Goal: Task Accomplishment & Management: Manage account settings

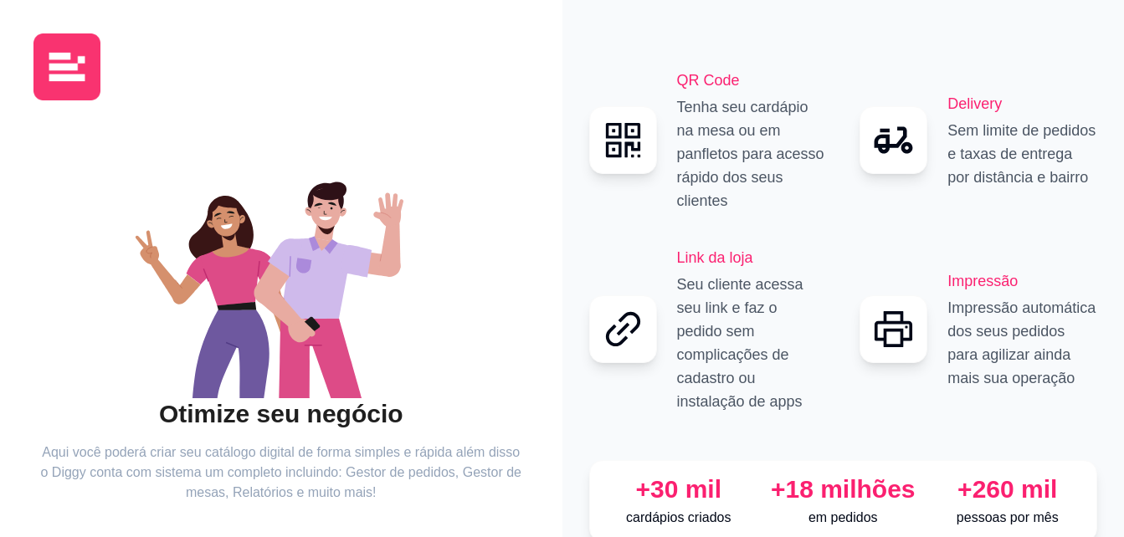
click at [1122, 445] on div "QR Code Tenha seu cardápio na mesa ou em panfletos para acesso rápido dos seus …" at bounding box center [843, 318] width 562 height 637
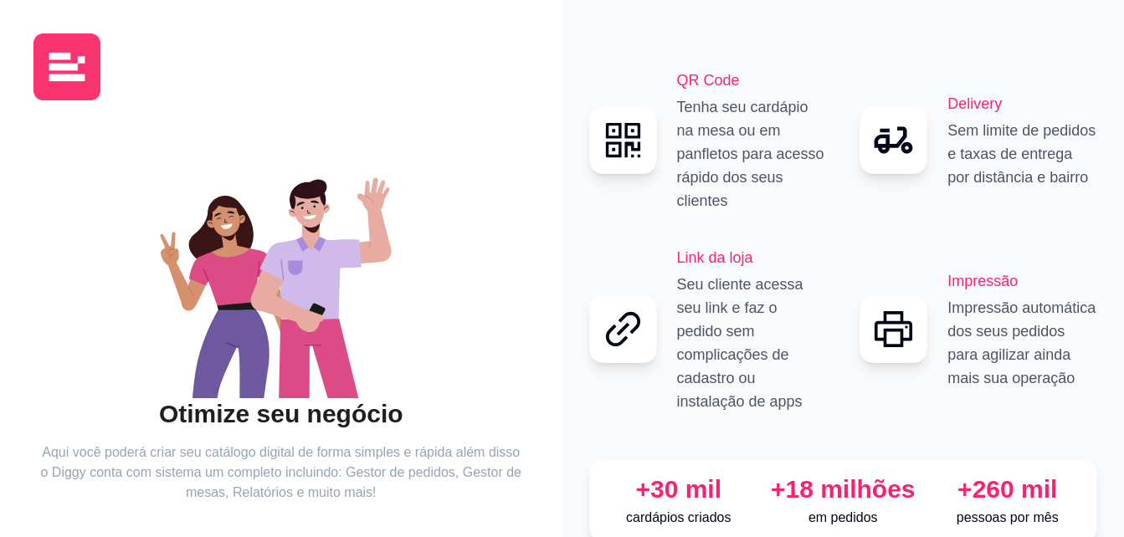
scroll to position [100, 0]
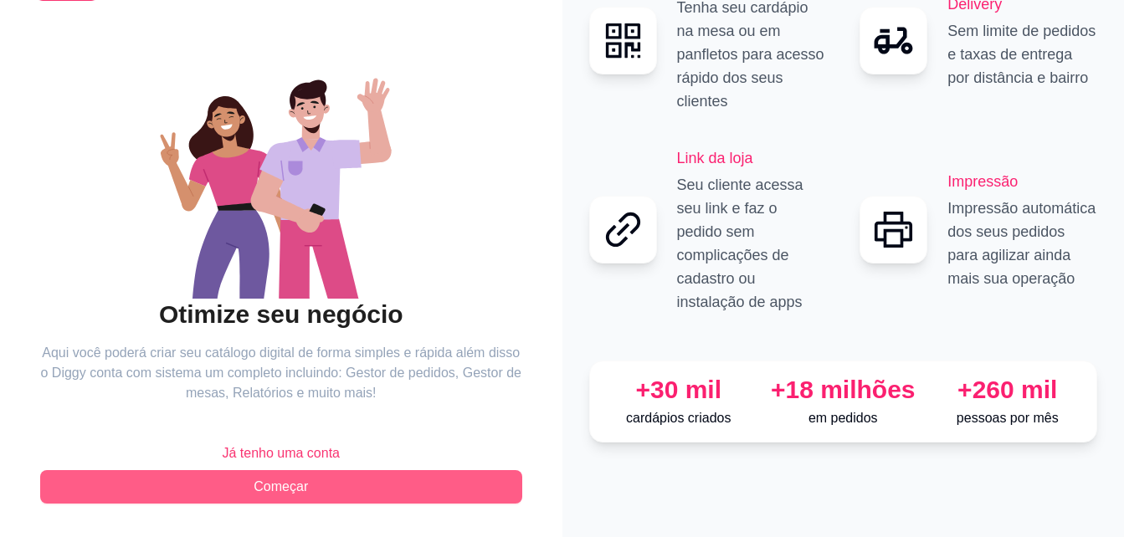
click at [438, 477] on button "Começar" at bounding box center [281, 486] width 482 height 33
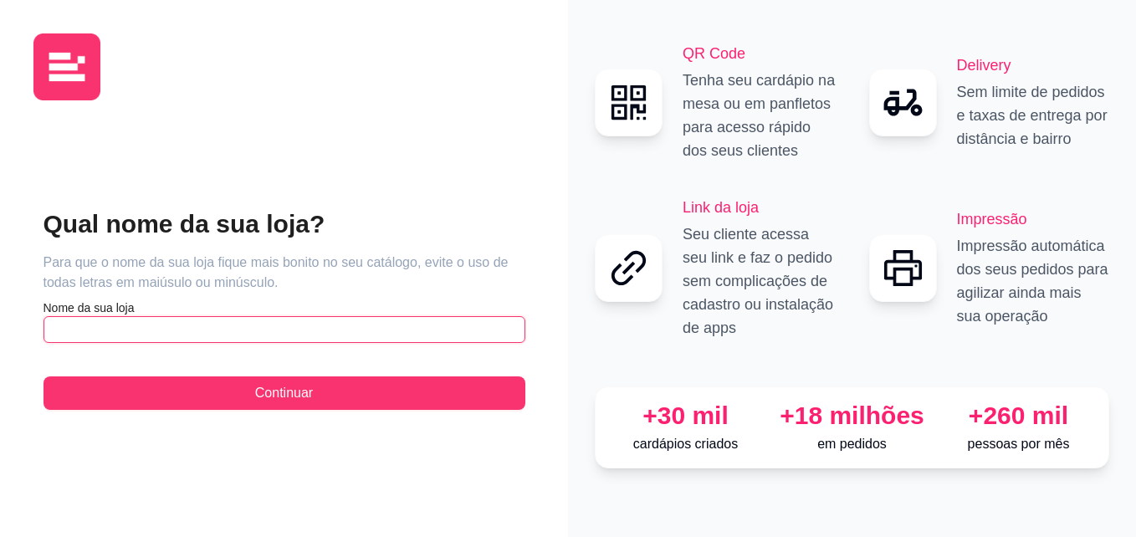
click at [297, 319] on input "text" at bounding box center [285, 329] width 482 height 27
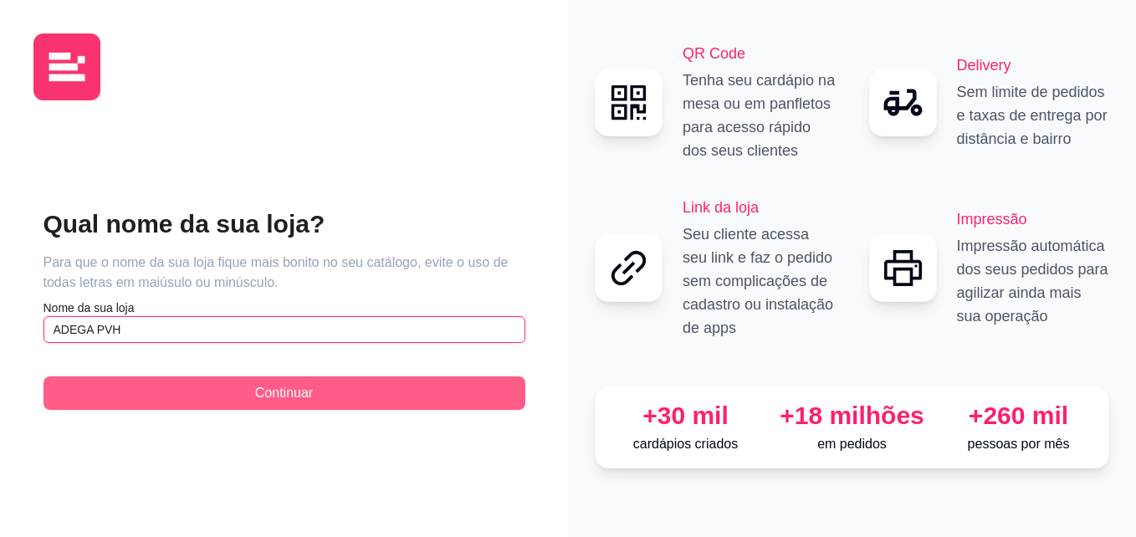
type input "ADEGA PVH"
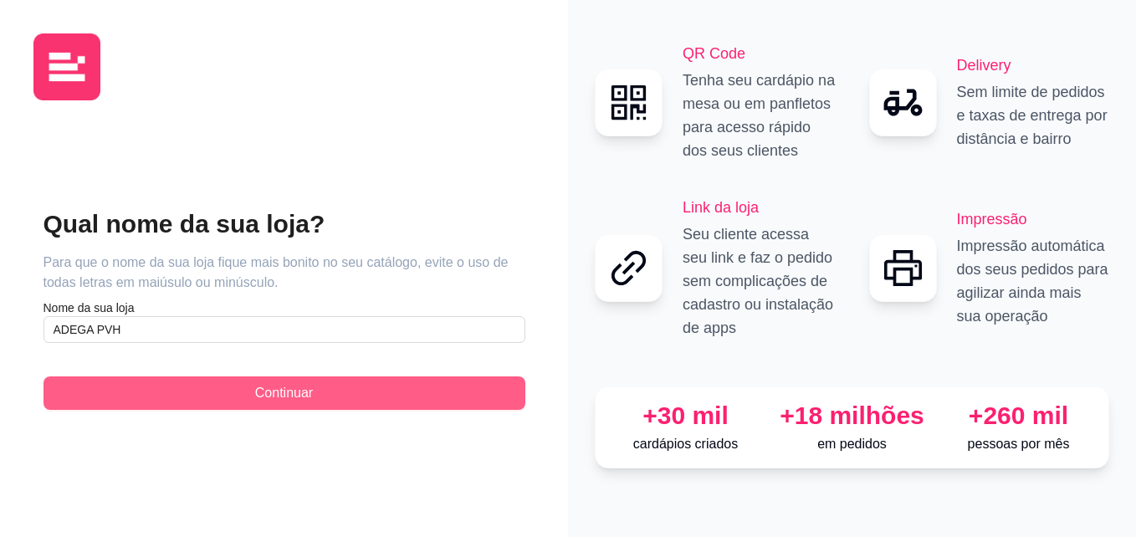
click at [302, 389] on span "Continuar" at bounding box center [284, 393] width 58 height 20
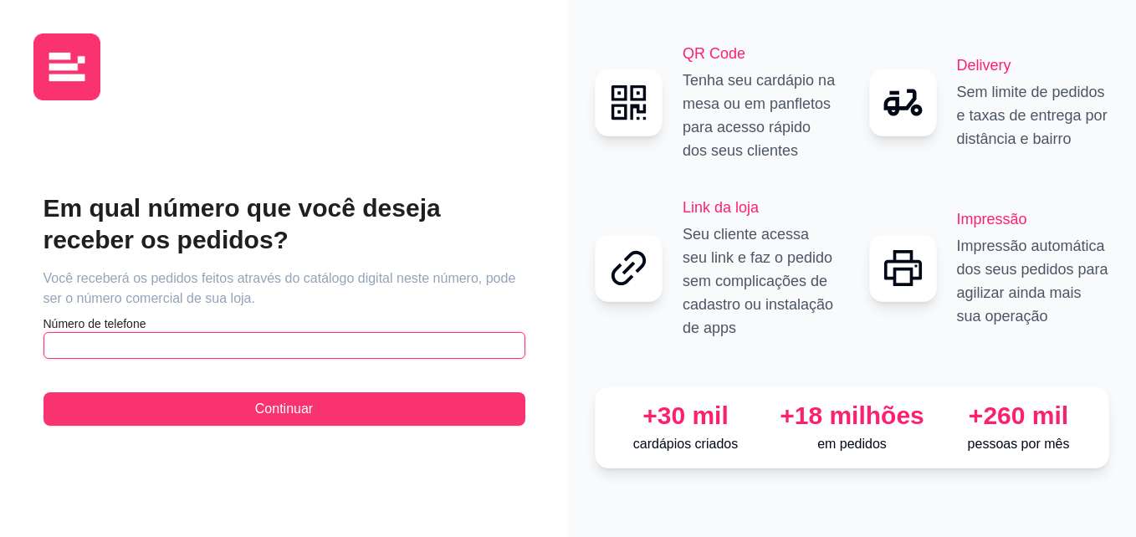
click at [297, 356] on input "text" at bounding box center [285, 345] width 482 height 27
type input "[PHONE_NUMBER]"
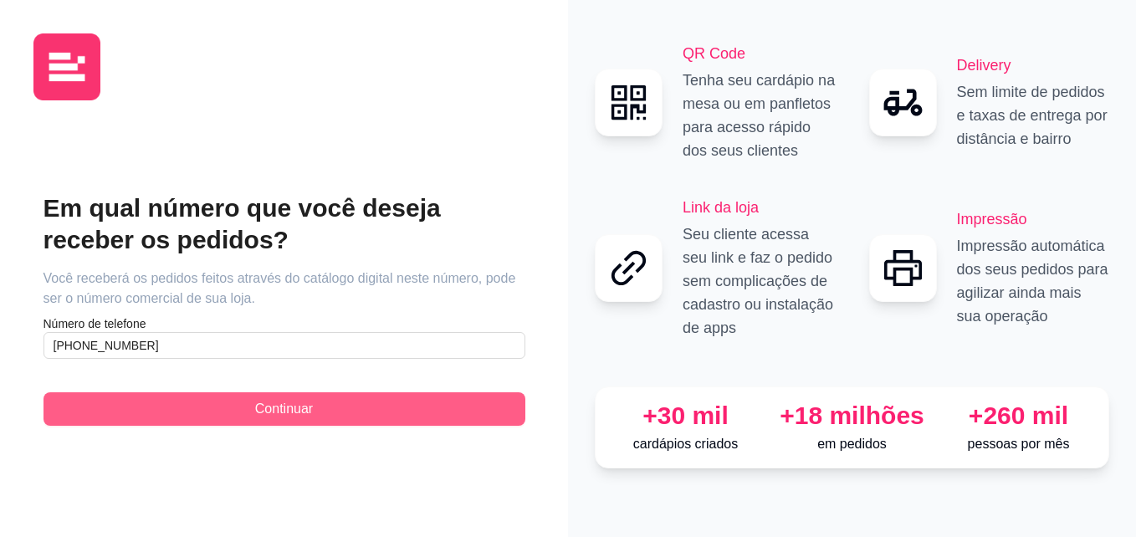
click at [296, 411] on span "Continuar" at bounding box center [284, 409] width 58 height 20
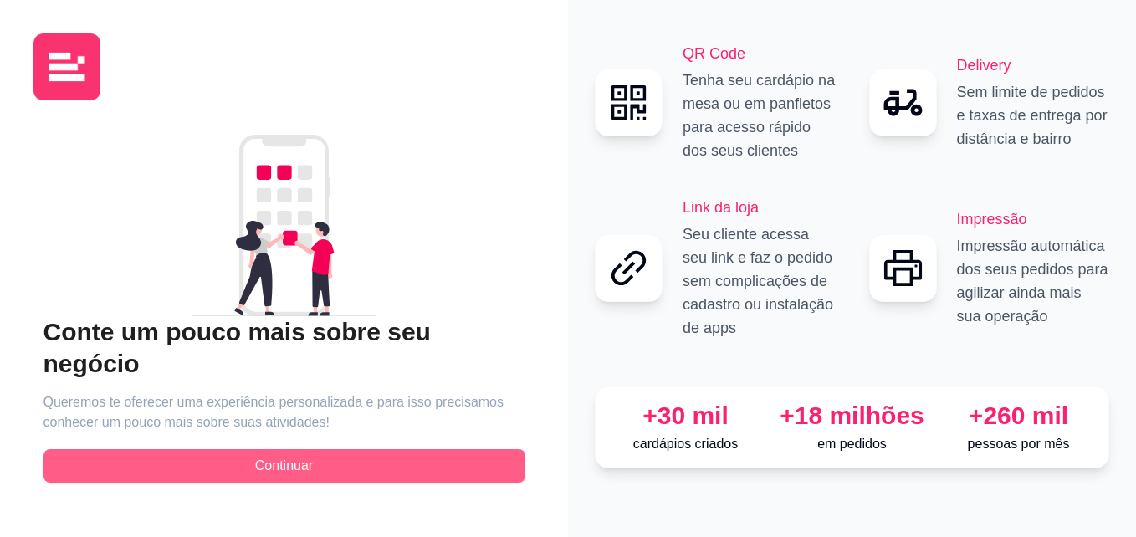
click at [301, 456] on span "Continuar" at bounding box center [284, 466] width 58 height 20
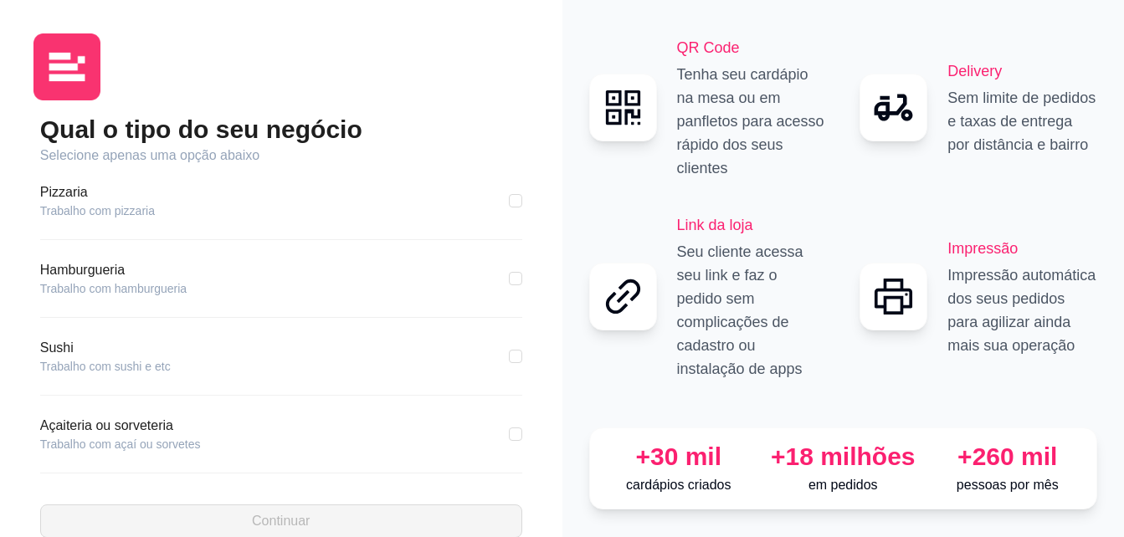
scroll to position [282, 0]
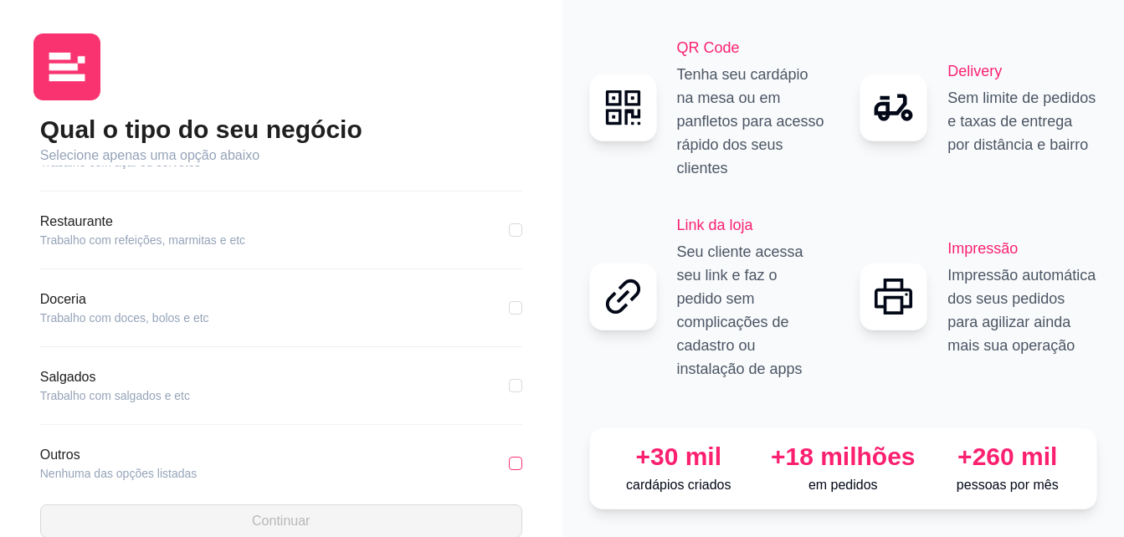
click at [509, 464] on input "checkbox" at bounding box center [515, 463] width 13 height 13
checkbox input "true"
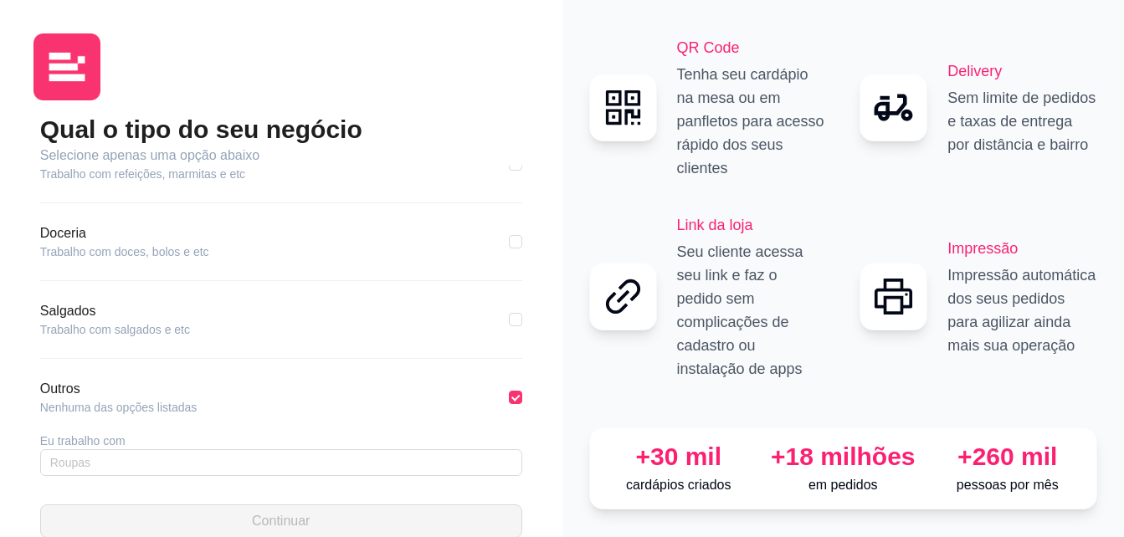
scroll to position [349, 0]
click at [382, 481] on div "Outros Nenhuma das opções listadas Eu trabalho com" at bounding box center [281, 437] width 482 height 118
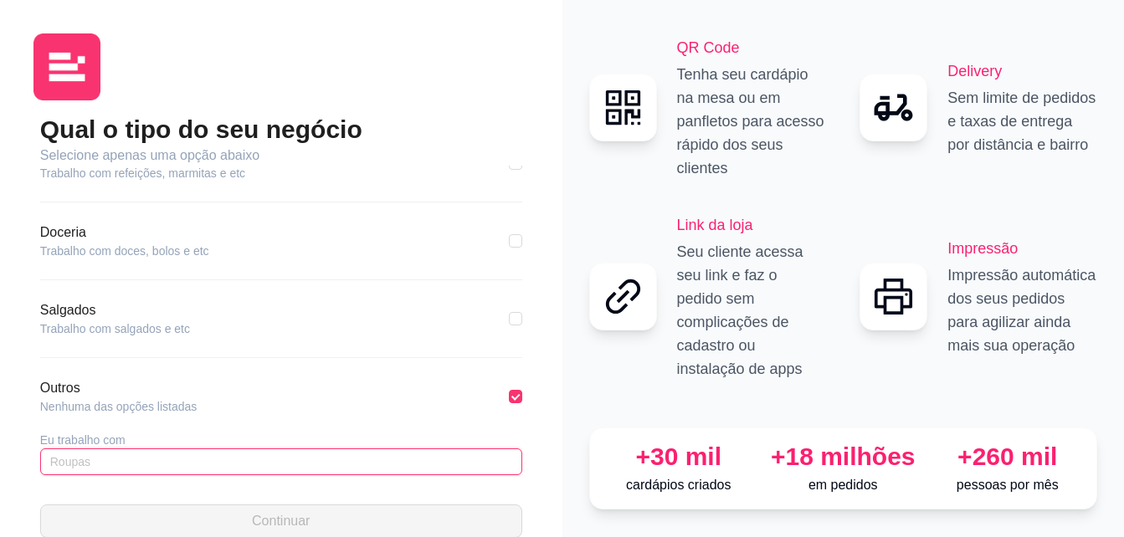
click at [369, 469] on input "text" at bounding box center [281, 461] width 482 height 27
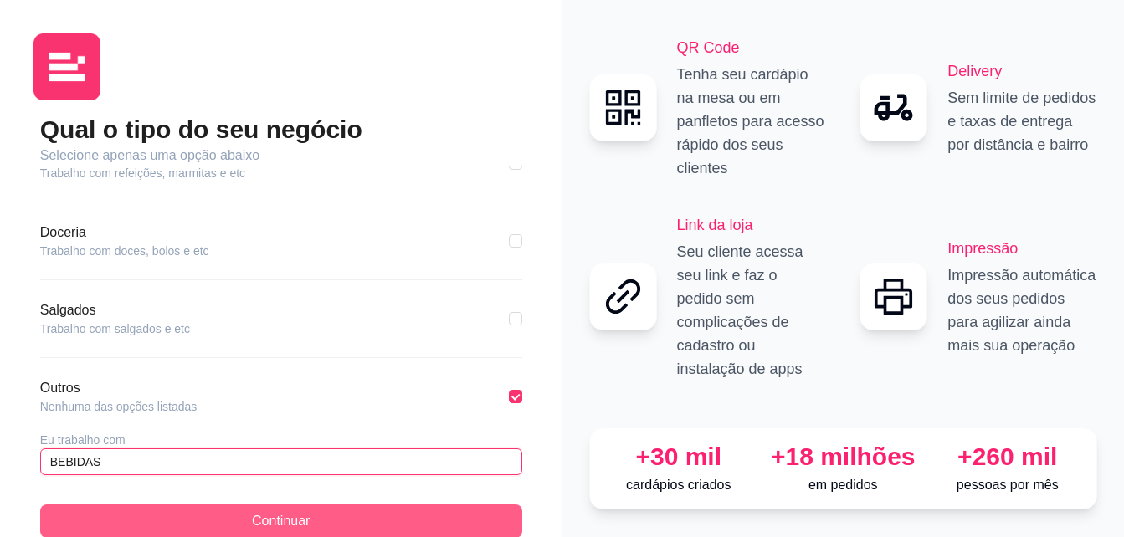
type input "BEBIDAS"
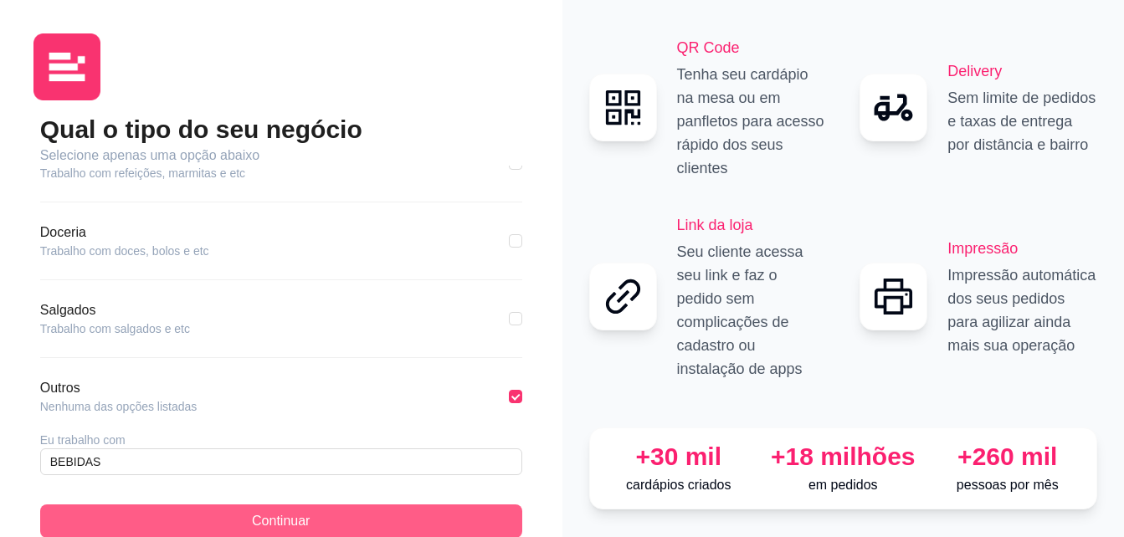
click at [361, 508] on button "Continuar" at bounding box center [281, 521] width 482 height 33
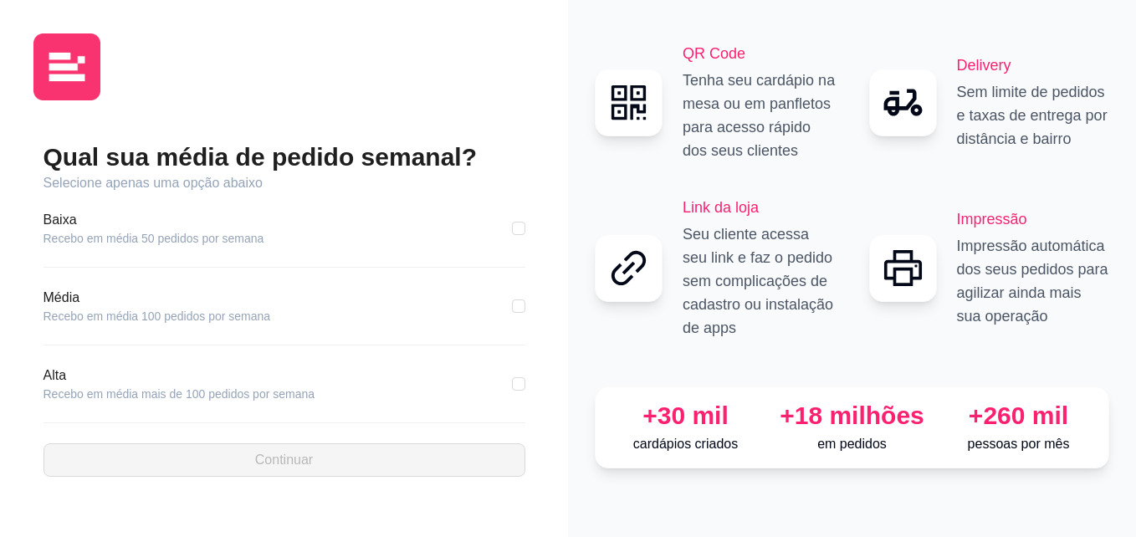
click at [472, 219] on div "Baixa Recebo em média 50 pedidos por semana" at bounding box center [285, 228] width 482 height 37
click at [518, 228] on input "checkbox" at bounding box center [518, 228] width 13 height 13
checkbox input "true"
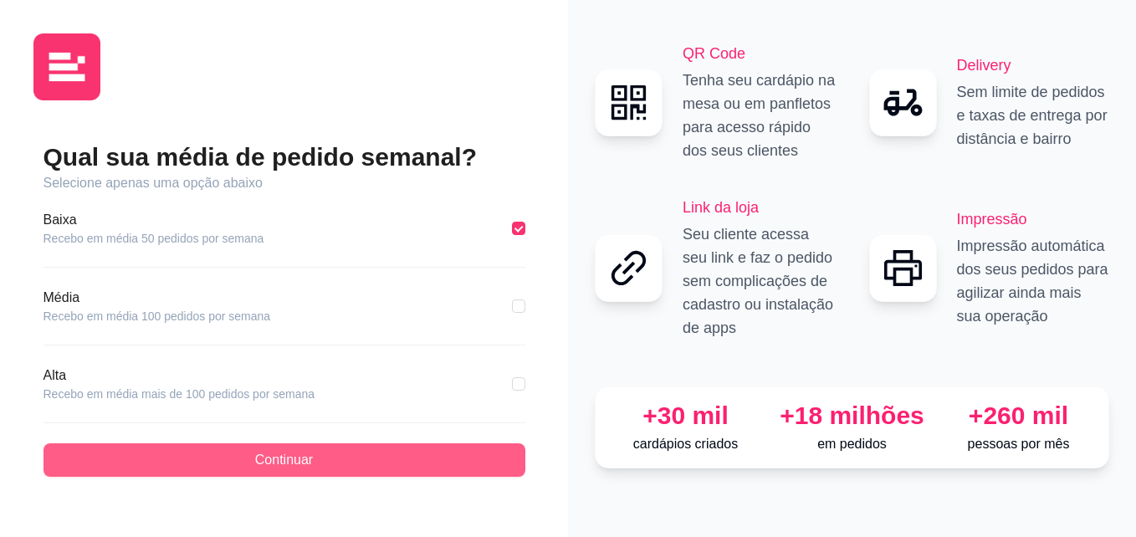
click at [449, 458] on button "Continuar" at bounding box center [285, 459] width 482 height 33
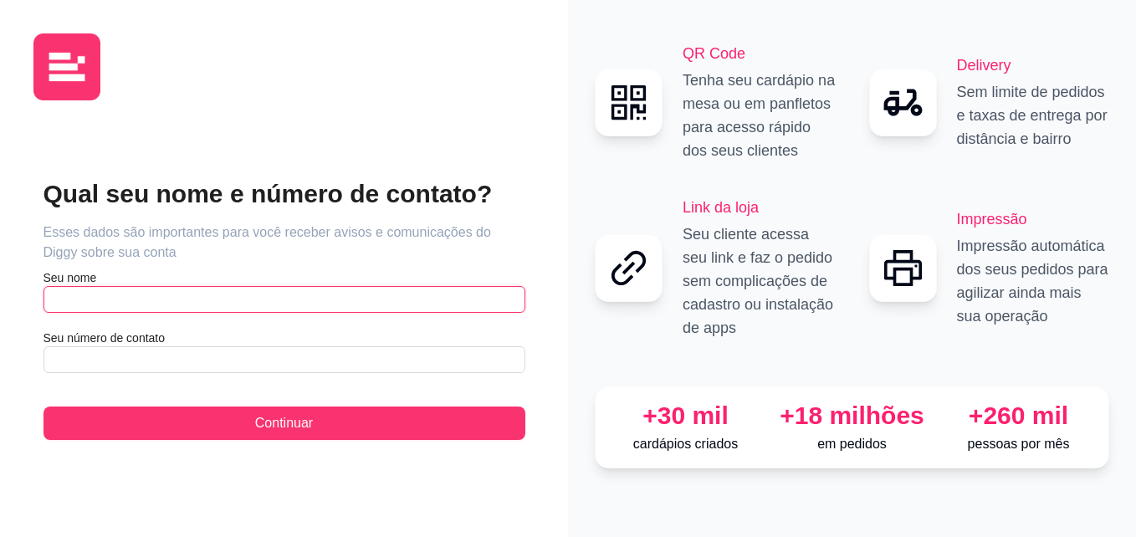
click at [290, 290] on input "text" at bounding box center [285, 299] width 482 height 27
type input "[PERSON_NAME]"
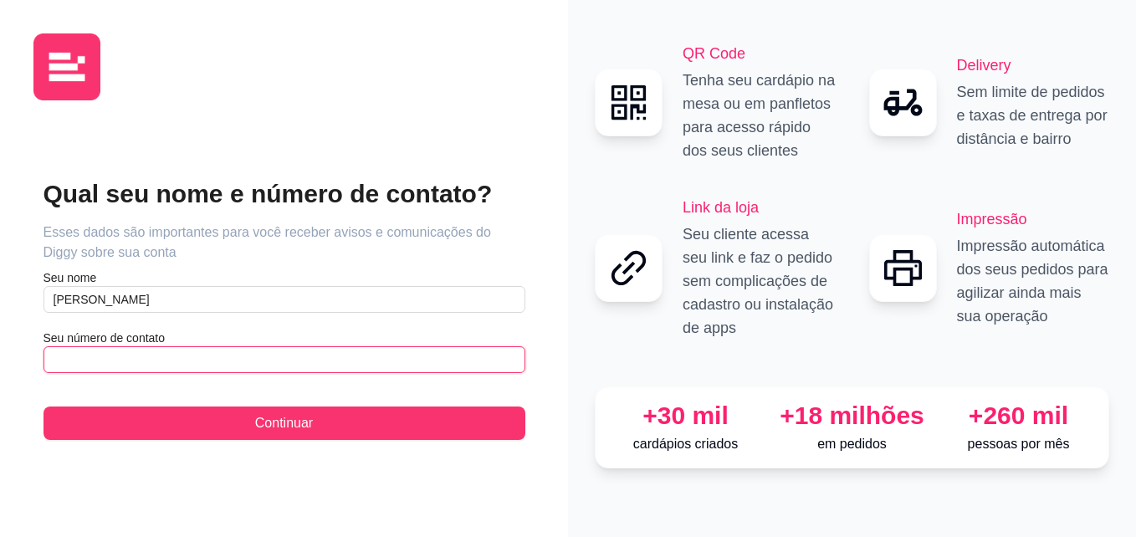
click at [283, 352] on input "text" at bounding box center [285, 359] width 482 height 27
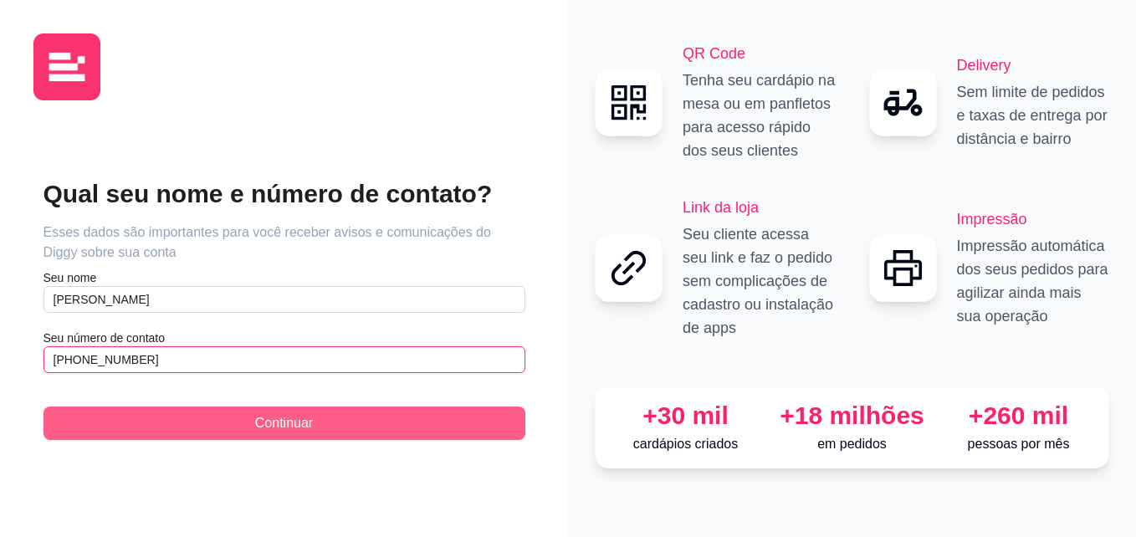
type input "[PHONE_NUMBER]"
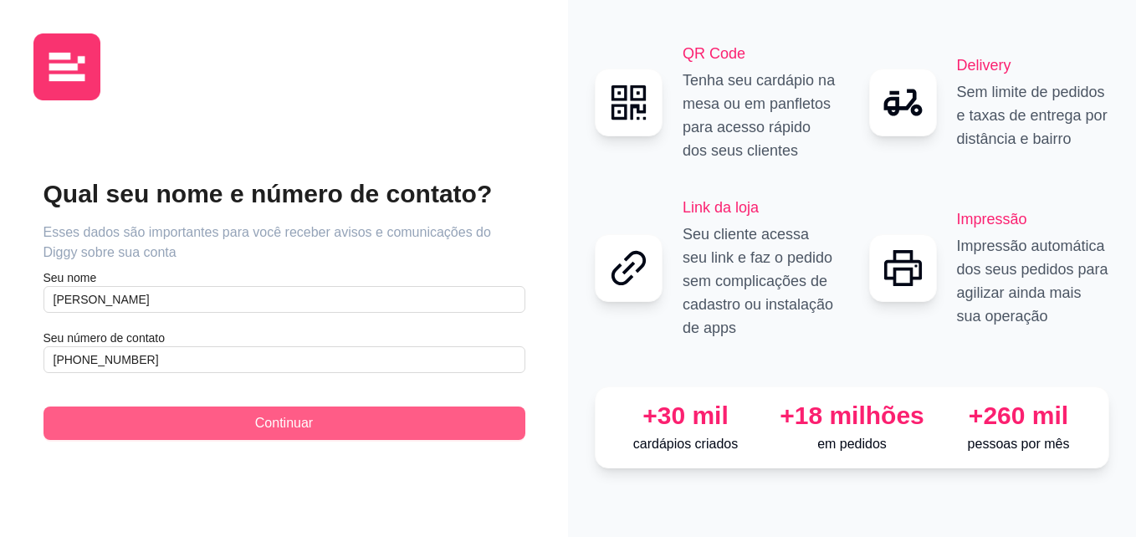
click at [296, 429] on span "Continuar" at bounding box center [284, 423] width 58 height 20
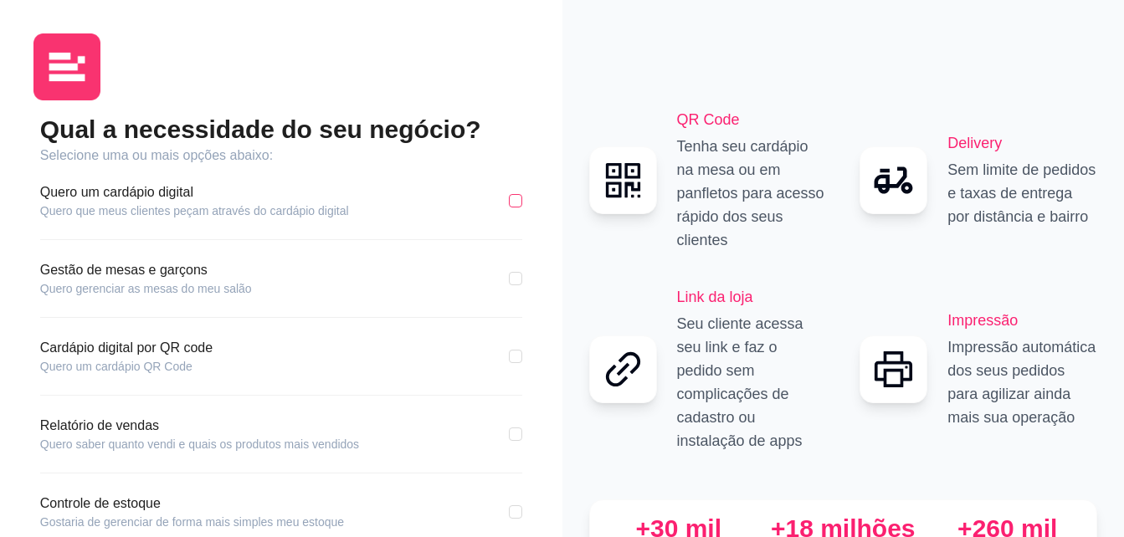
click at [519, 206] on input "checkbox" at bounding box center [515, 200] width 13 height 13
checkbox input "true"
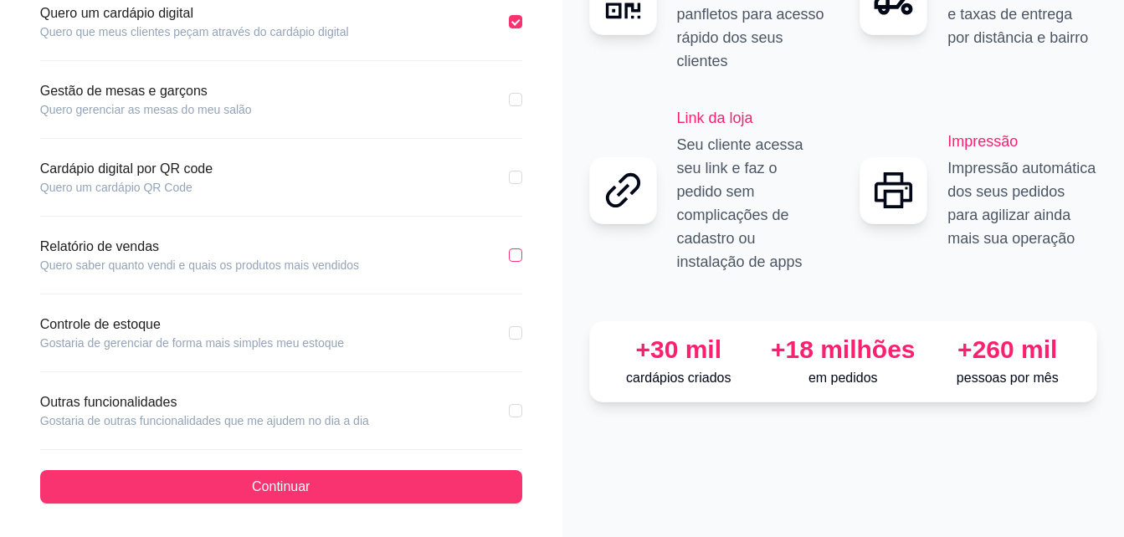
click at [515, 255] on input "checkbox" at bounding box center [515, 254] width 13 height 13
checkbox input "true"
drag, startPoint x: 513, startPoint y: 182, endPoint x: 511, endPoint y: 341, distance: 159.0
click at [511, 341] on div "Qual a necessidade do seu negócio? Selecione uma ou mais opções abaixo: Quero u…" at bounding box center [281, 219] width 482 height 569
click at [511, 341] on label at bounding box center [515, 333] width 13 height 18
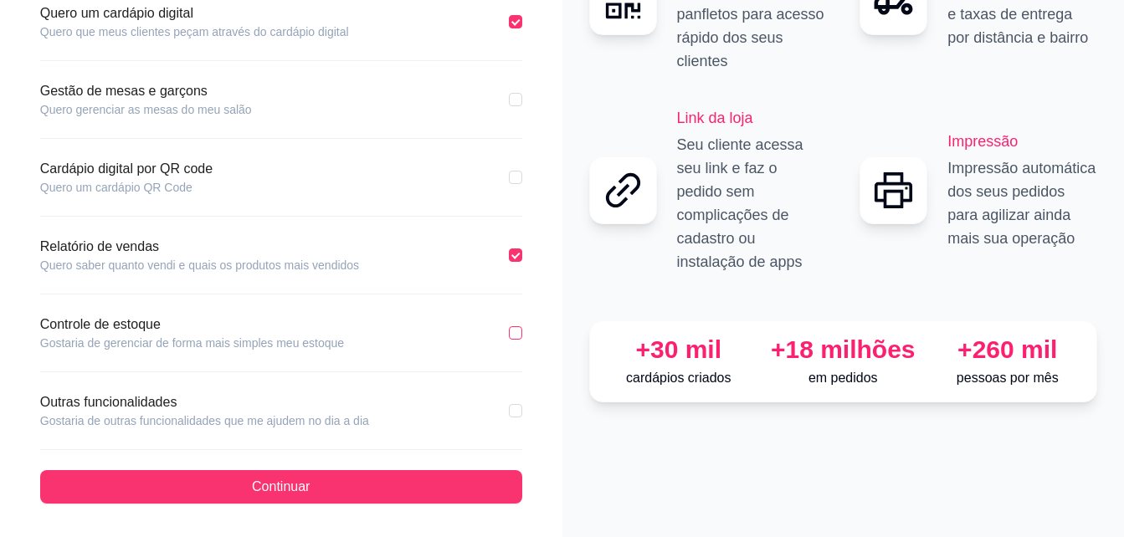
click at [511, 340] on input "checkbox" at bounding box center [515, 332] width 13 height 13
checkbox input "true"
click at [518, 409] on input "checkbox" at bounding box center [515, 410] width 13 height 13
checkbox input "true"
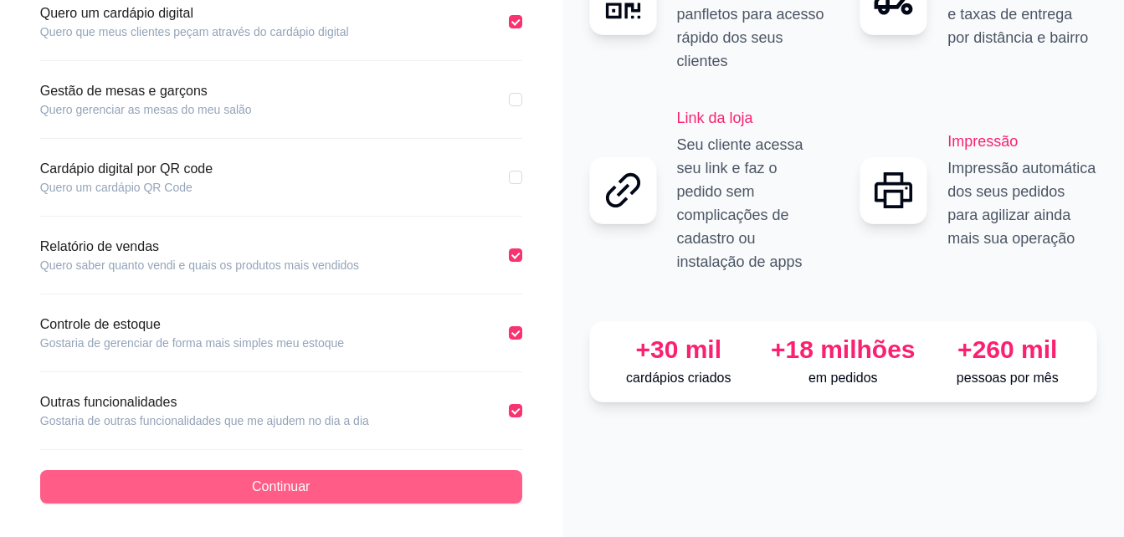
click at [500, 478] on button "Continuar" at bounding box center [281, 486] width 482 height 33
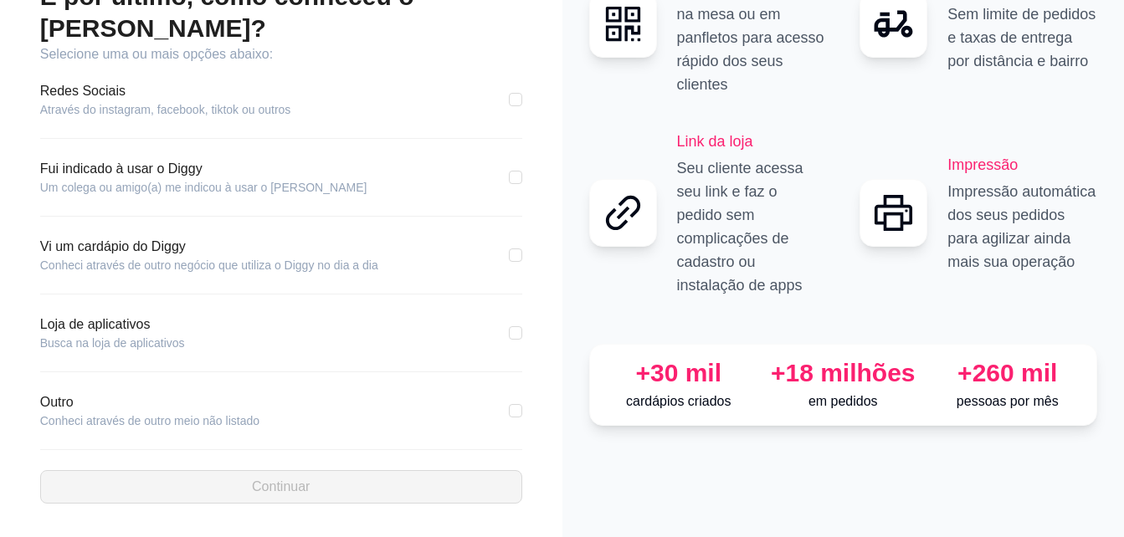
scroll to position [101, 0]
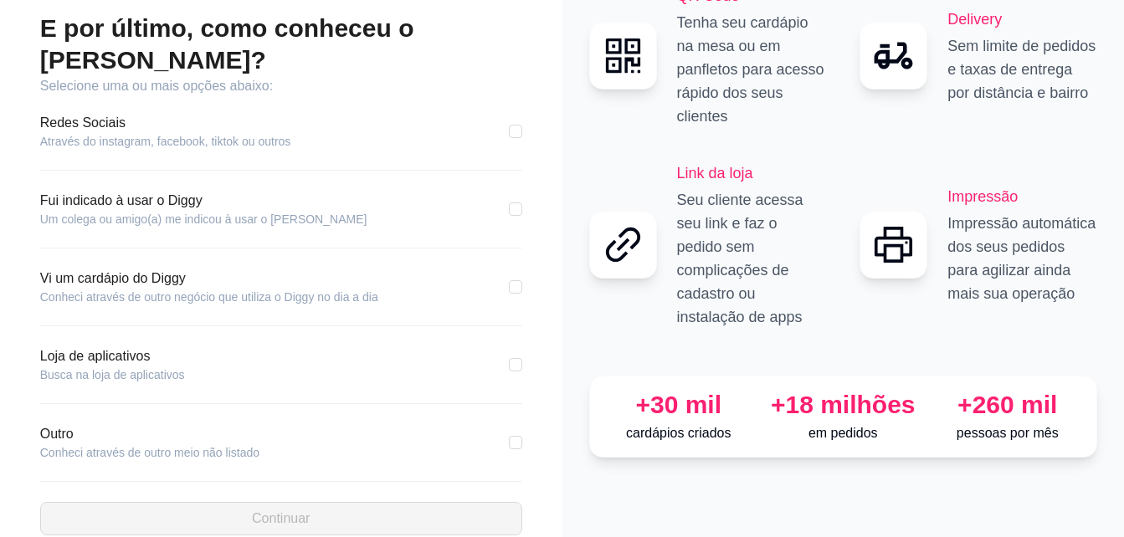
click at [452, 424] on div "Outro Conheci através de outro meio não listado" at bounding box center [281, 442] width 482 height 37
click at [521, 436] on input "checkbox" at bounding box center [515, 442] width 13 height 13
checkbox input "true"
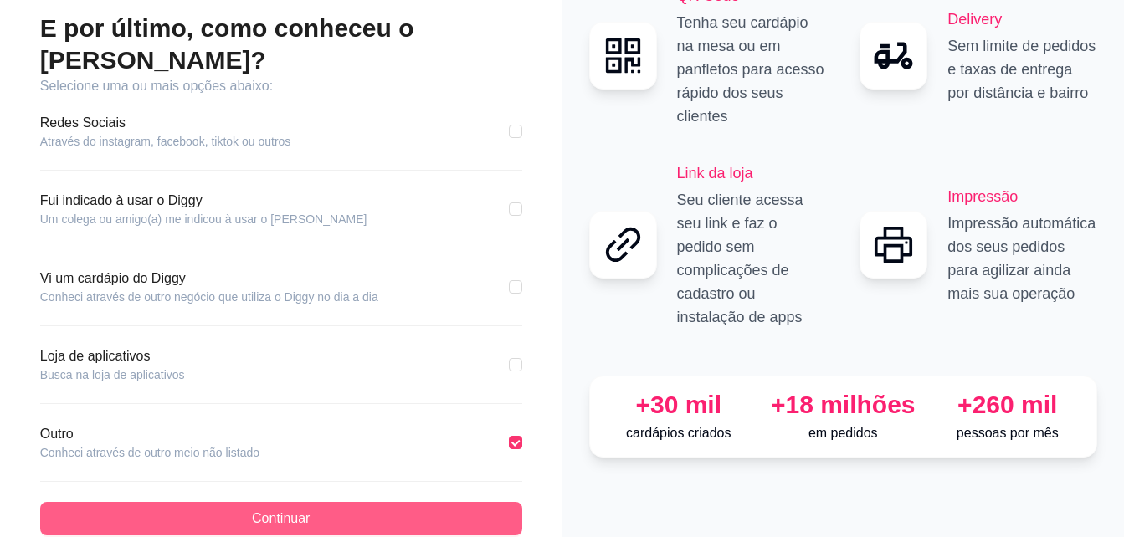
click at [464, 502] on button "Continuar" at bounding box center [281, 518] width 482 height 33
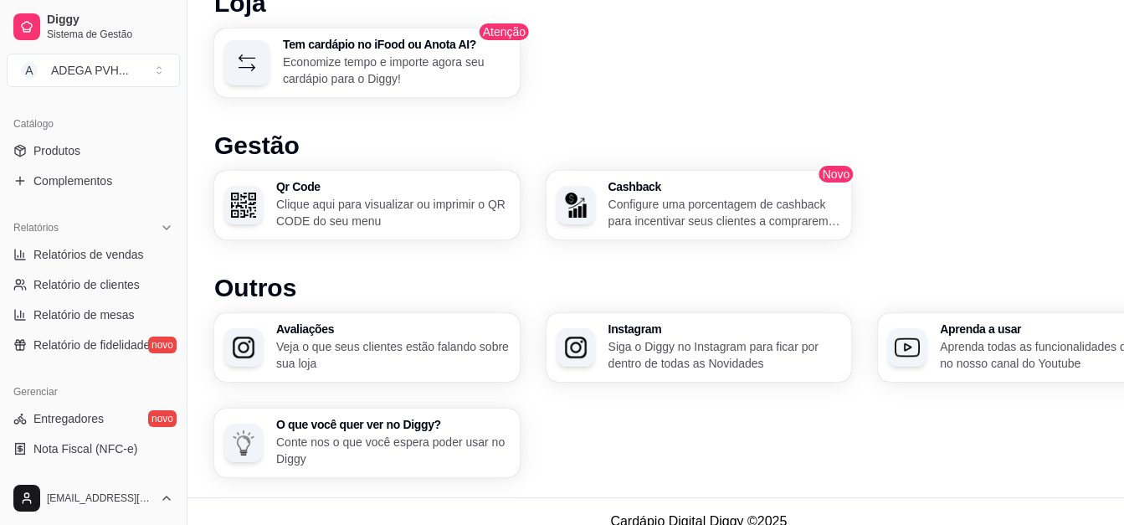
scroll to position [1066, 0]
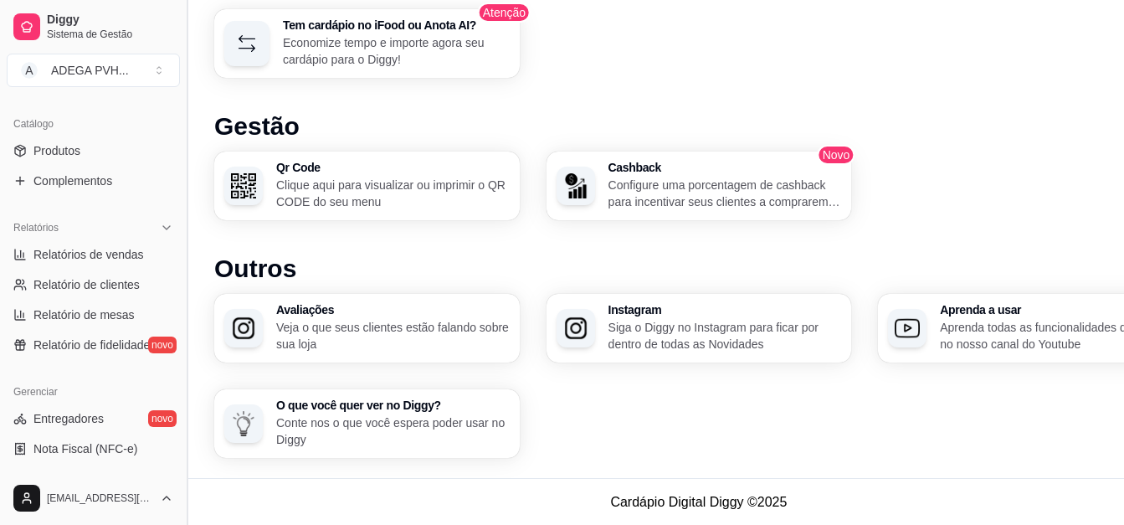
click at [180, 241] on button "Toggle Sidebar" at bounding box center [186, 262] width 13 height 525
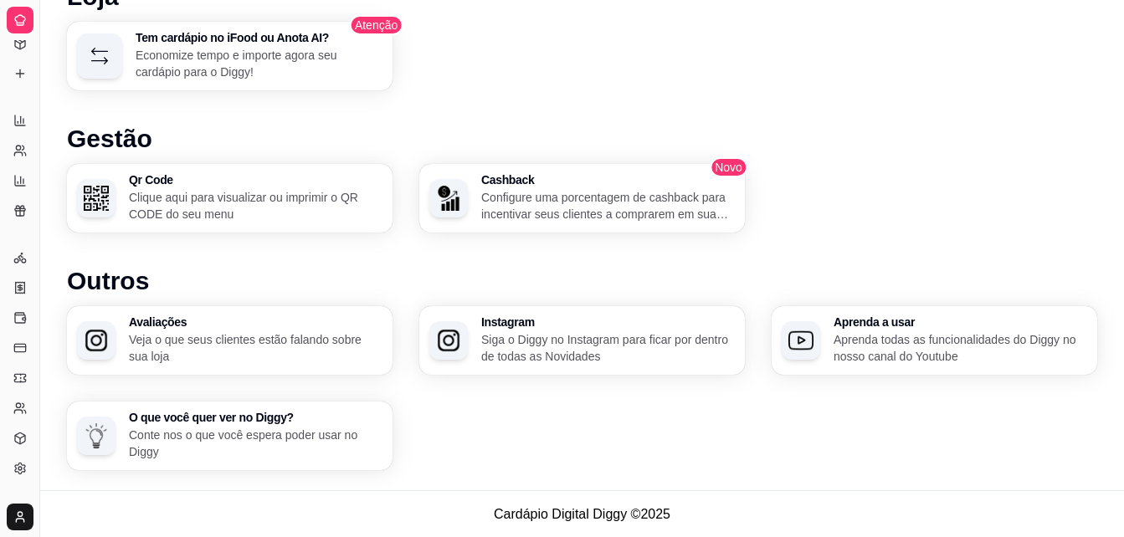
scroll to position [261, 0]
click at [38, 216] on button "Toggle Sidebar" at bounding box center [39, 268] width 13 height 537
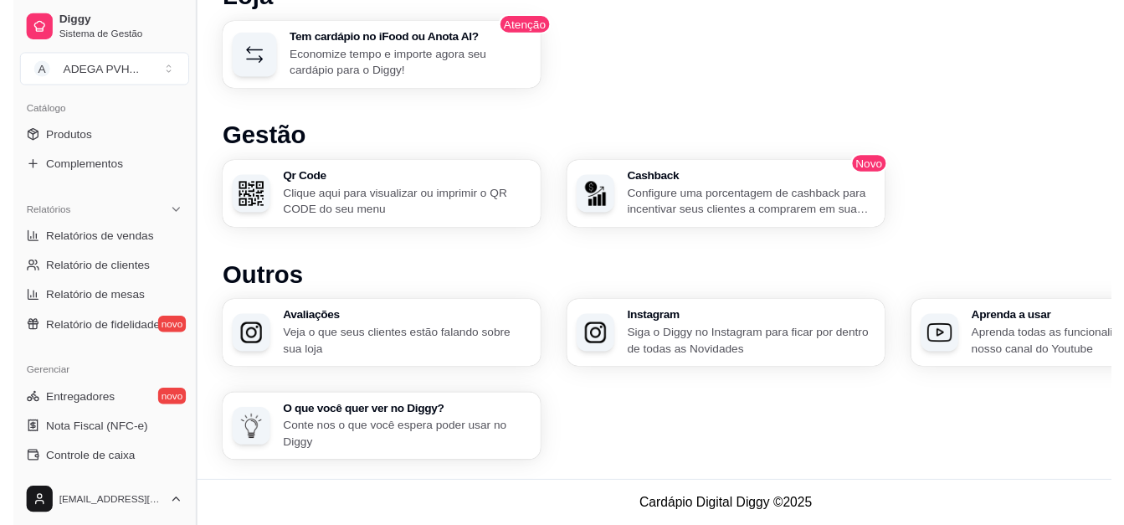
scroll to position [397, 0]
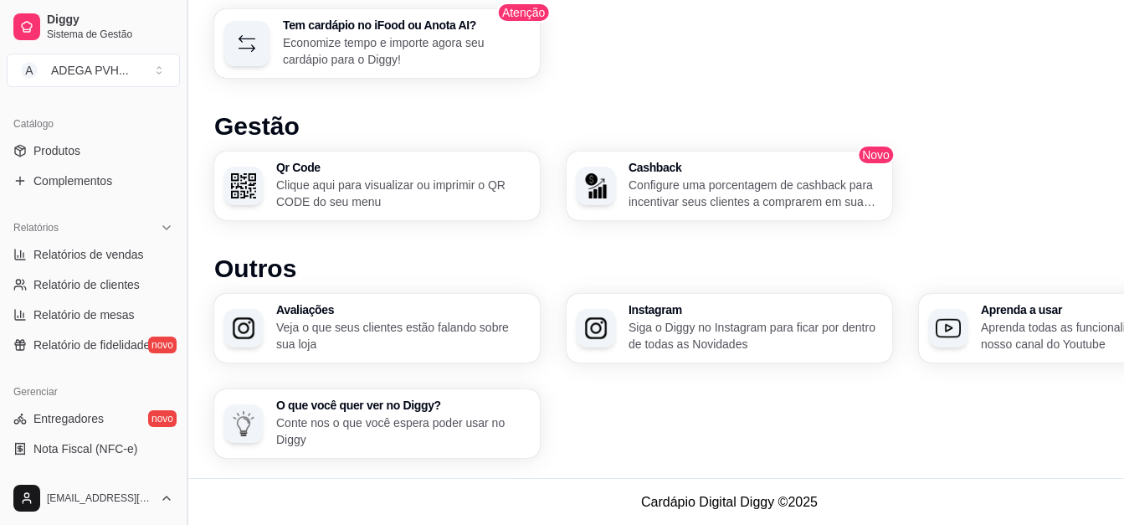
click at [180, 278] on button "Toggle Sidebar" at bounding box center [186, 262] width 13 height 525
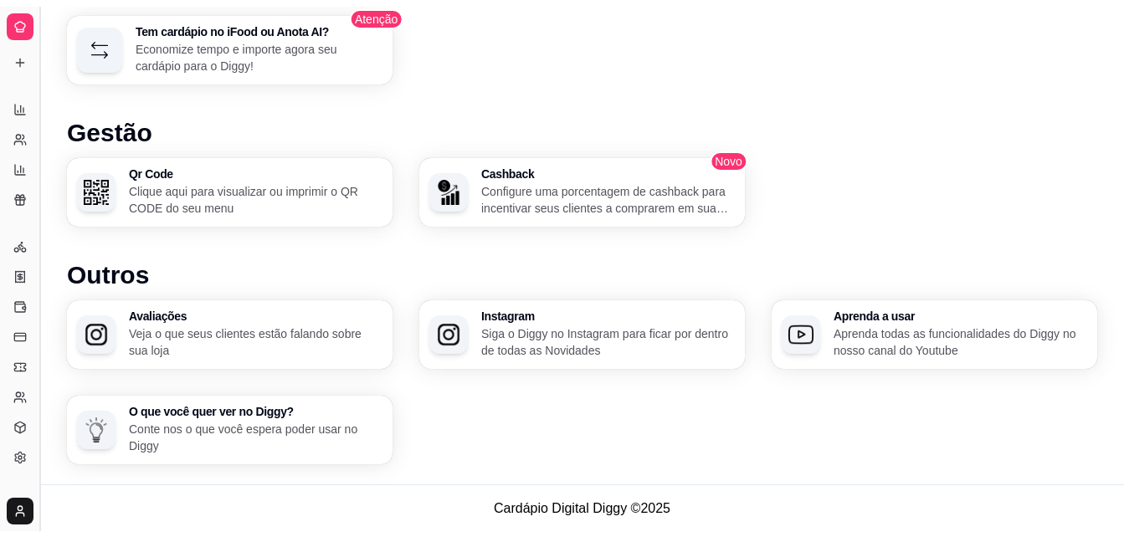
scroll to position [261, 0]
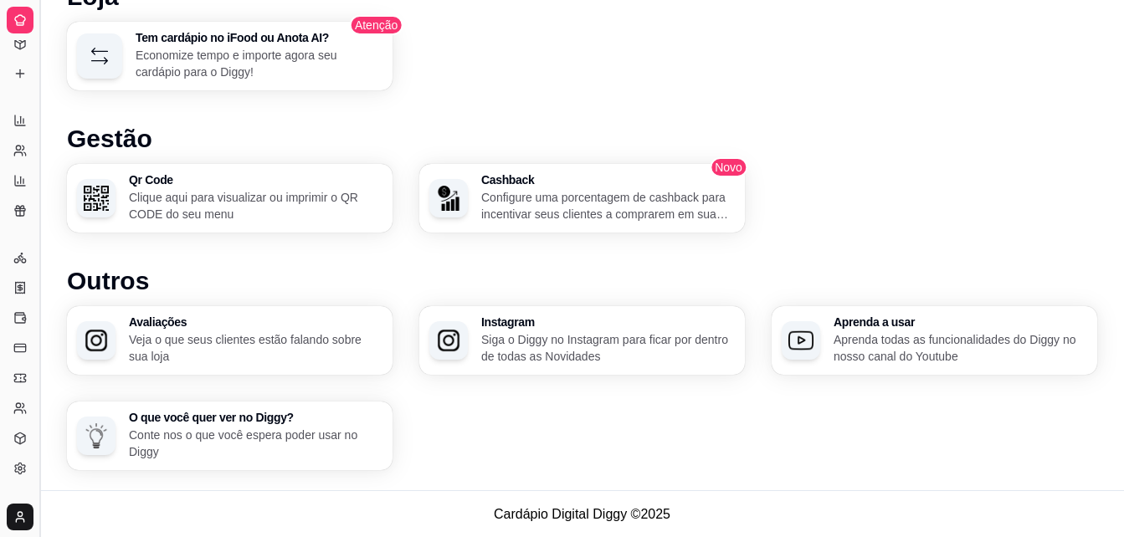
click at [41, 254] on button "Toggle Sidebar" at bounding box center [39, 268] width 13 height 537
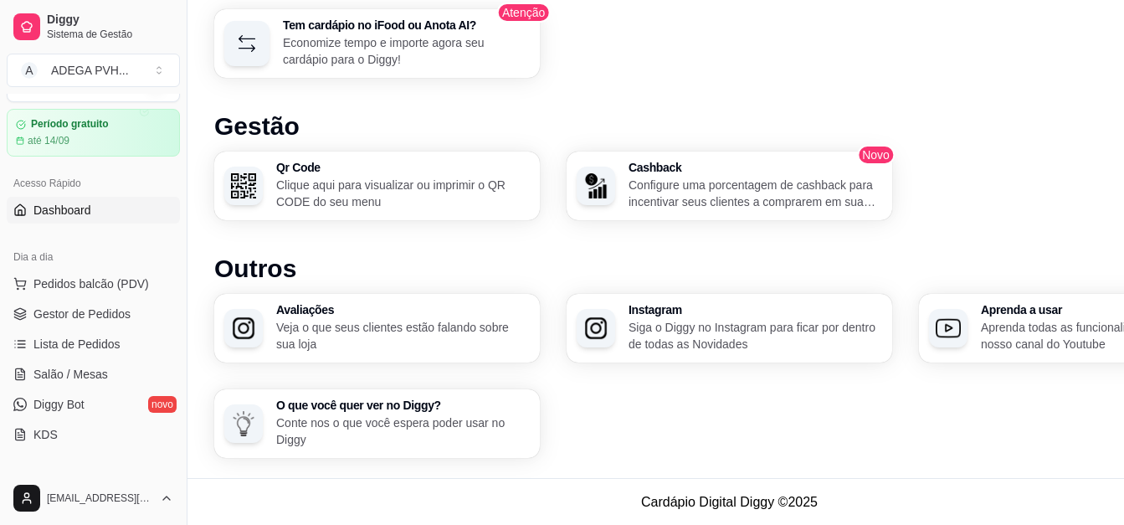
scroll to position [35, 0]
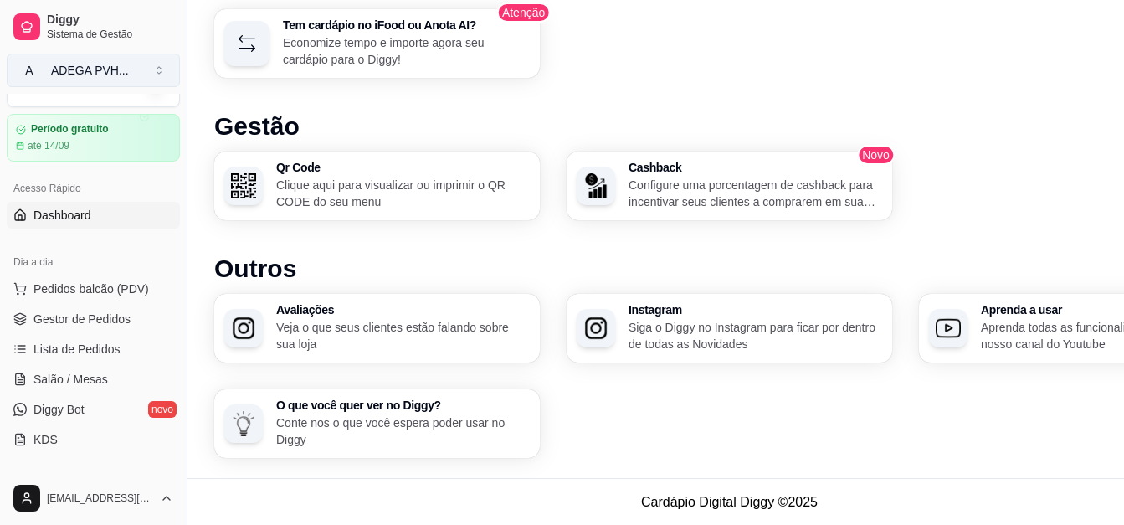
click at [110, 67] on div "ADEGA PVH ..." at bounding box center [90, 70] width 78 height 17
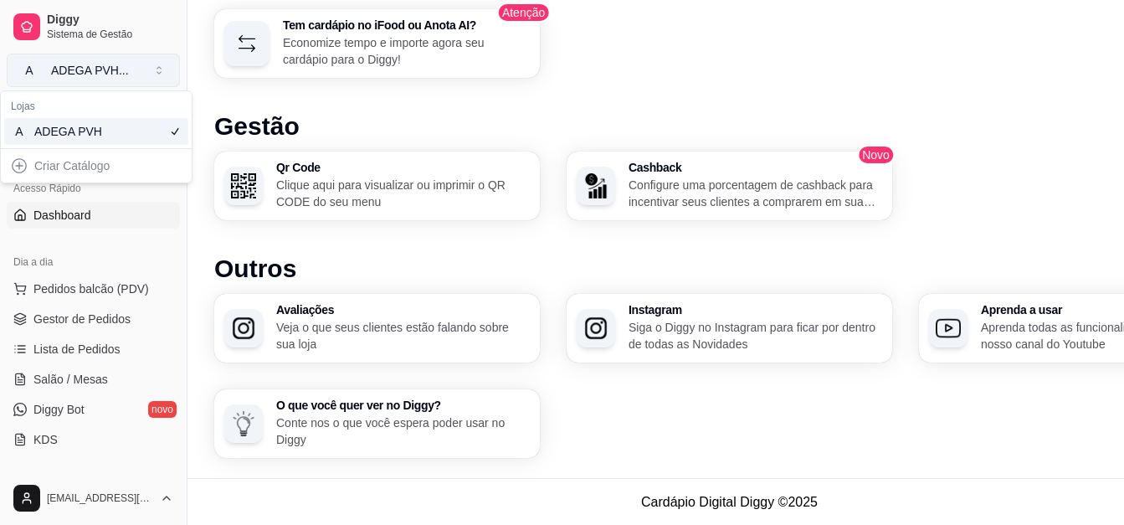
click at [110, 67] on div "ADEGA PVH ..." at bounding box center [90, 70] width 78 height 17
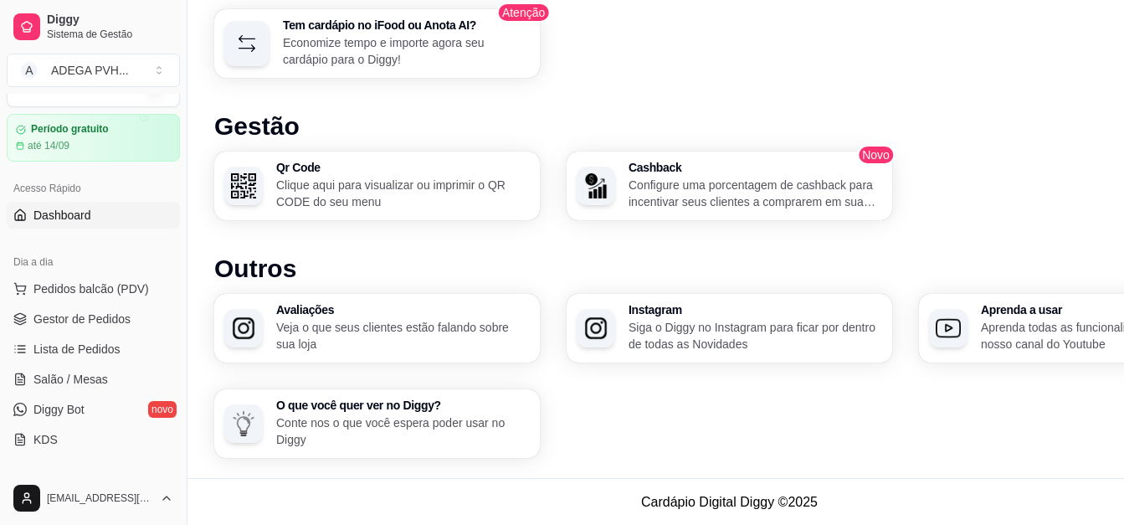
click at [172, 173] on div "Acesso Rápido Dashboard" at bounding box center [93, 201] width 187 height 67
drag, startPoint x: 182, startPoint y: 232, endPoint x: 182, endPoint y: 213, distance: 19.2
click at [182, 213] on button "Toggle Sidebar" at bounding box center [186, 262] width 13 height 525
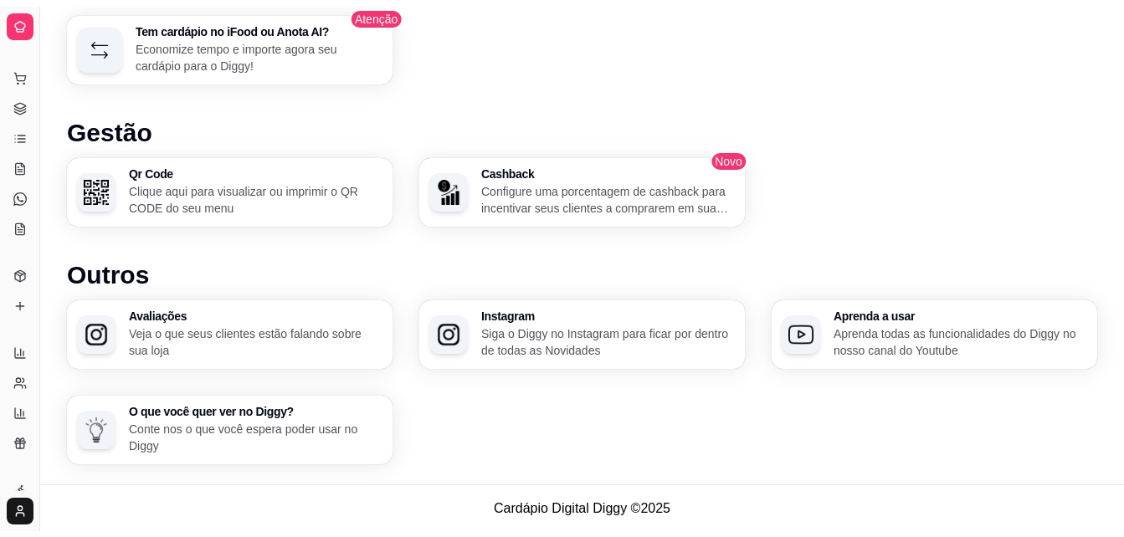
scroll to position [1053, 0]
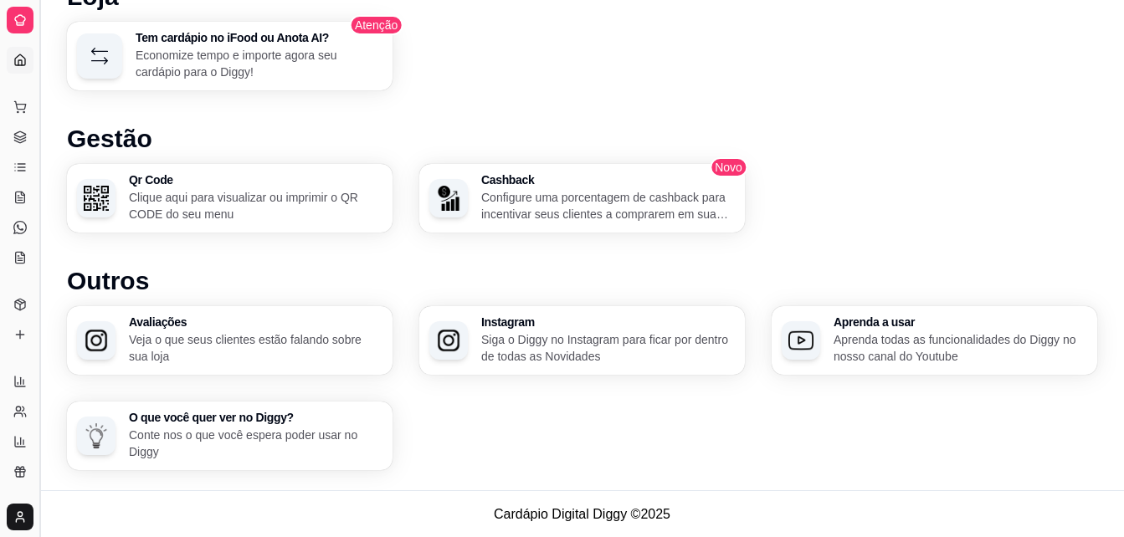
click at [37, 108] on button "Toggle Sidebar" at bounding box center [39, 268] width 13 height 537
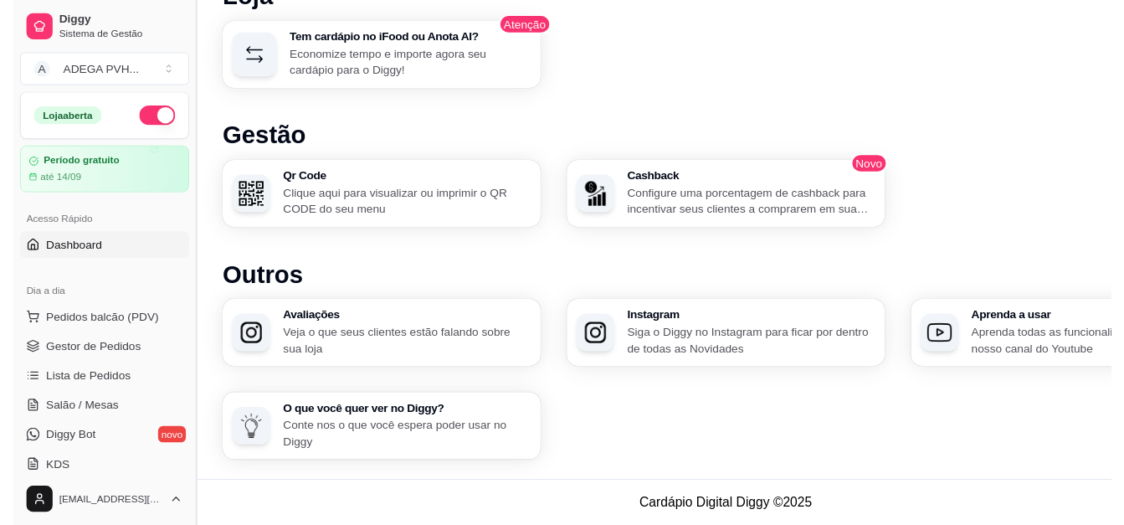
scroll to position [1066, 0]
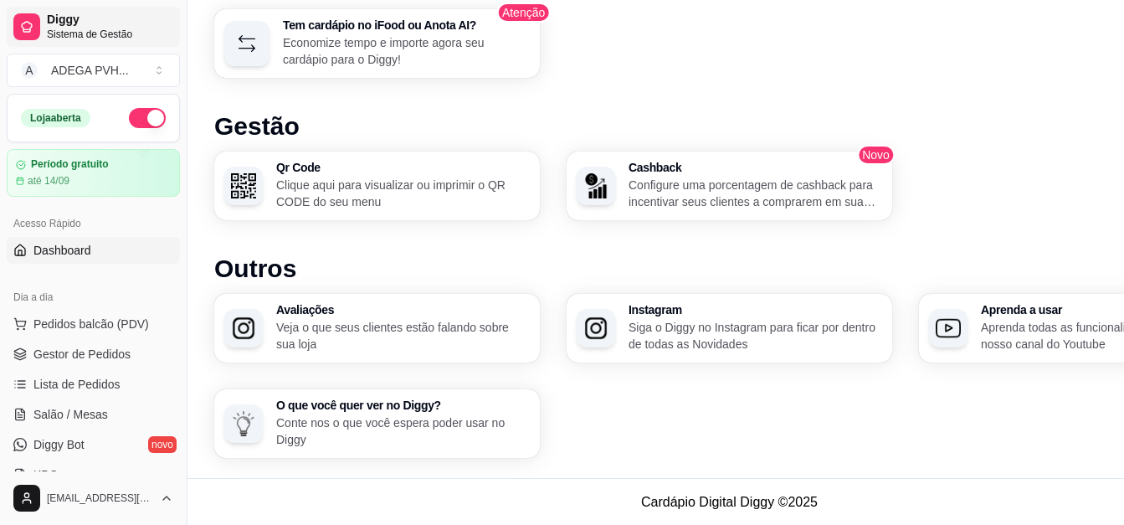
click at [22, 17] on div at bounding box center [26, 26] width 27 height 27
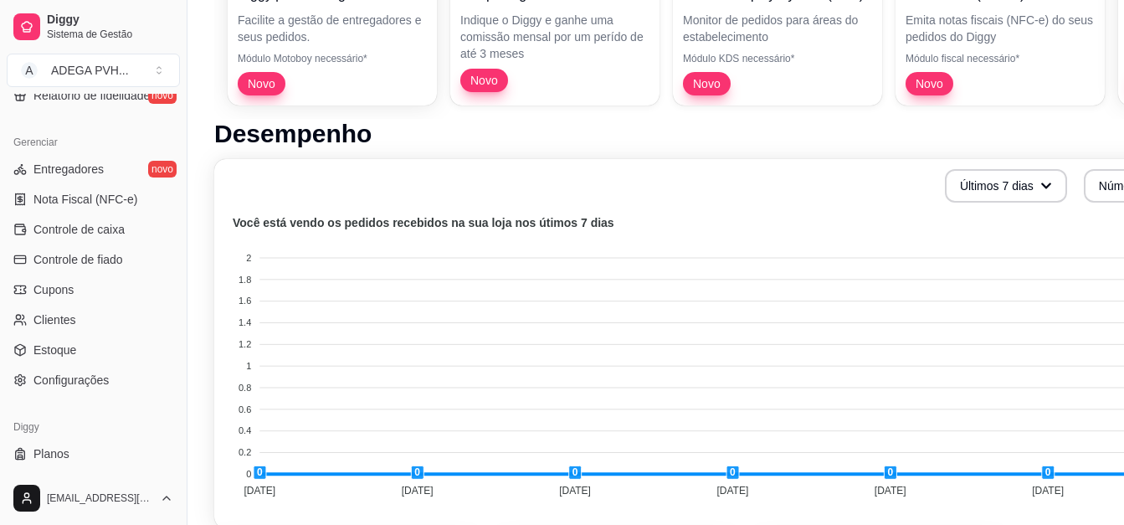
scroll to position [654, 0]
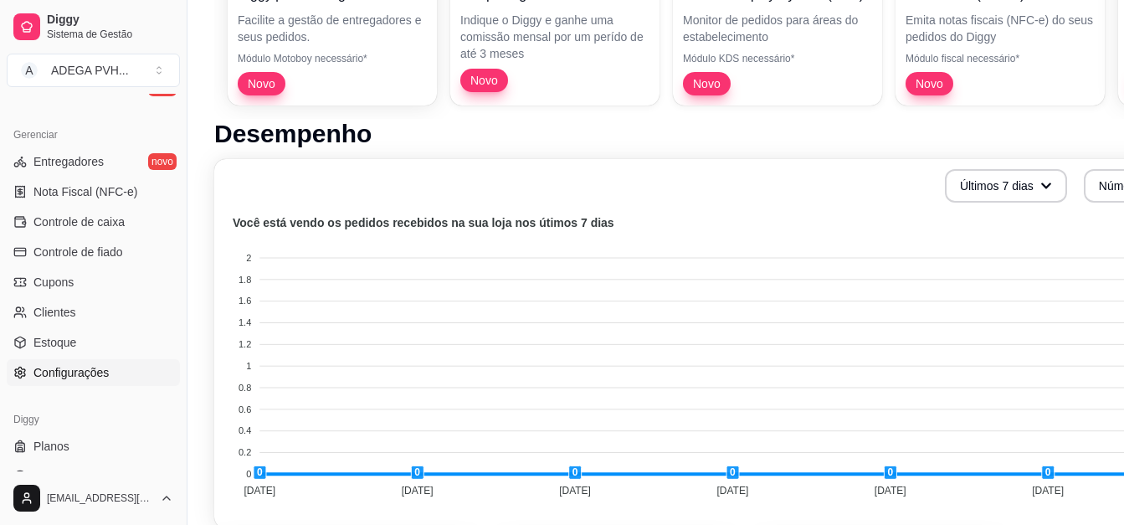
click at [141, 378] on link "Configurações" at bounding box center [93, 372] width 173 height 27
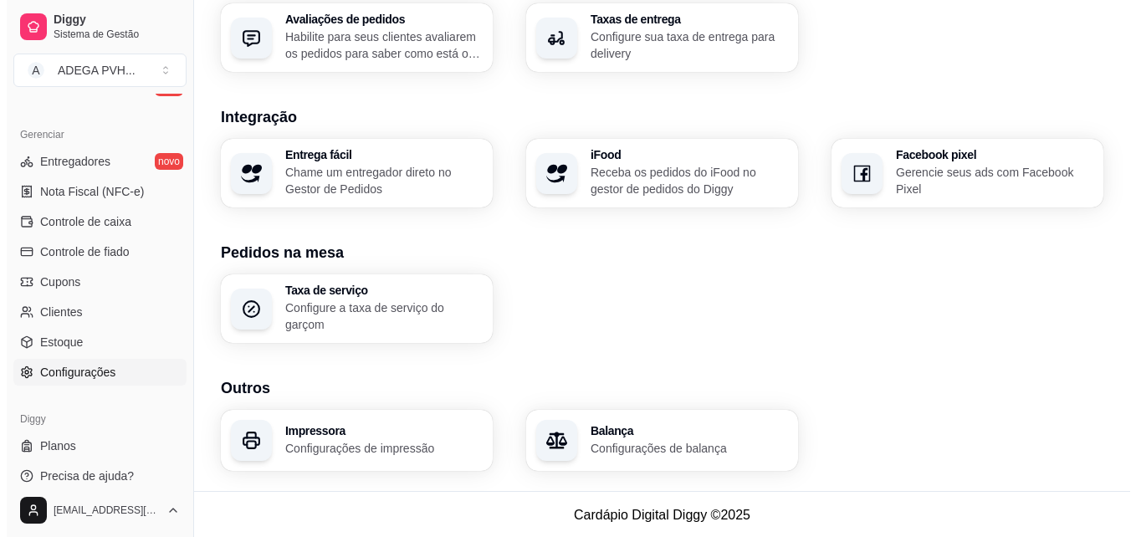
scroll to position [613, 0]
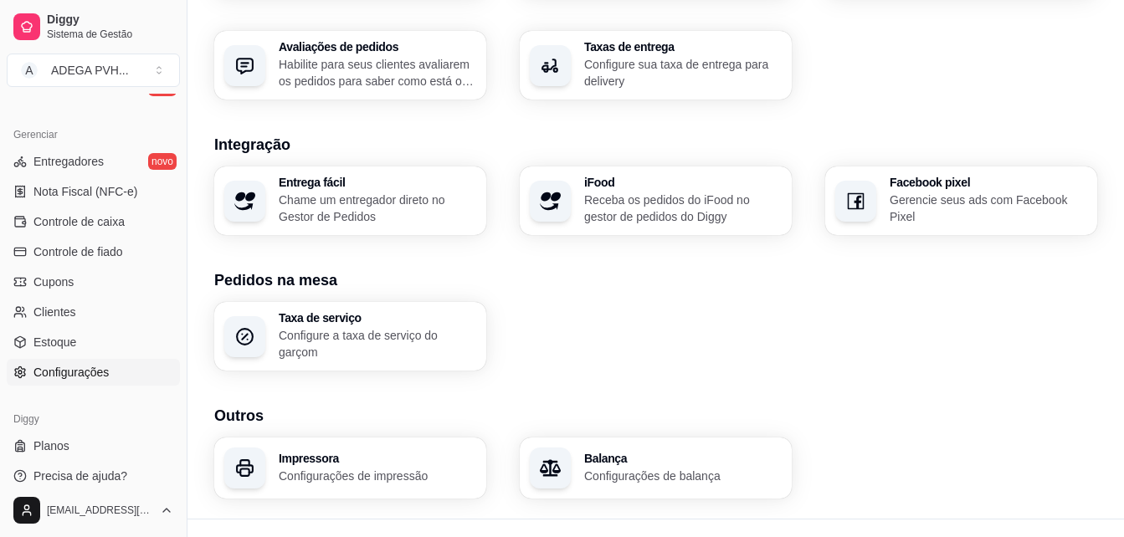
click at [729, 82] on p "Configure sua taxa de entrega para delivery" at bounding box center [682, 72] width 197 height 33
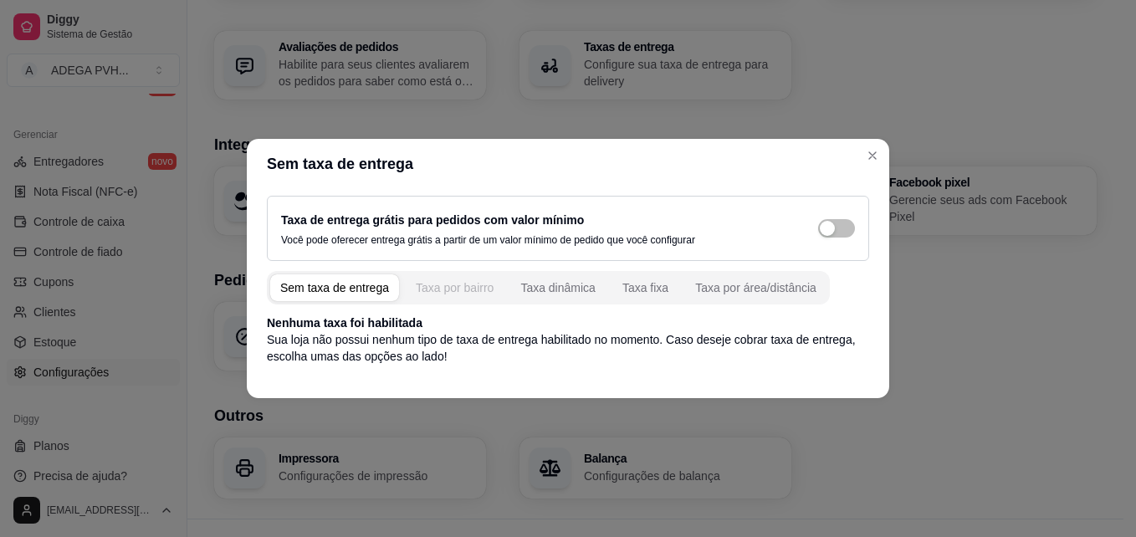
click at [410, 280] on button "Taxa por bairro" at bounding box center [455, 287] width 98 height 27
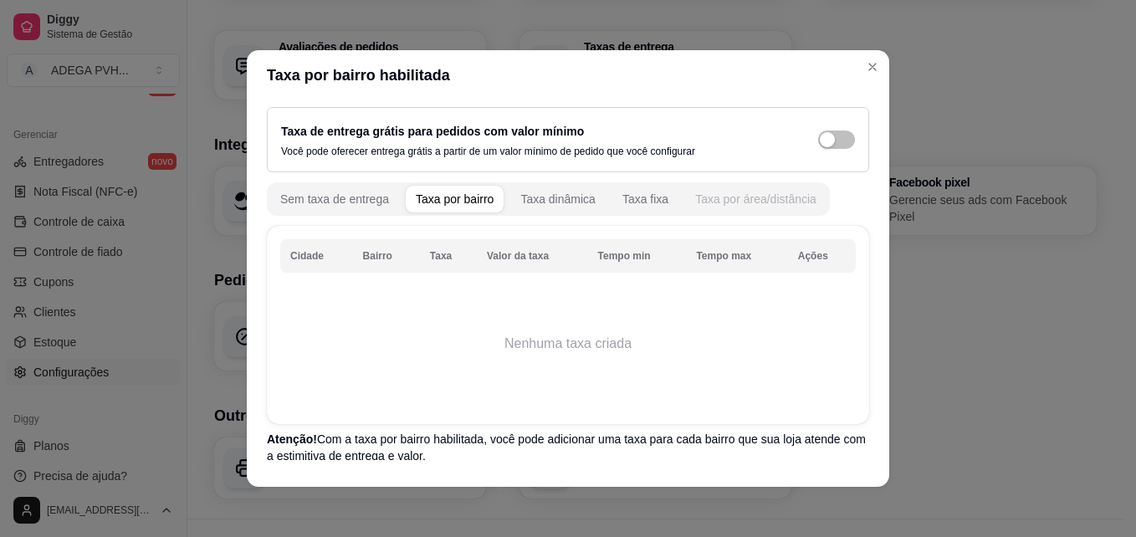
click at [740, 192] on div "Taxa por área/distância" at bounding box center [755, 199] width 121 height 17
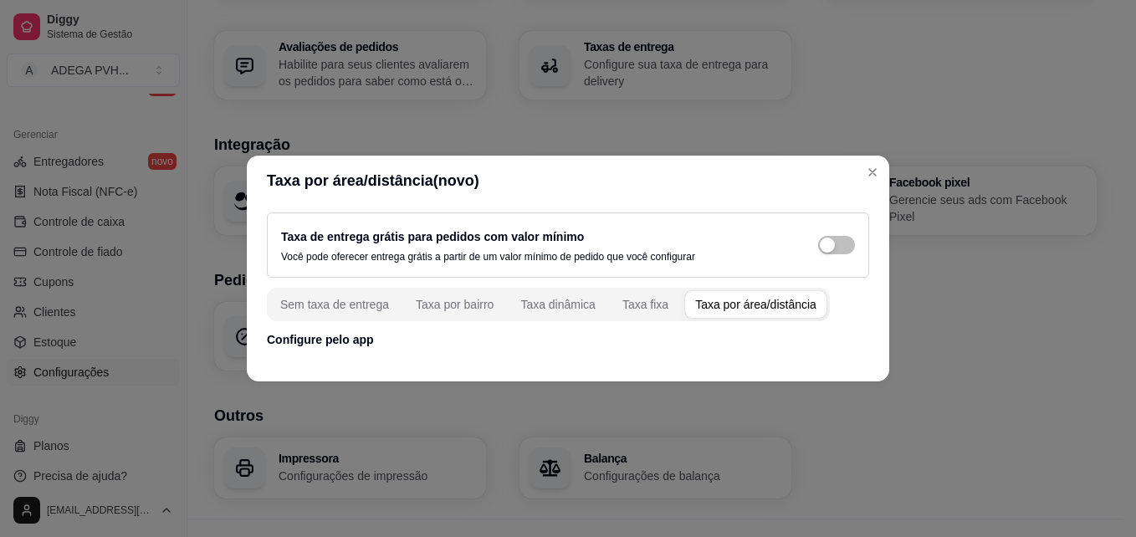
click at [341, 341] on p "Configure pelo app" at bounding box center [568, 339] width 602 height 17
click at [537, 301] on div "Taxa dinâmica" at bounding box center [557, 304] width 75 height 17
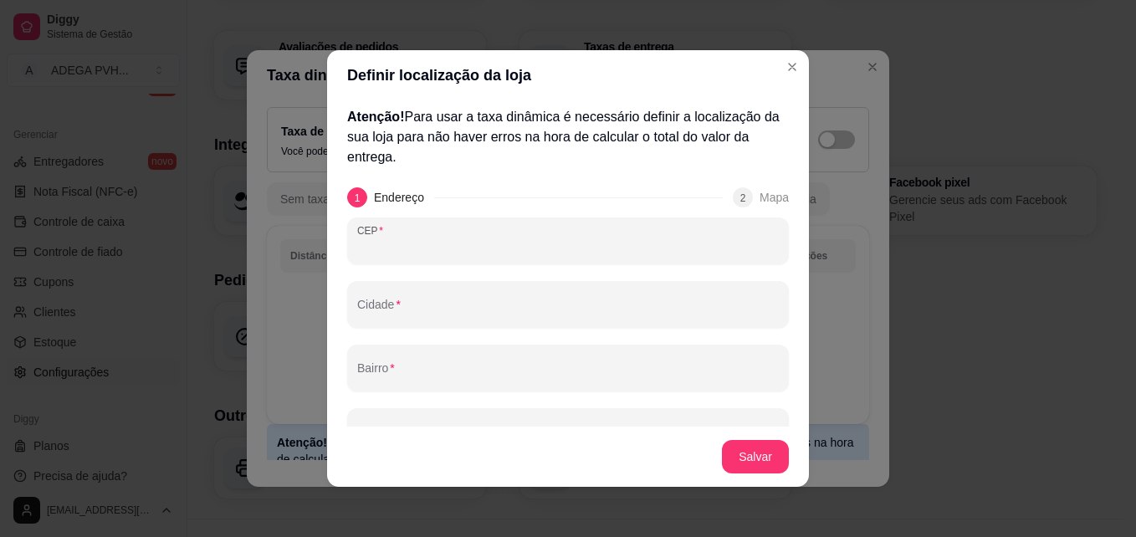
click at [523, 251] on input "CEP" at bounding box center [568, 247] width 422 height 17
type input "76820-192"
type input "Porto Velho"
type input "Nova Porto Velho"
type input "[GEOGRAPHIC_DATA][PERSON_NAME] - de 3862 a 4160 - lado par"
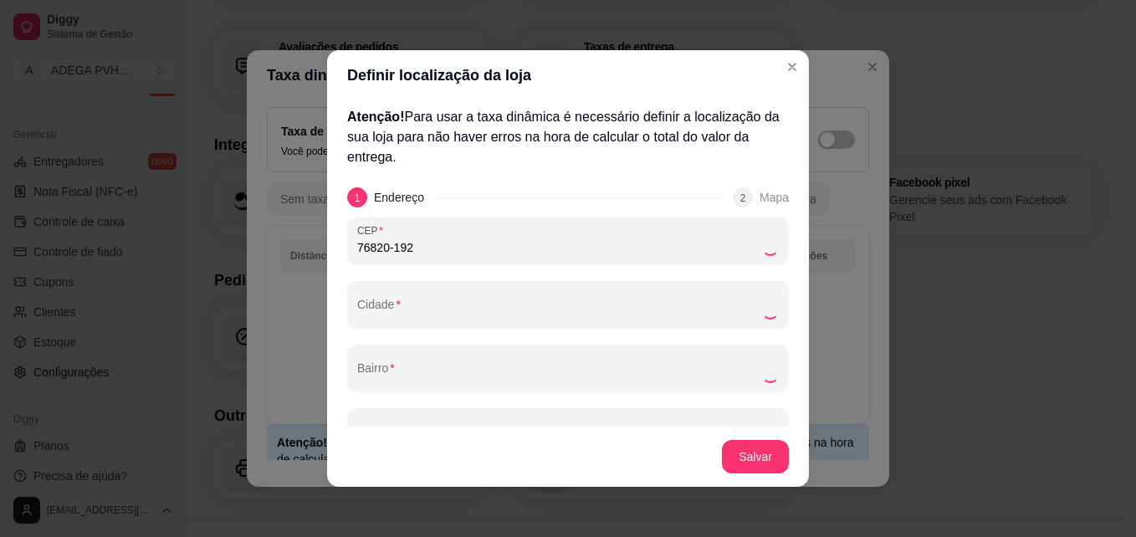
type input "RO"
type input "76820-192"
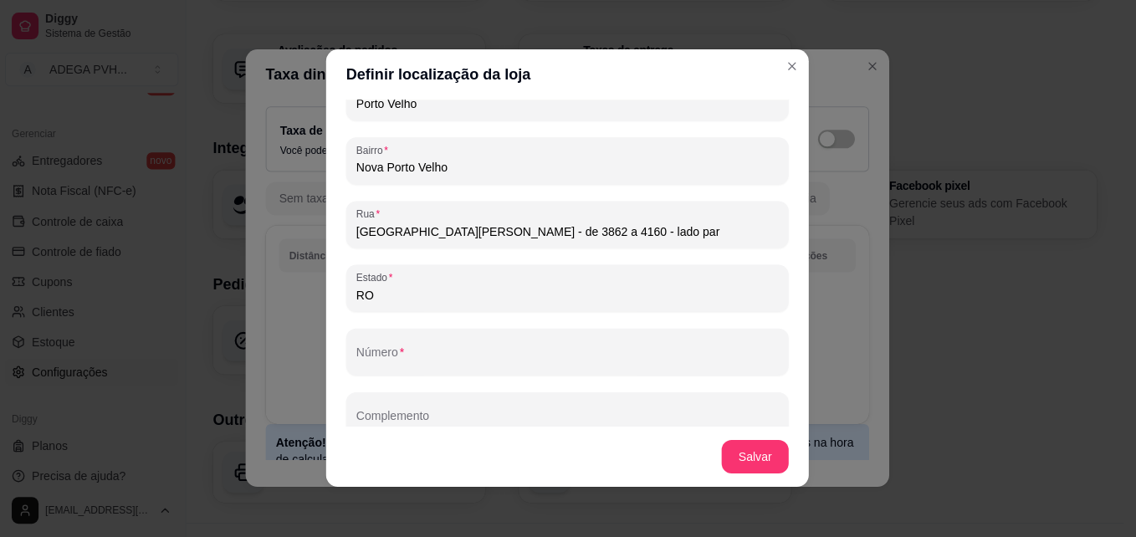
scroll to position [609, 0]
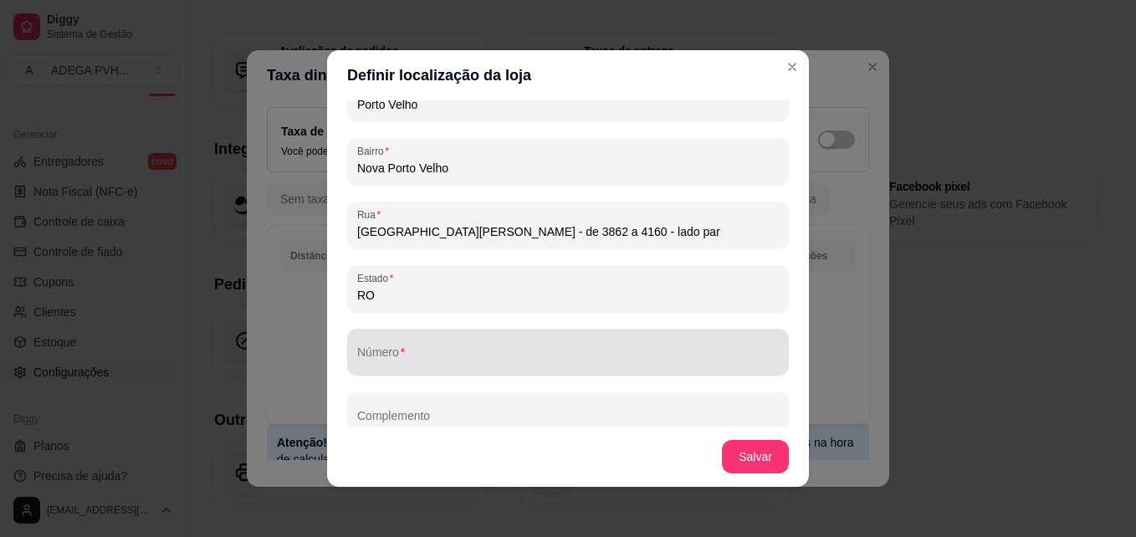
click at [682, 349] on div at bounding box center [568, 352] width 422 height 33
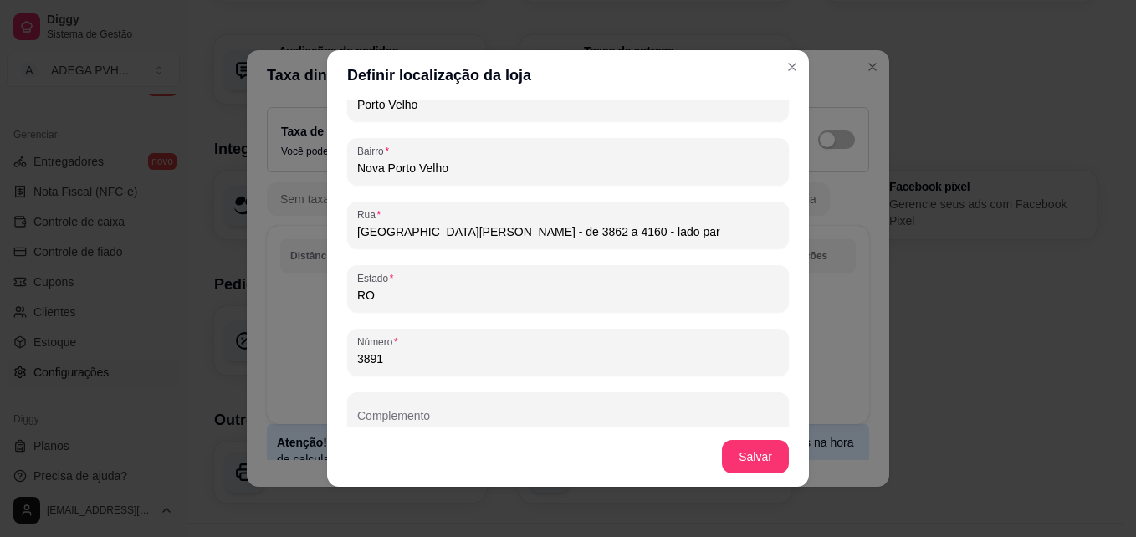
type input "3891"
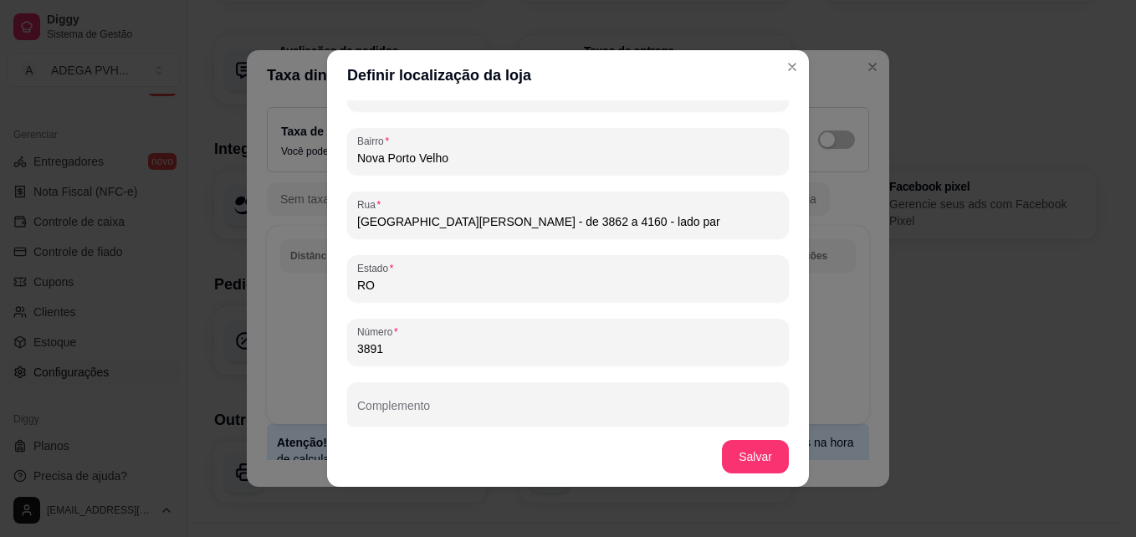
scroll to position [226, 0]
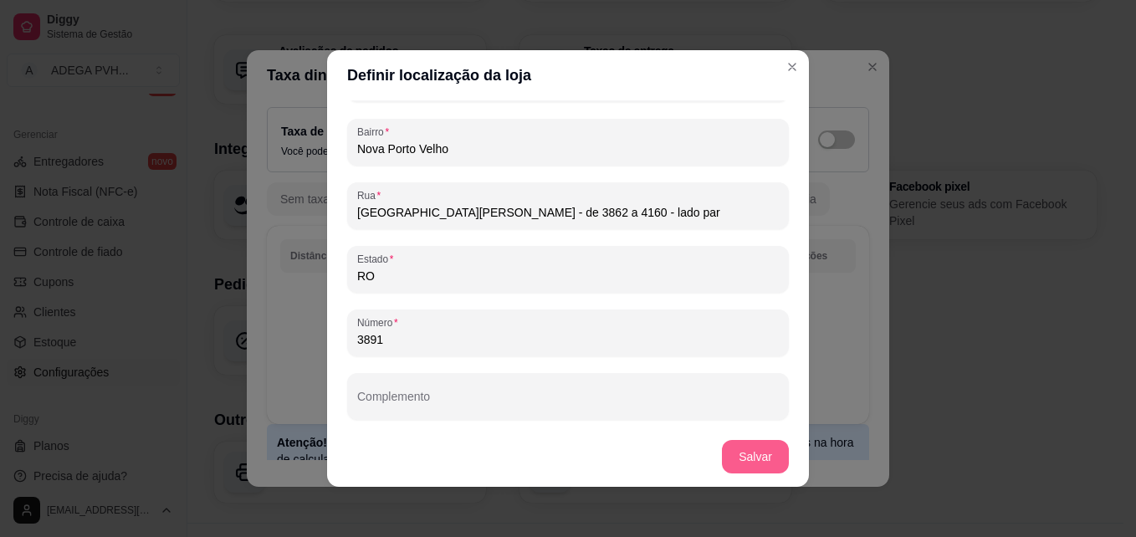
click at [752, 462] on button "Salvar" at bounding box center [755, 456] width 67 height 33
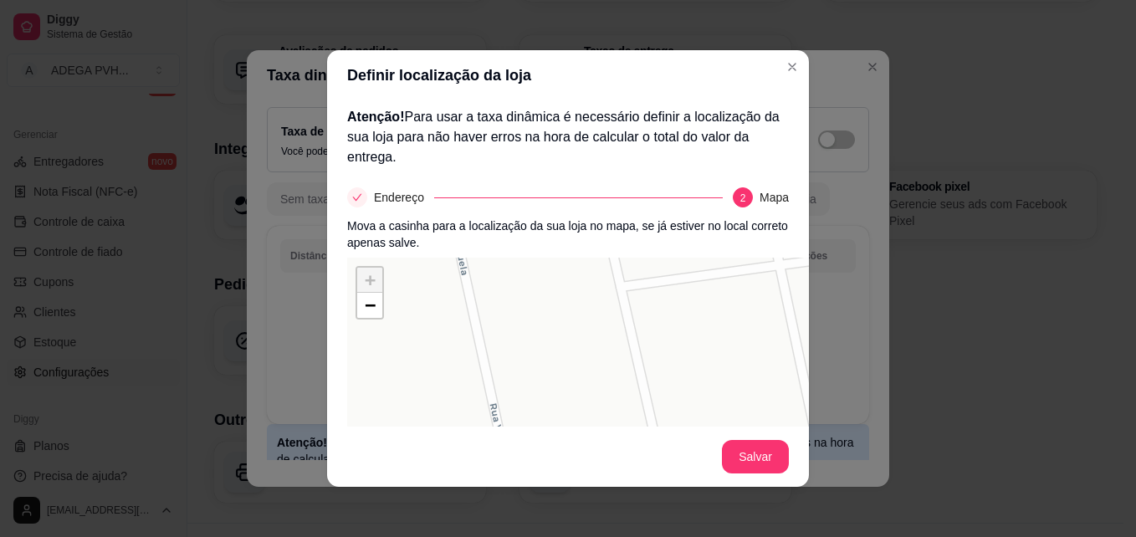
scroll to position [157, 0]
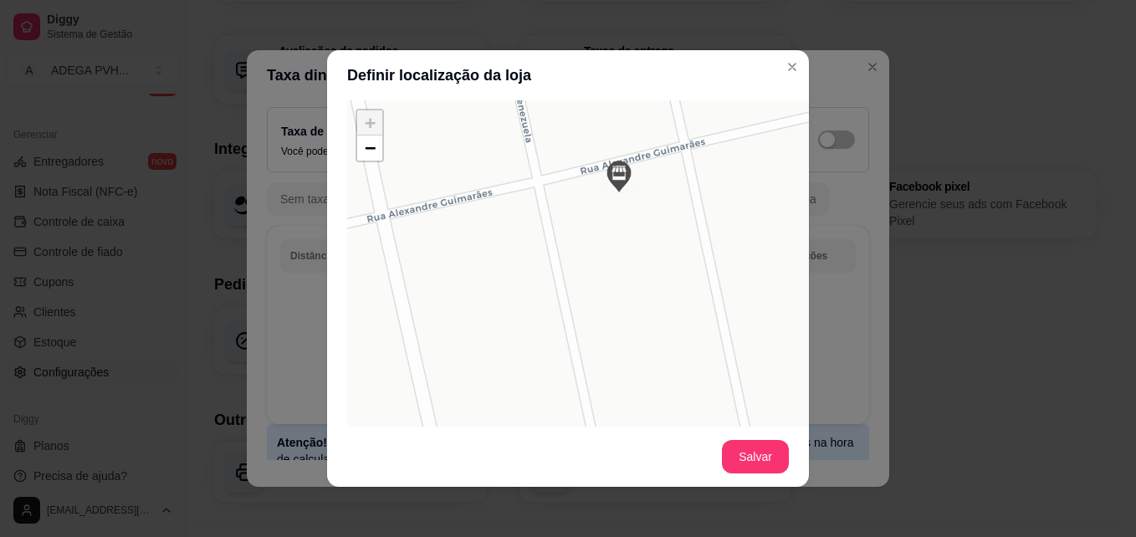
drag, startPoint x: 704, startPoint y: 293, endPoint x: 725, endPoint y: 118, distance: 176.1
click at [725, 118] on div "+ − Leaflet | © OSM & CartoDB" at bounding box center [598, 351] width 502 height 502
click at [368, 153] on span "−" at bounding box center [370, 147] width 11 height 21
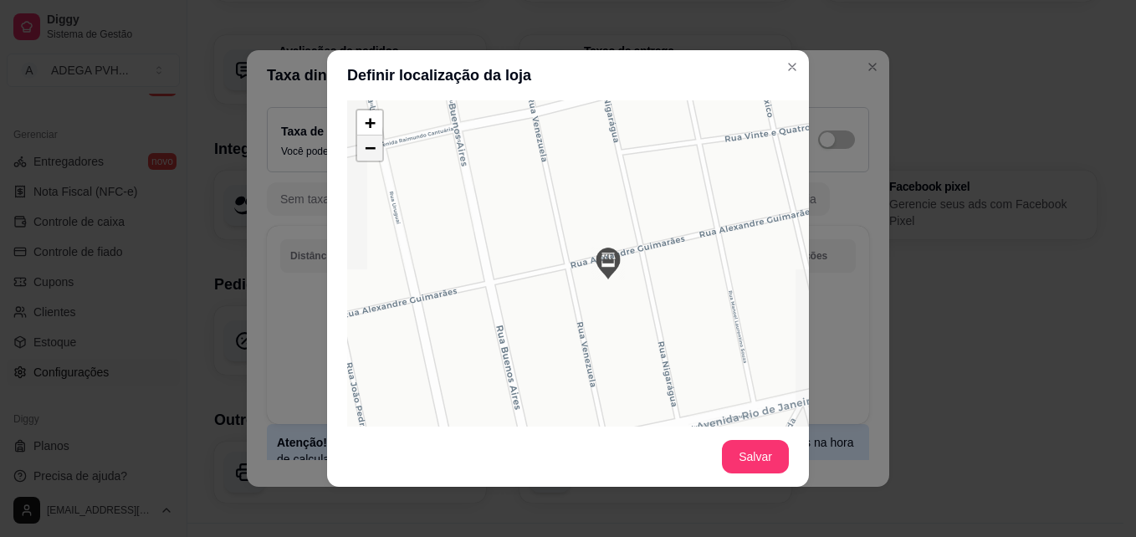
click at [368, 153] on span "−" at bounding box center [370, 147] width 11 height 21
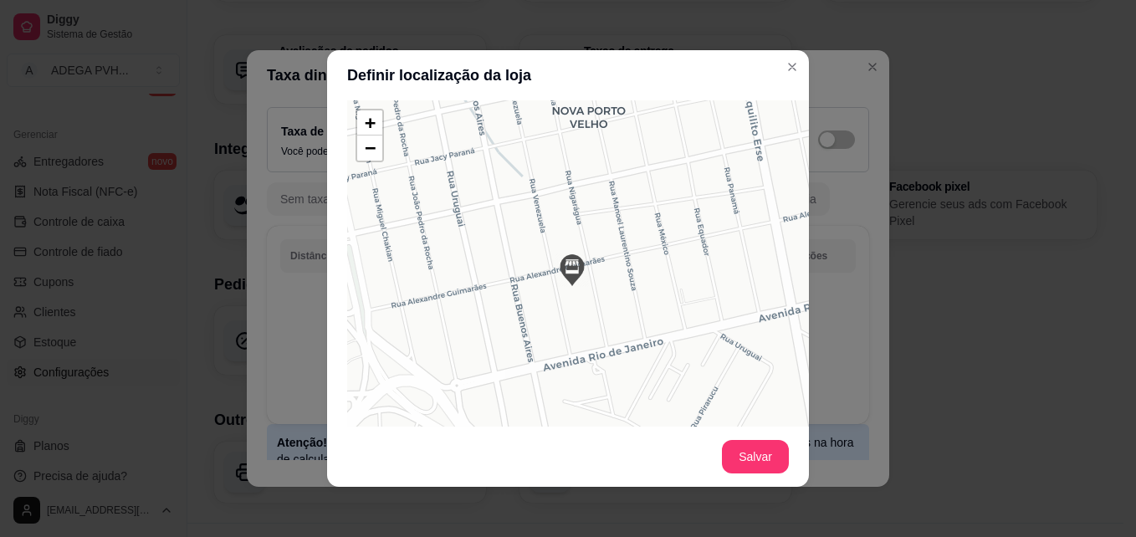
drag, startPoint x: 520, startPoint y: 246, endPoint x: 481, endPoint y: 201, distance: 59.4
click at [481, 201] on div "+ − Leaflet | © OSM & CartoDB" at bounding box center [598, 351] width 502 height 502
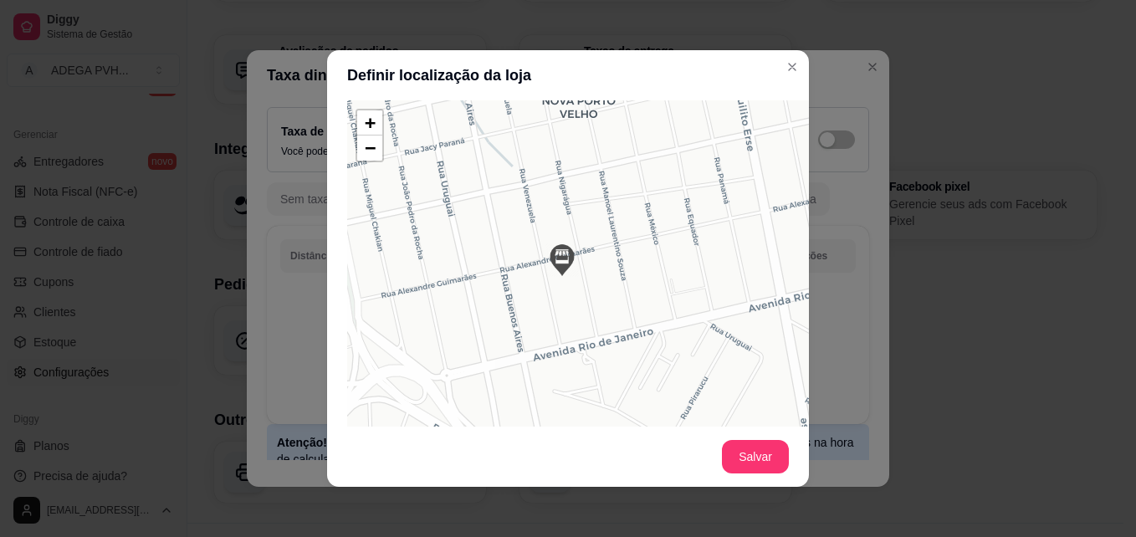
click at [571, 260] on img at bounding box center [562, 259] width 33 height 33
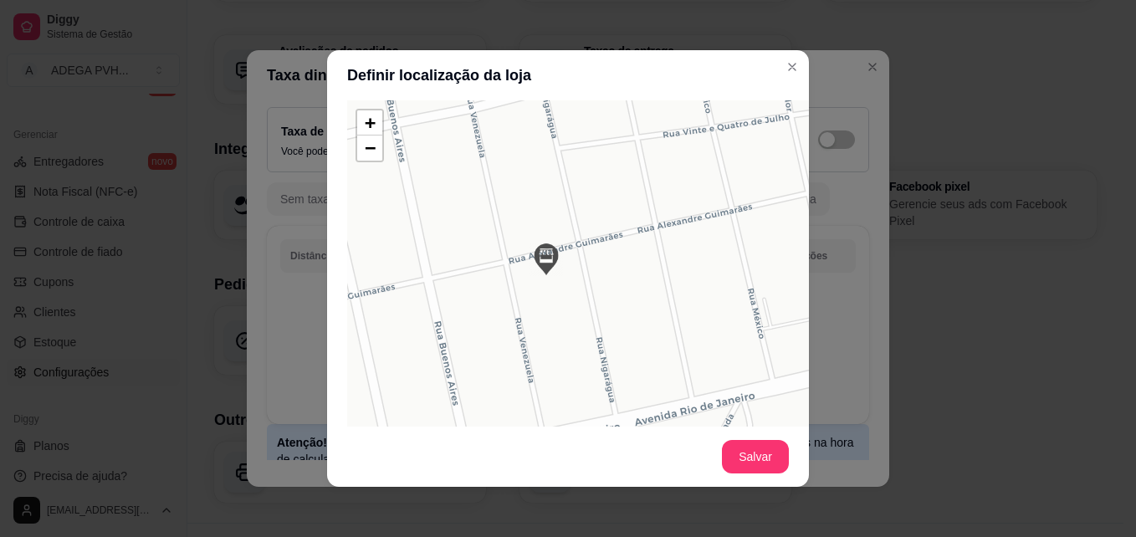
click at [561, 256] on div "+ − Leaflet | © OSM & CartoDB" at bounding box center [598, 351] width 502 height 502
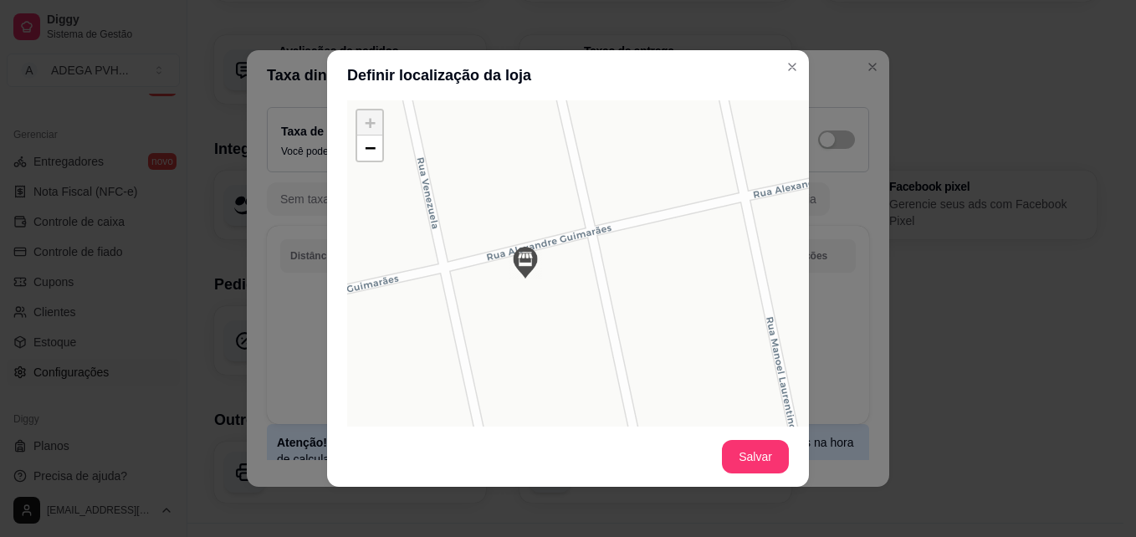
click at [561, 256] on div "+ − Leaflet | © OSM & CartoDB" at bounding box center [598, 351] width 502 height 502
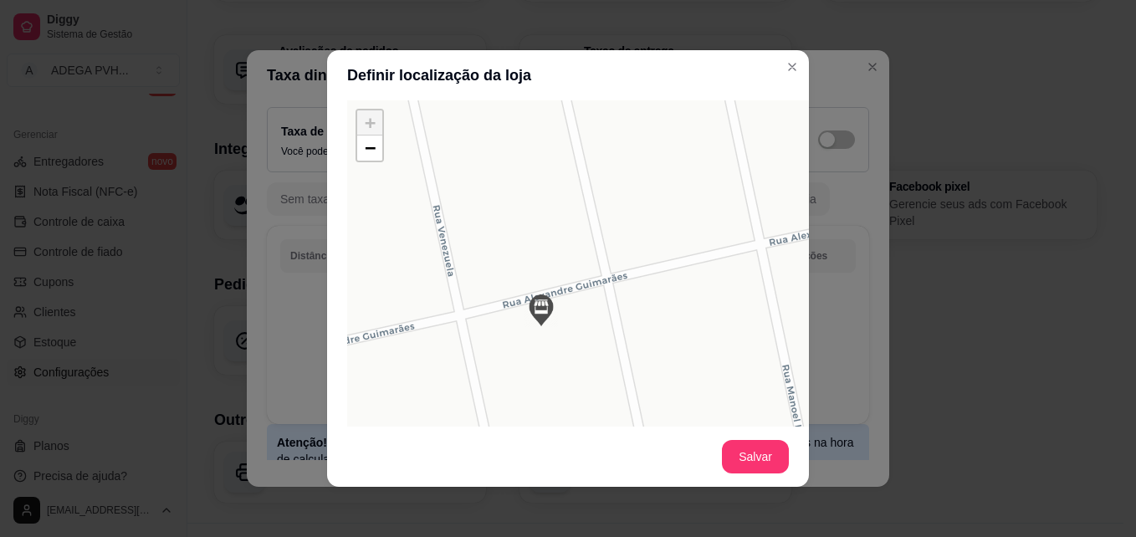
click at [580, 259] on div "+ − Leaflet | © OSM & CartoDB" at bounding box center [598, 351] width 502 height 502
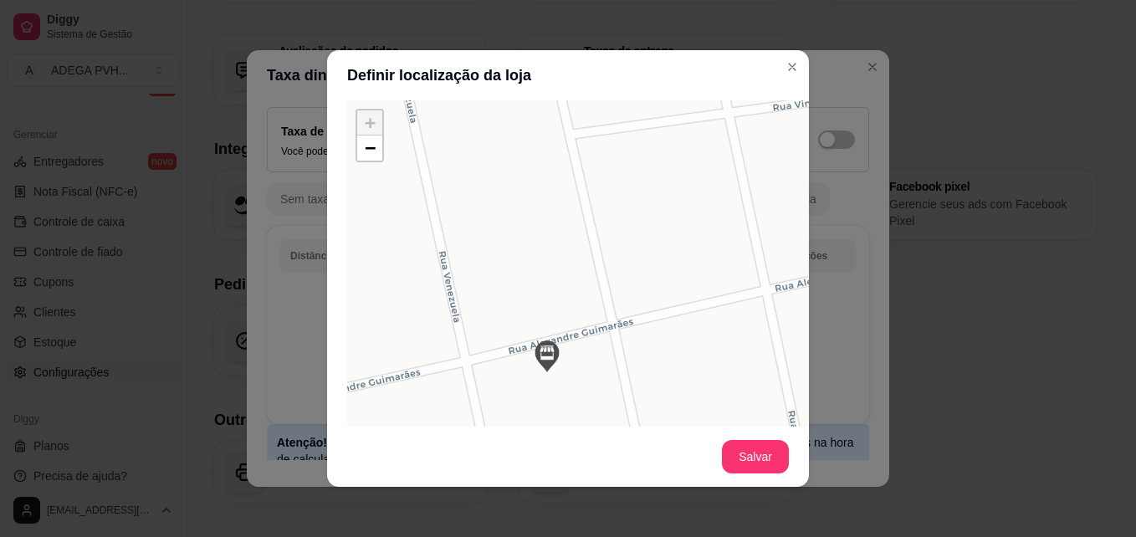
click at [549, 359] on img at bounding box center [546, 356] width 33 height 33
click at [582, 322] on div "+ − Leaflet | © OSM & CartoDB" at bounding box center [598, 351] width 502 height 502
drag, startPoint x: 546, startPoint y: 356, endPoint x: 592, endPoint y: 299, distance: 74.4
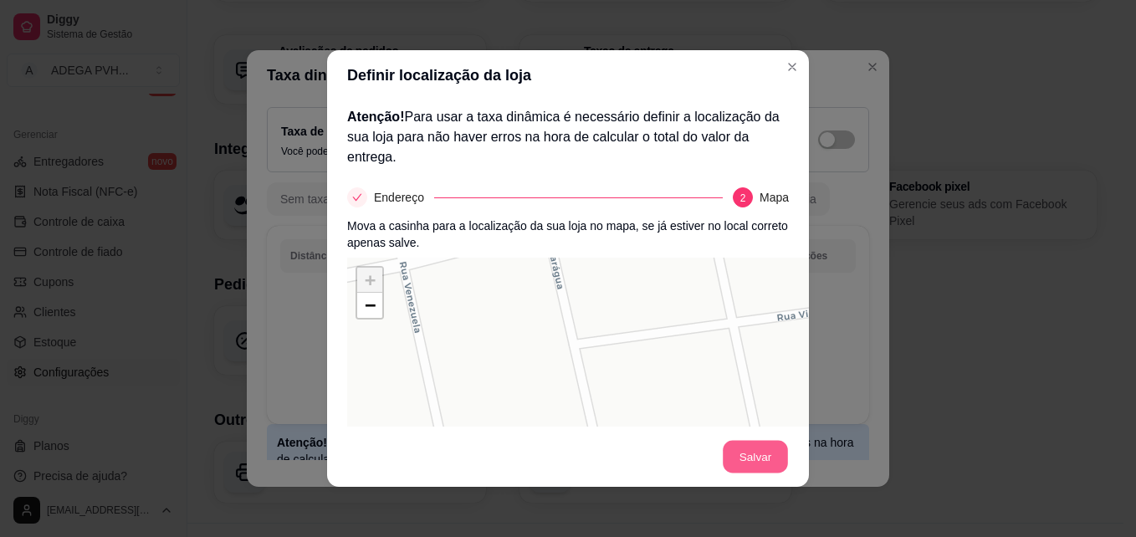
click at [761, 454] on button "Salvar" at bounding box center [755, 457] width 65 height 33
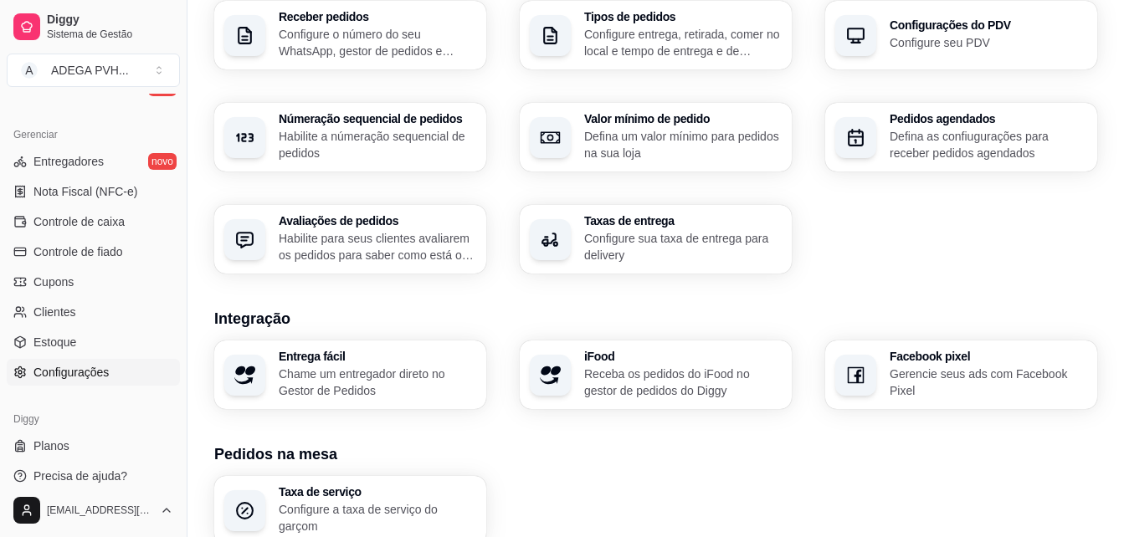
scroll to position [435, 0]
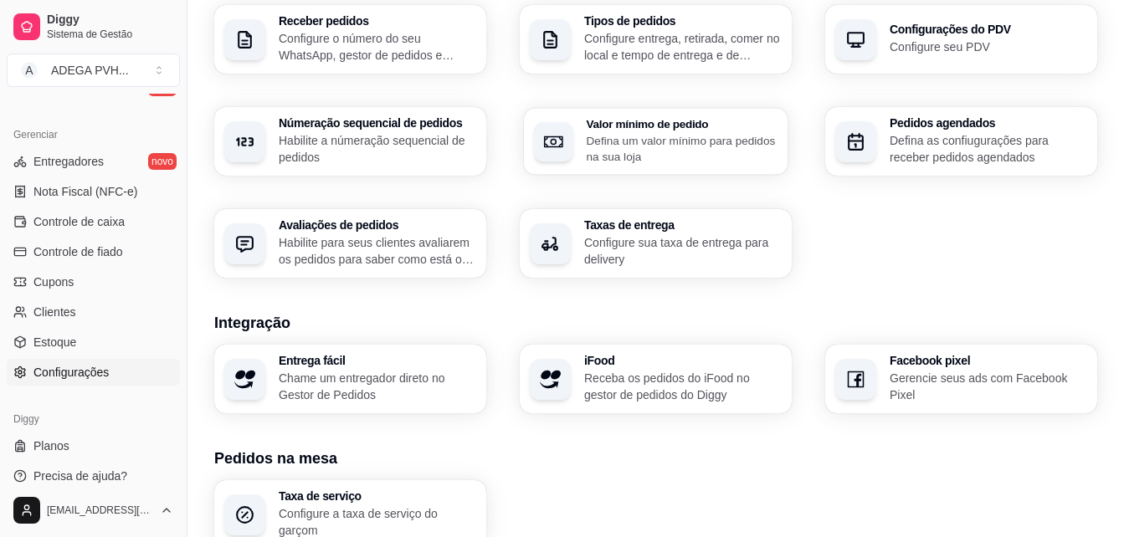
click at [646, 138] on p "Defina um valor mínimo para pedidos na sua loja" at bounding box center [683, 148] width 192 height 33
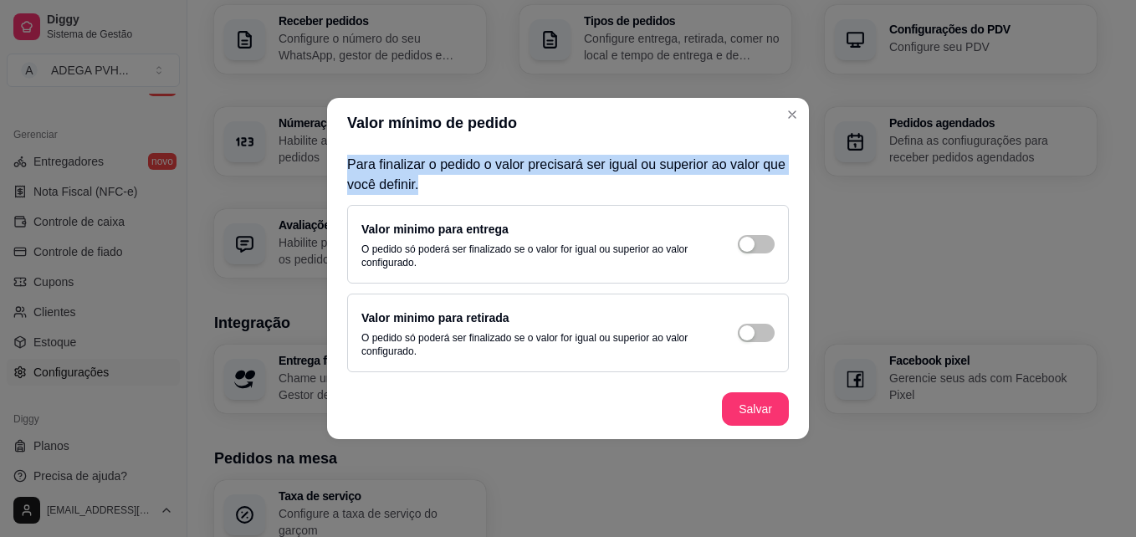
drag, startPoint x: 517, startPoint y: 114, endPoint x: 597, endPoint y: 177, distance: 102.4
click at [597, 177] on section "Valor mínimo de pedido Para finalizar o pedido o valor precisará ser igual ou s…" at bounding box center [568, 268] width 482 height 341
drag, startPoint x: 597, startPoint y: 177, endPoint x: 582, endPoint y: 186, distance: 17.2
click at [582, 186] on p "Para finalizar o pedido o valor precisará ser igual ou superior ao valor que vo…" at bounding box center [568, 175] width 442 height 40
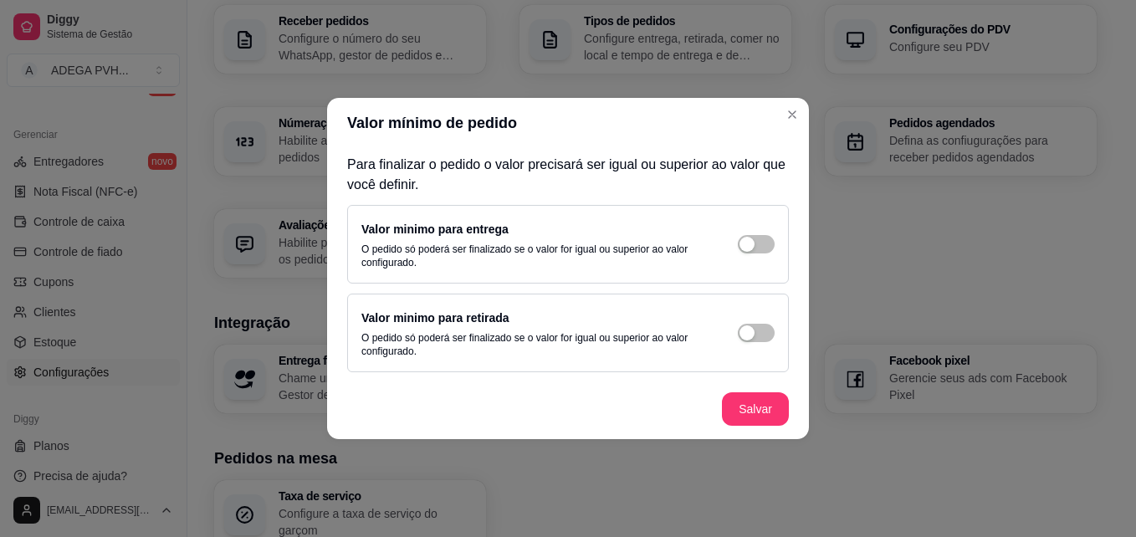
click at [771, 256] on div "Valor minimo para entrega O pedido só poderá ser finalizado se o valor for igua…" at bounding box center [567, 244] width 413 height 50
click at [760, 250] on span "button" at bounding box center [756, 244] width 37 height 18
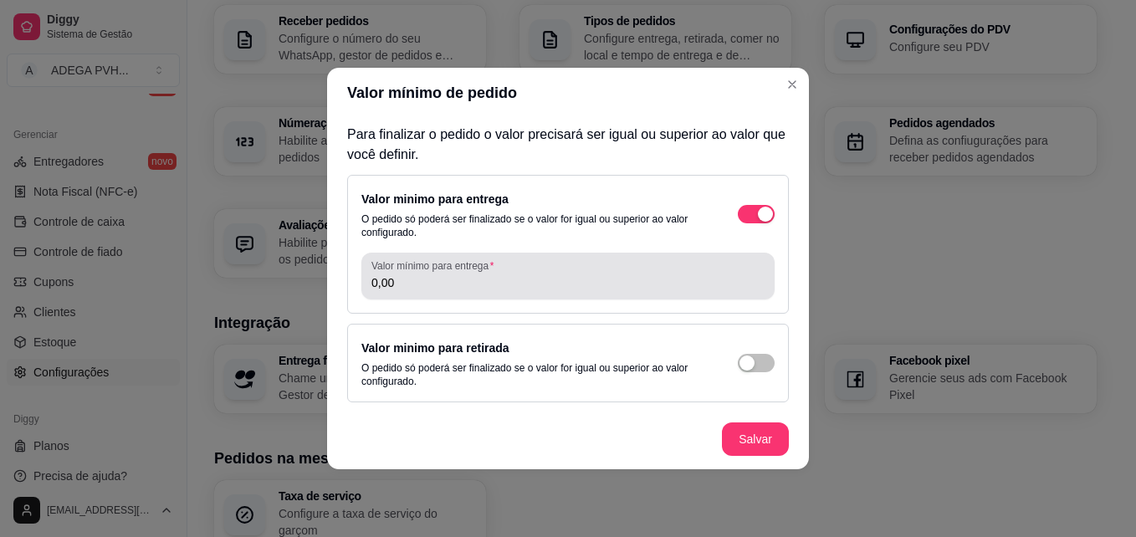
click at [459, 264] on label "Valor mínimo para entrega" at bounding box center [435, 266] width 128 height 14
click at [459, 274] on input "0,00" at bounding box center [567, 282] width 393 height 17
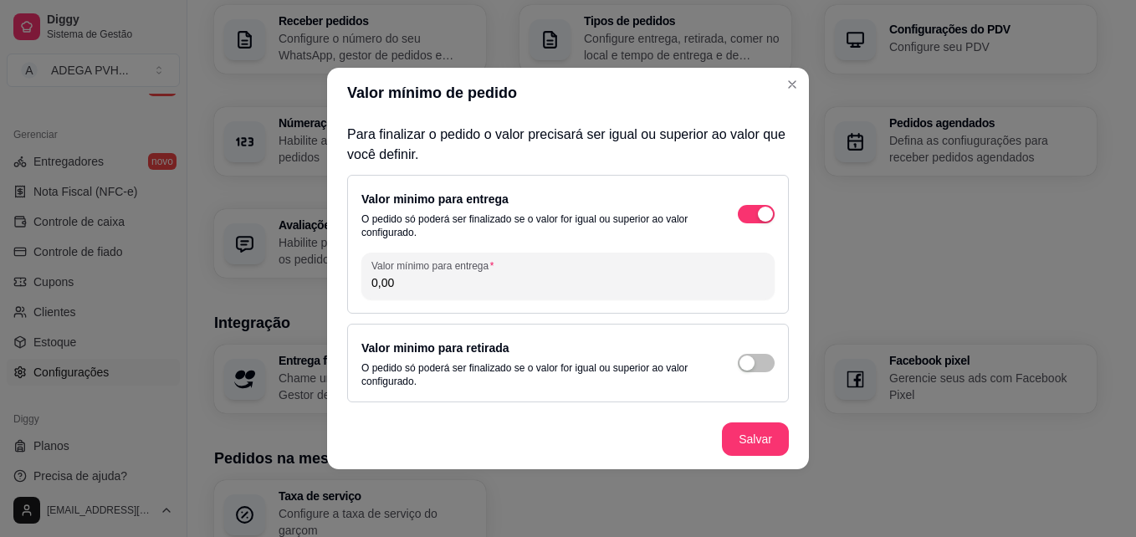
click at [772, 222] on div "Valor minimo para entrega O pedido só poderá ser finalizado se o valor for igua…" at bounding box center [567, 214] width 413 height 50
click at [756, 218] on button "button" at bounding box center [756, 214] width 37 height 18
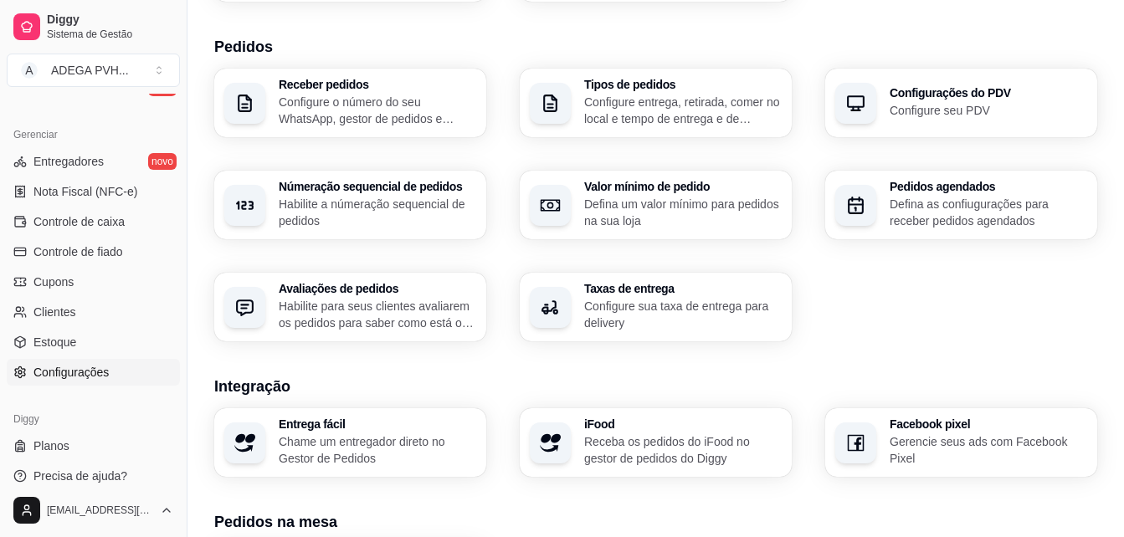
scroll to position [364, 0]
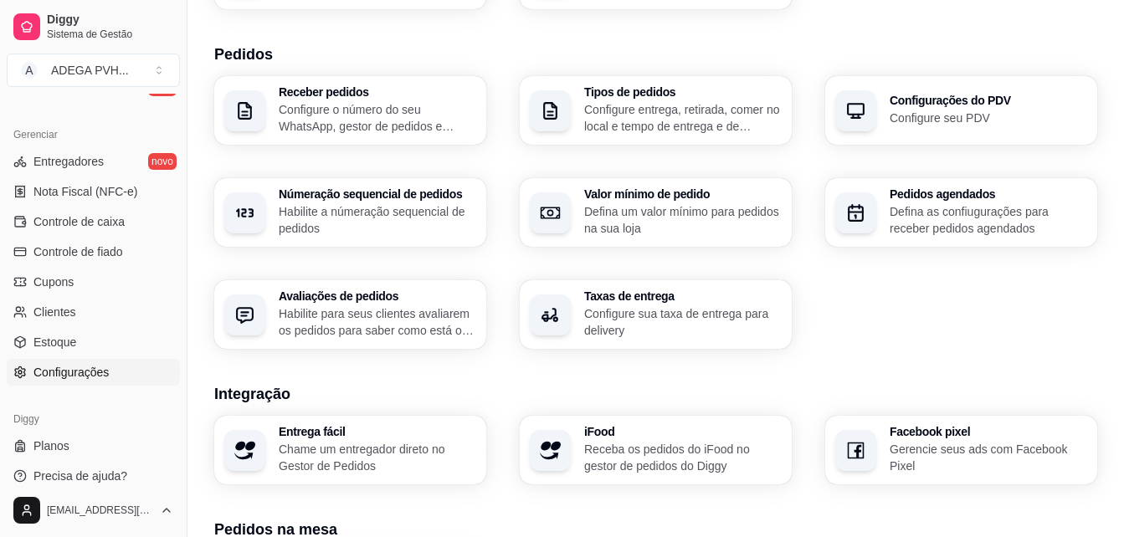
click at [426, 316] on p "Habilite para seus clientes avaliarem os pedidos para saber como está o feedbac…" at bounding box center [377, 321] width 197 height 33
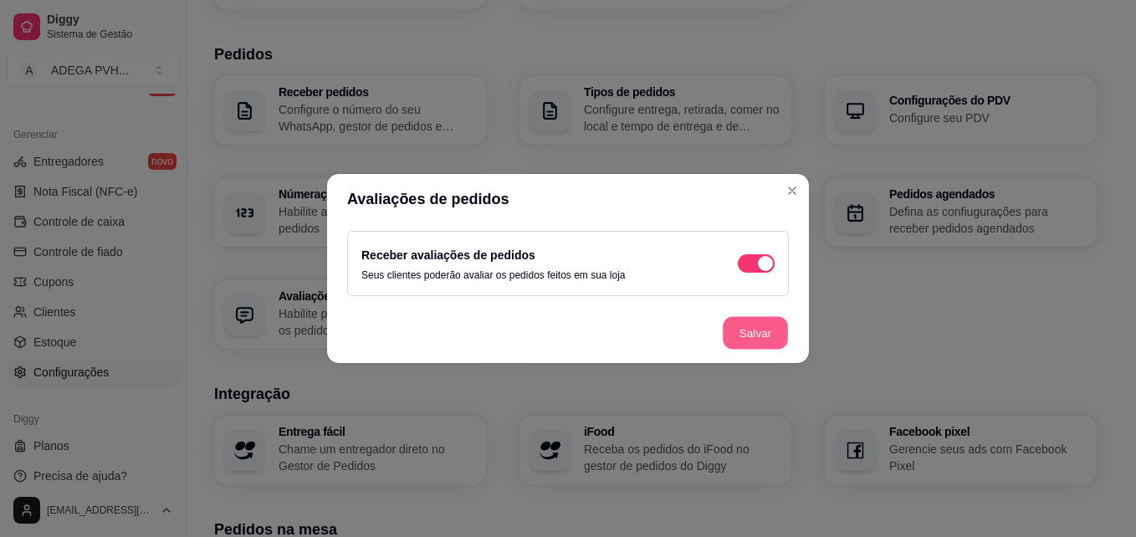
click at [761, 339] on button "Salvar" at bounding box center [755, 333] width 65 height 33
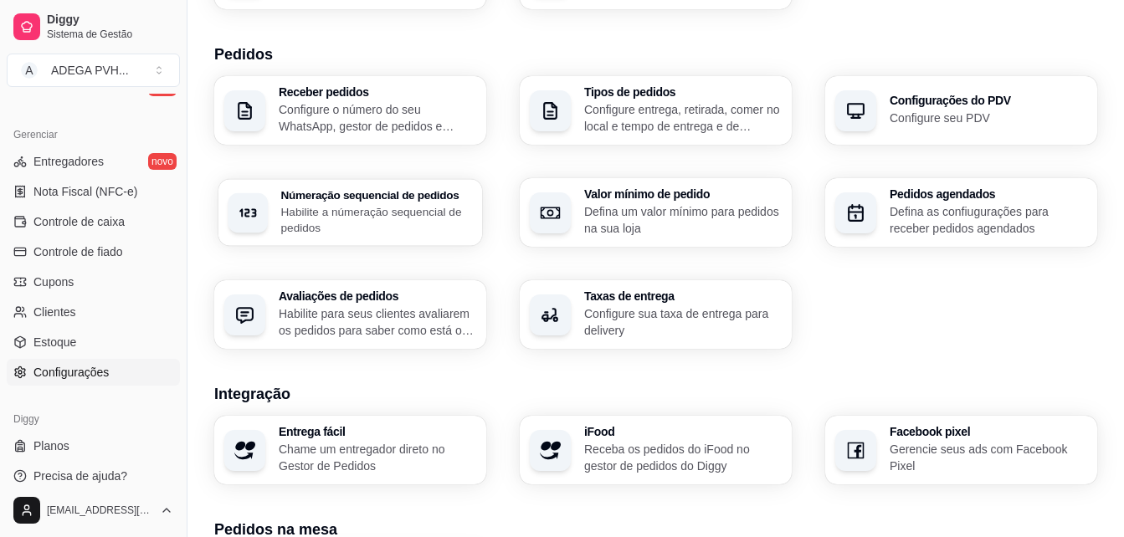
click at [409, 220] on p "Habilite a númeração sequencial de pedidos" at bounding box center [377, 219] width 192 height 33
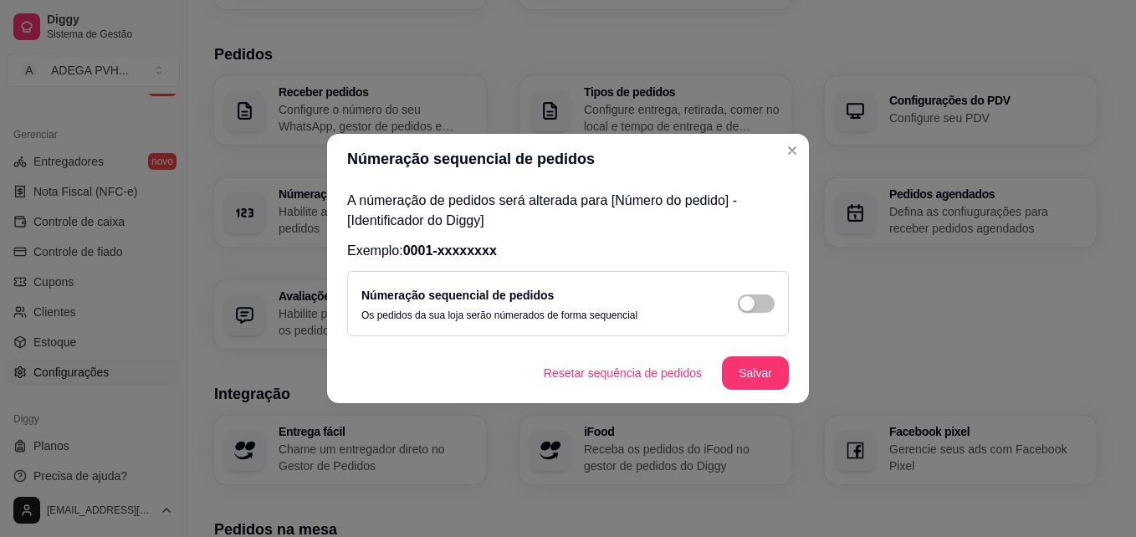
click at [612, 302] on div "Númeração sequencial de pedidos Os pedidos da sua loja serão númerados de forma…" at bounding box center [499, 303] width 276 height 37
click at [766, 306] on span "button" at bounding box center [756, 304] width 37 height 18
click at [751, 377] on button "Salvar" at bounding box center [755, 373] width 65 height 33
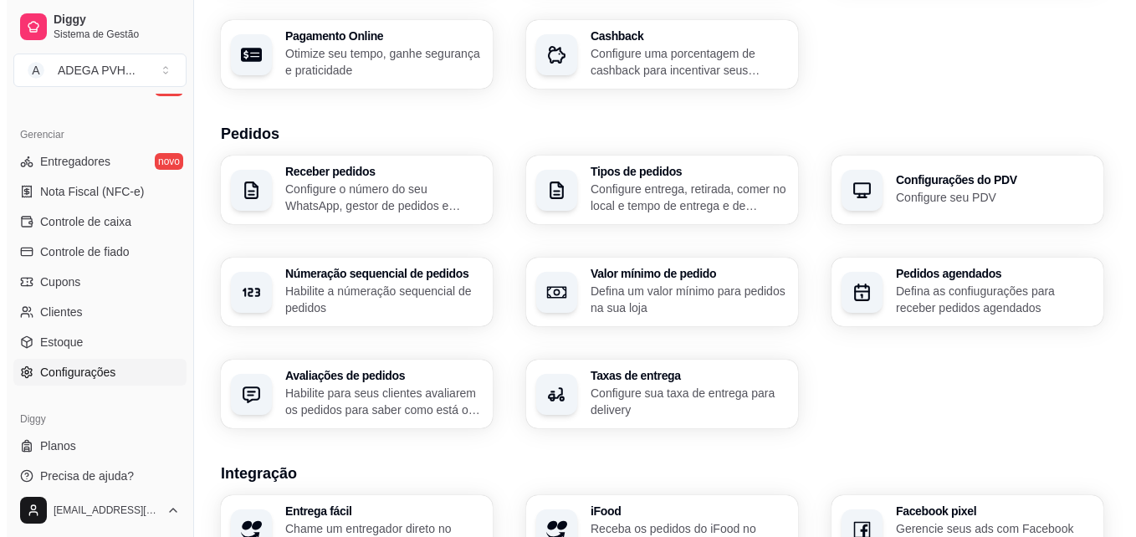
scroll to position [287, 0]
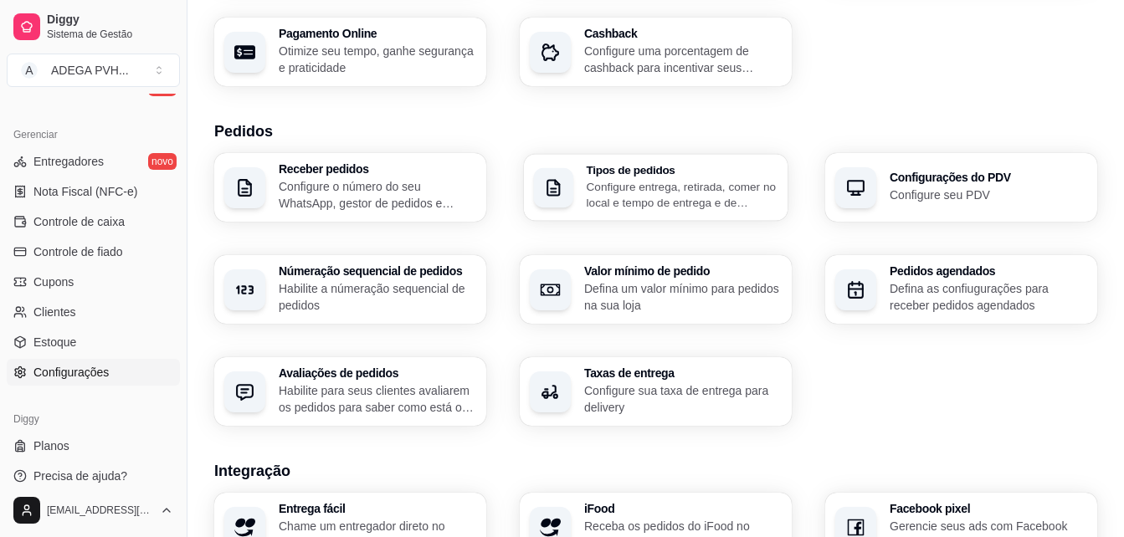
click at [729, 203] on p "Configure entrega, retirada, comer no local e tempo de entrega e de retirada" at bounding box center [683, 194] width 192 height 33
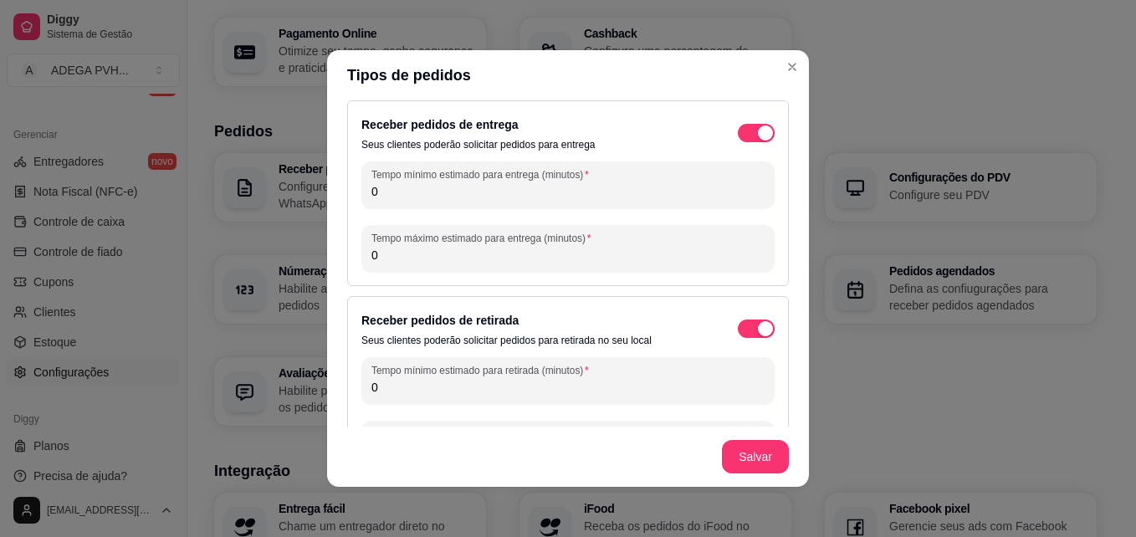
scroll to position [4, 0]
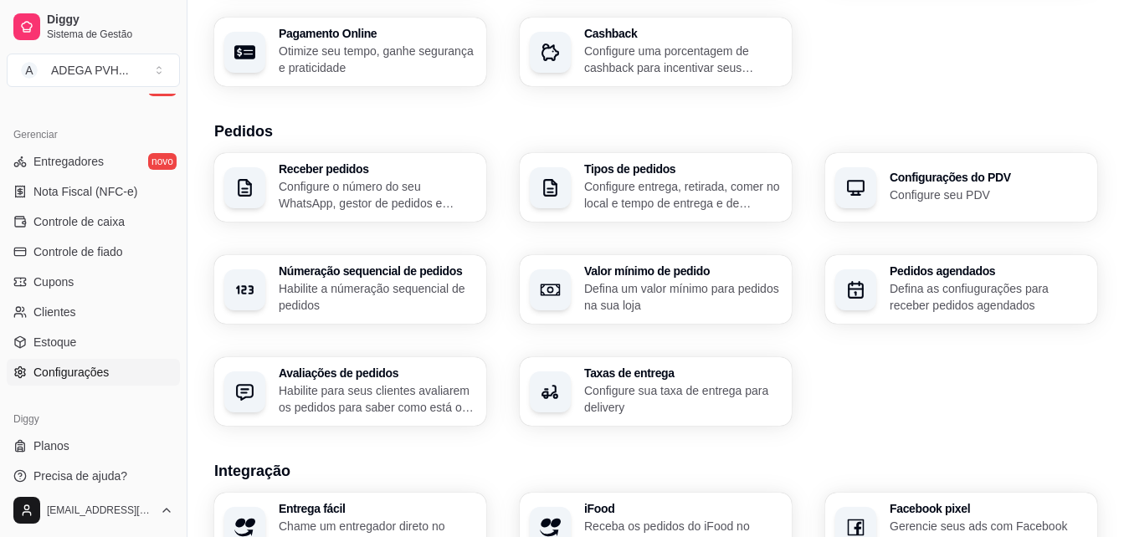
click at [700, 199] on p "Configure entrega, retirada, comer no local e tempo de entrega e de retirada" at bounding box center [682, 194] width 197 height 33
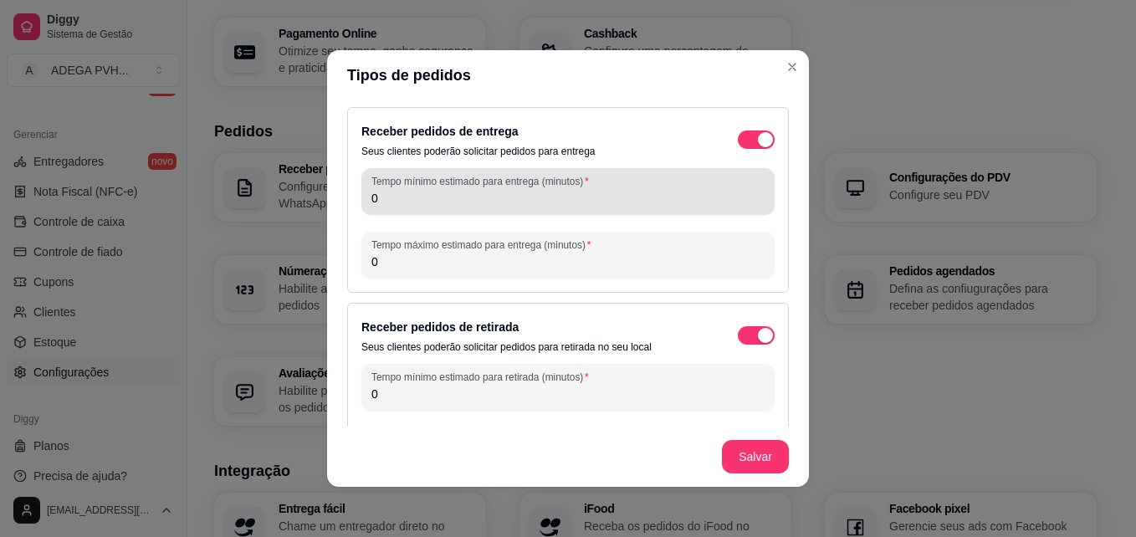
click at [615, 184] on div "0" at bounding box center [567, 191] width 393 height 33
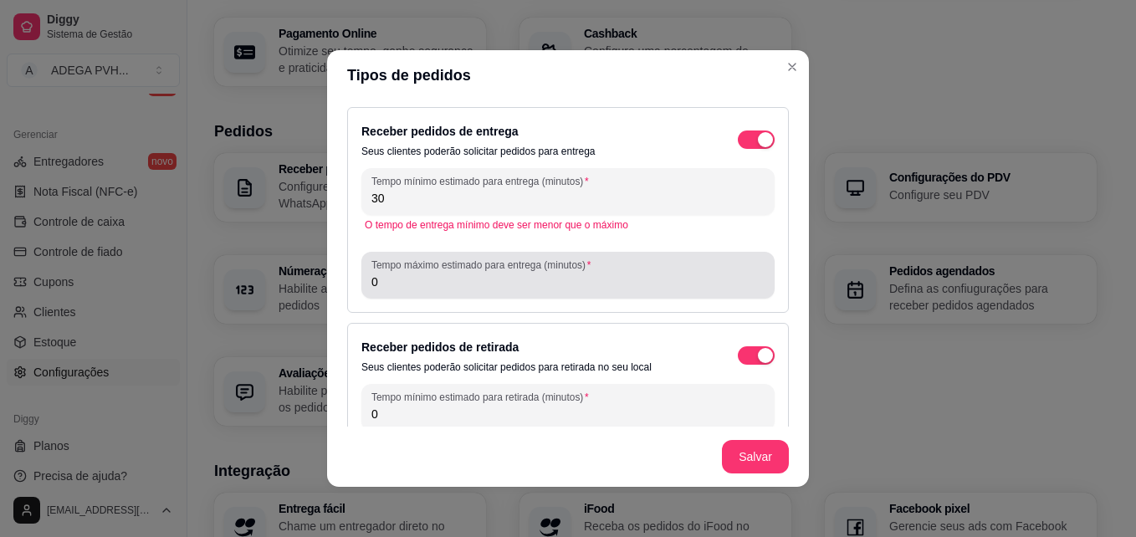
type input "30"
click at [516, 296] on div "Tempo máximo estimado para entrega (minutos) 0" at bounding box center [567, 275] width 413 height 47
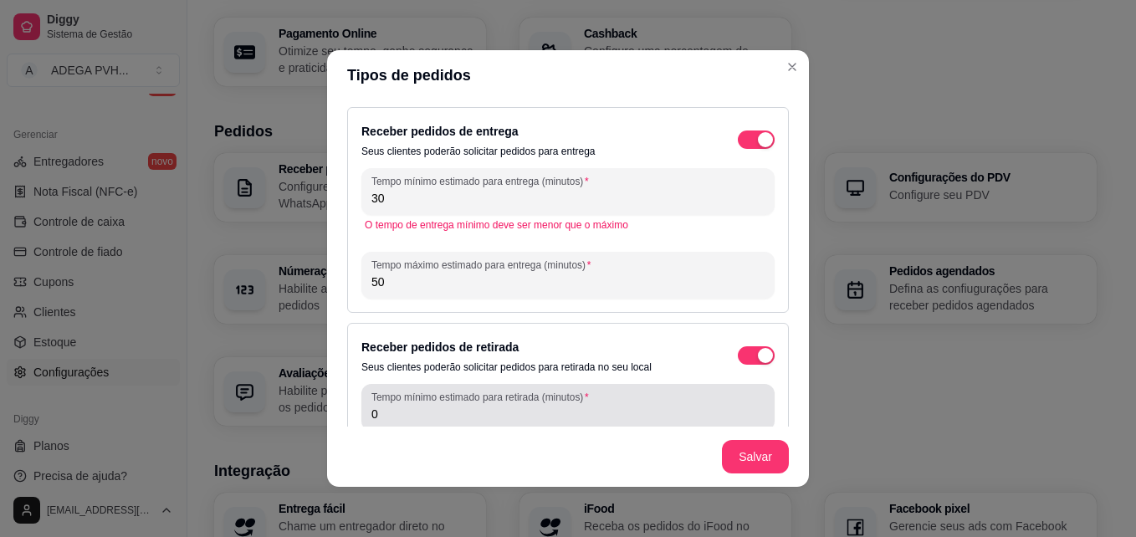
type input "50"
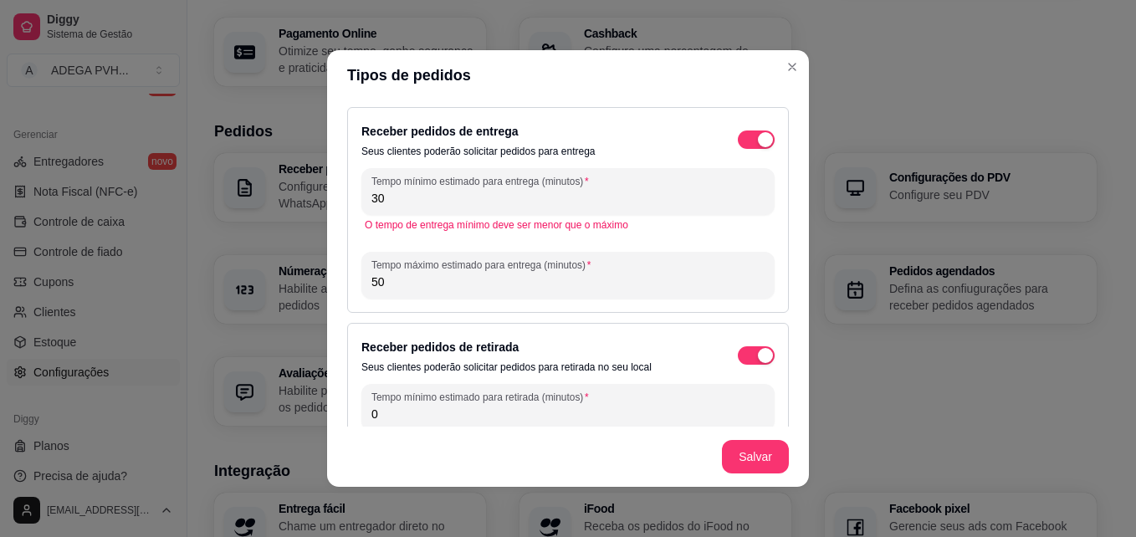
click at [504, 414] on input "0" at bounding box center [567, 414] width 393 height 17
click at [471, 195] on input "30" at bounding box center [567, 198] width 393 height 17
type input "3"
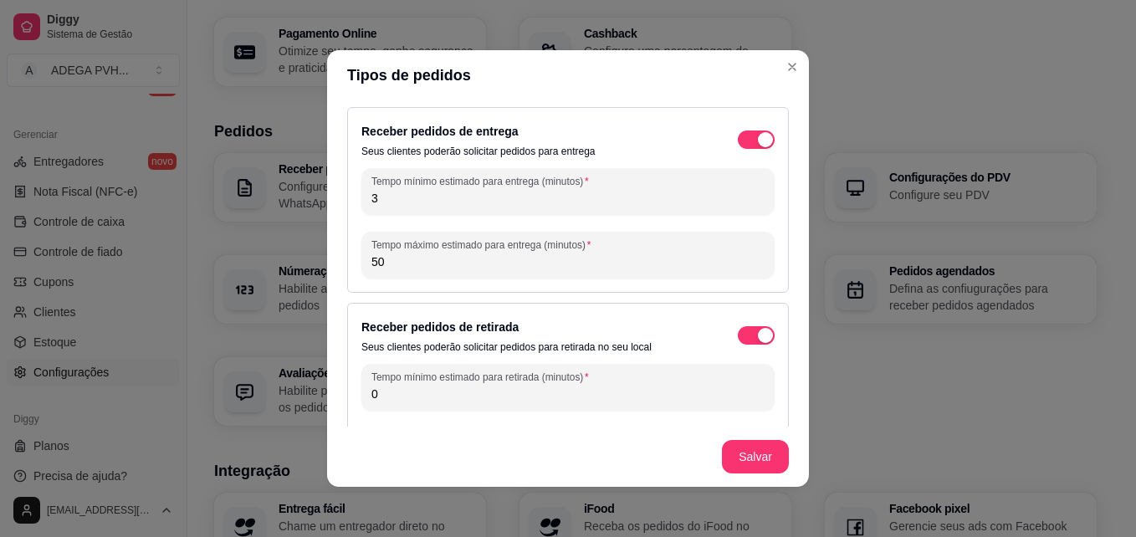
type input "30"
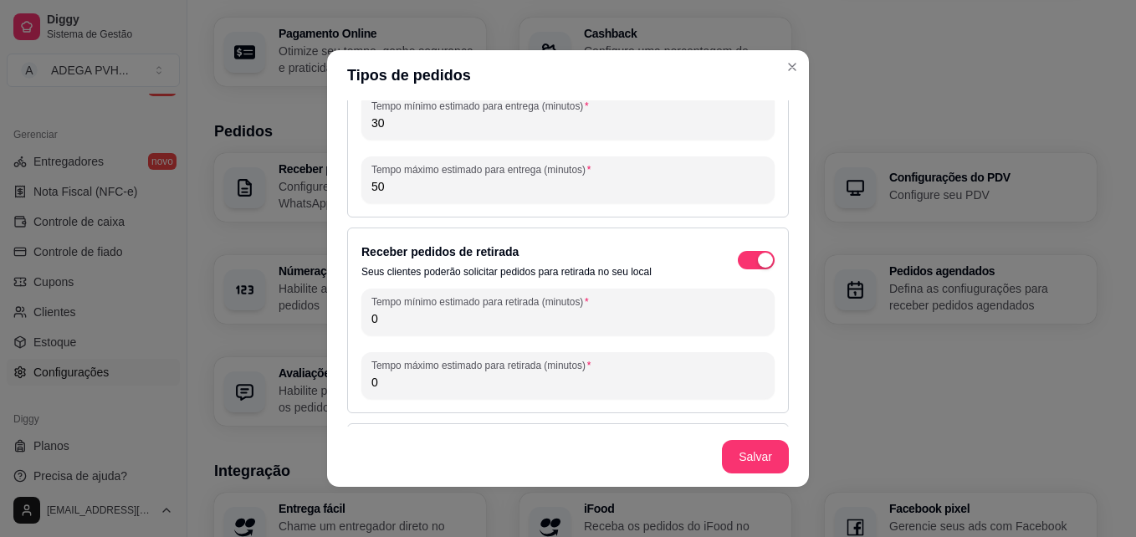
scroll to position [78, 0]
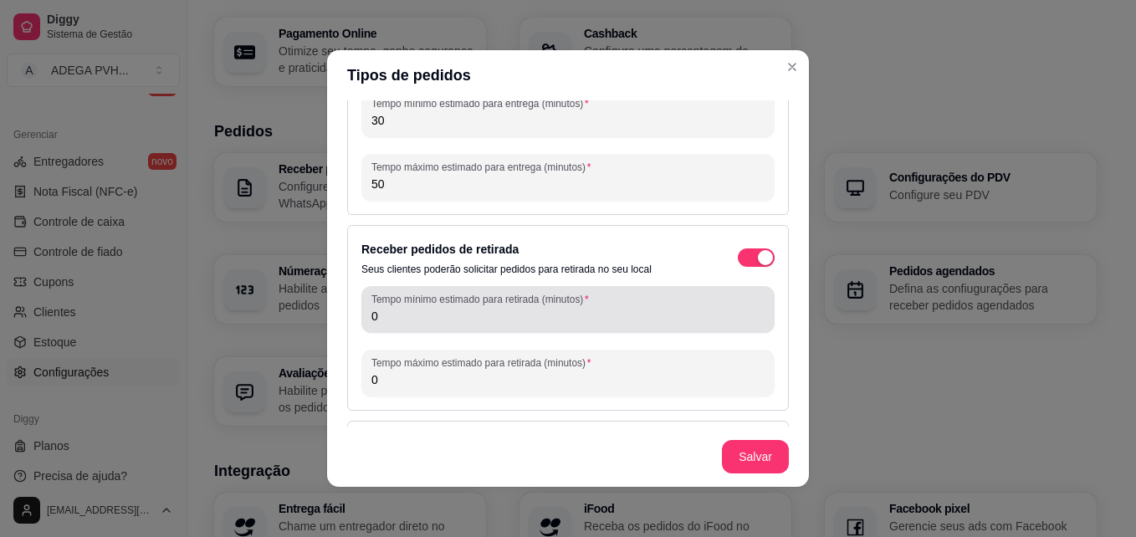
click at [638, 320] on input "0" at bounding box center [567, 316] width 393 height 17
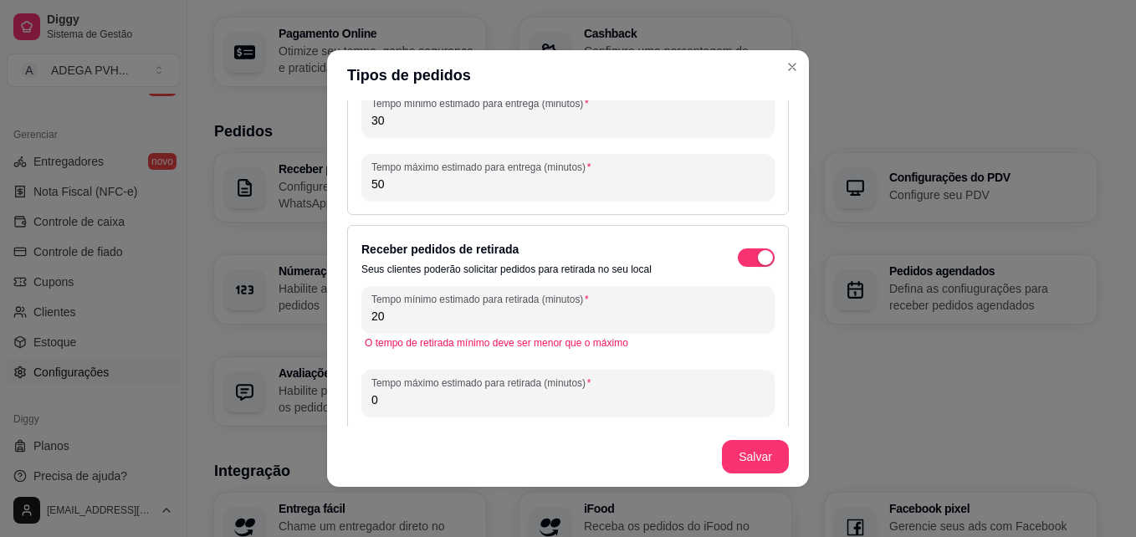
type input "2"
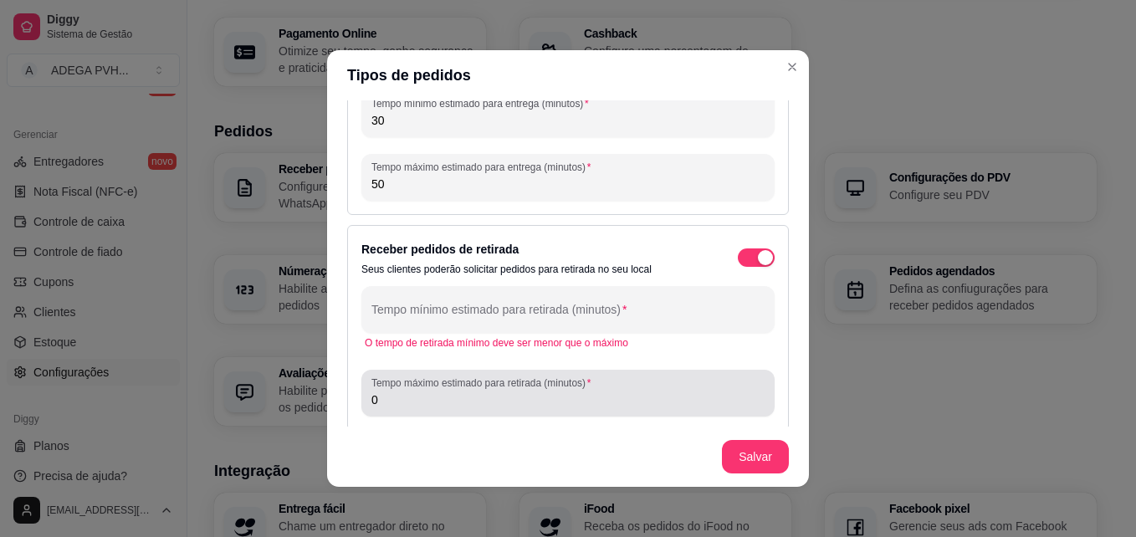
click at [596, 389] on div "0" at bounding box center [567, 393] width 393 height 33
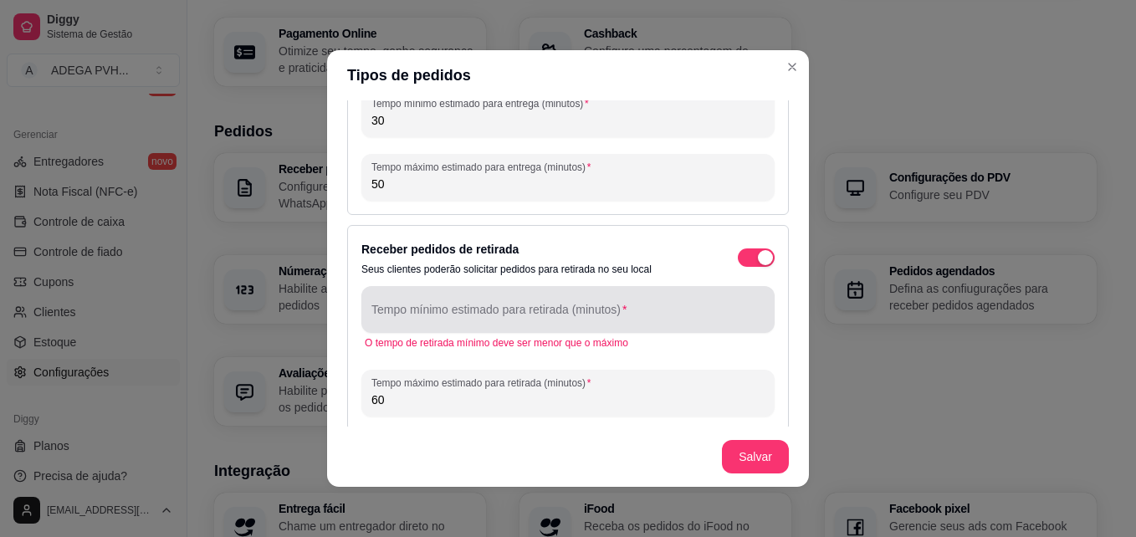
type input "60"
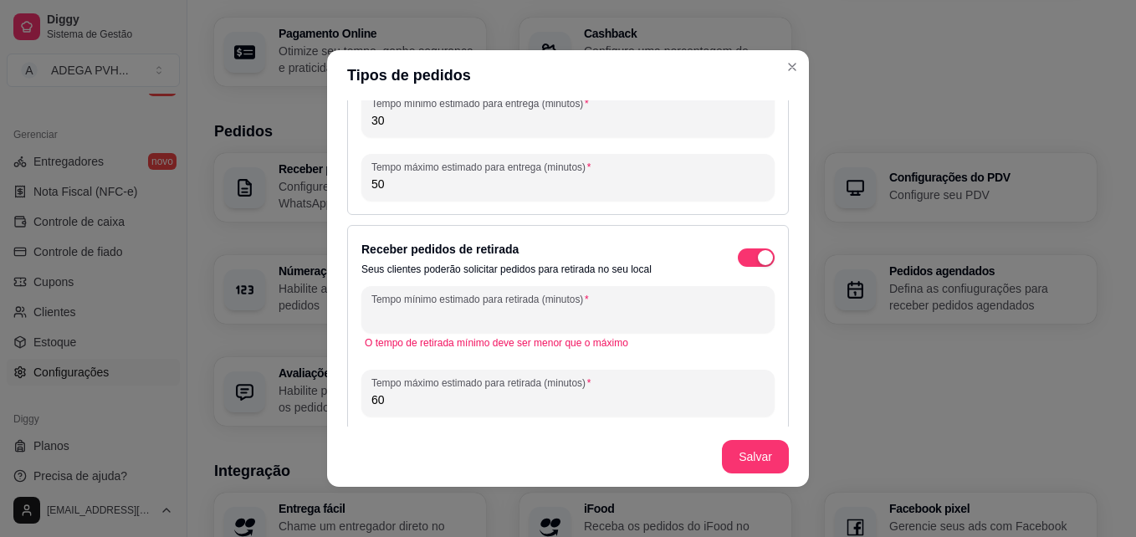
click at [561, 316] on input "Tempo mínimo estimado para retirada (minutos)" at bounding box center [567, 316] width 393 height 17
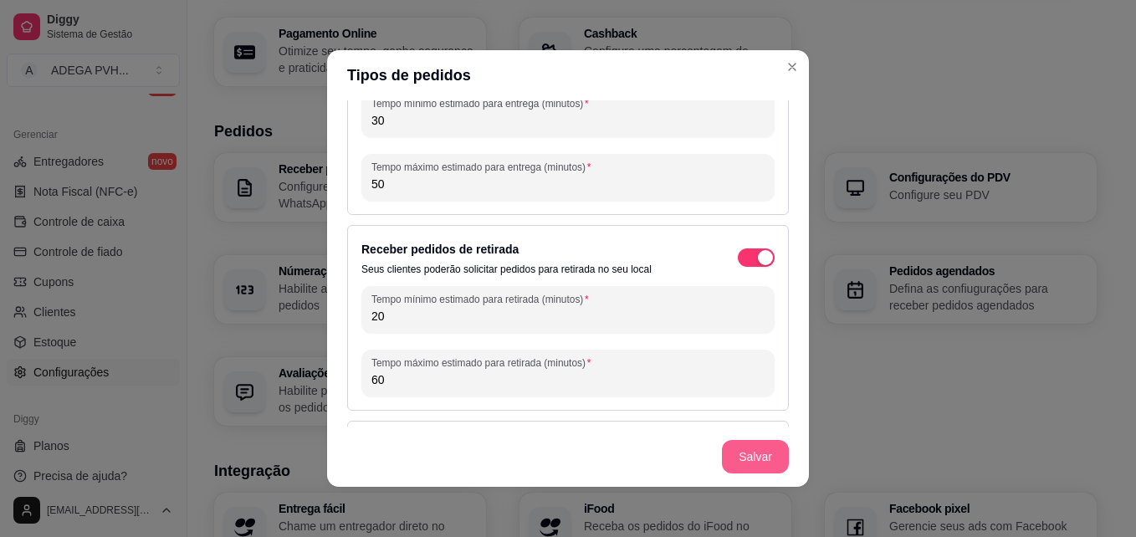
type input "20"
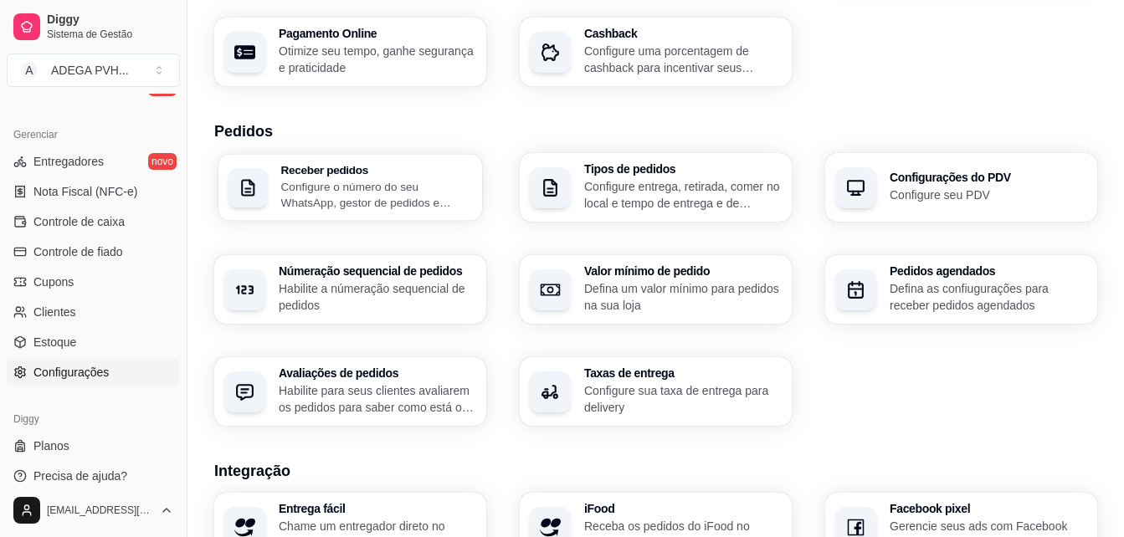
click at [400, 184] on p "Configure o número do seu WhatsApp, gestor de pedidos e outros" at bounding box center [377, 194] width 192 height 33
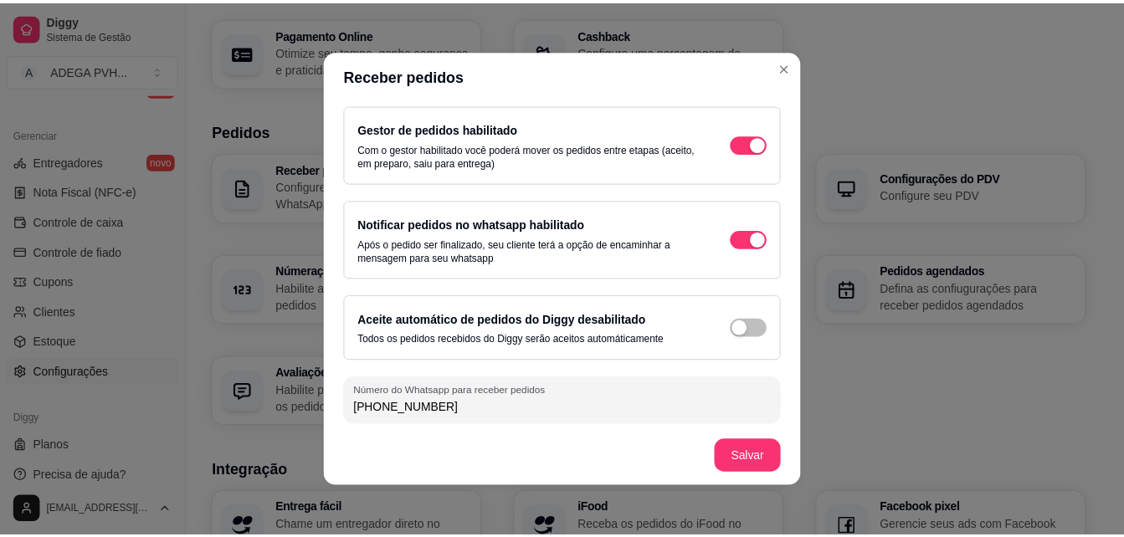
scroll to position [89, 0]
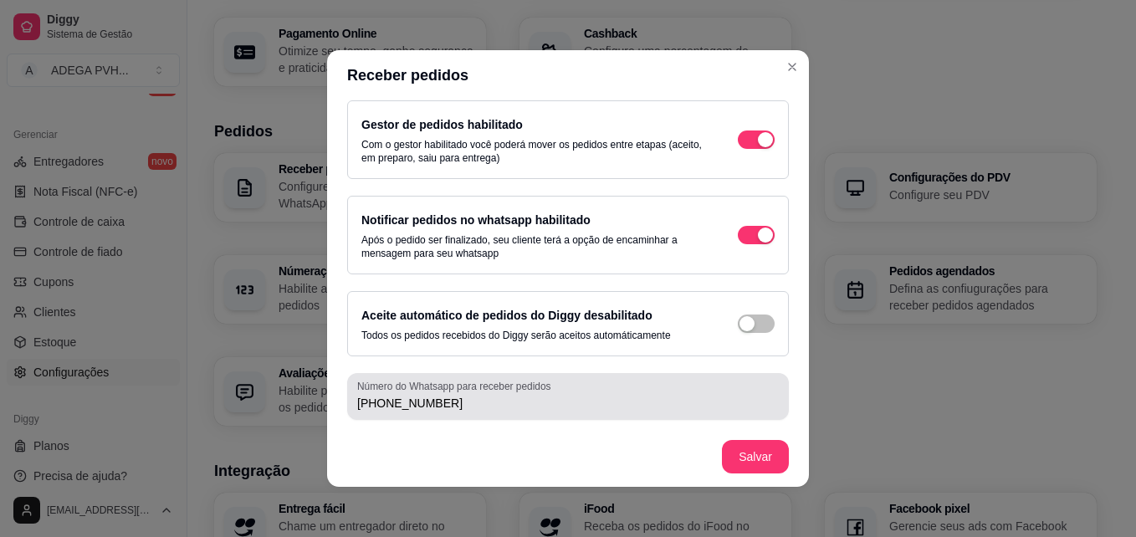
click at [699, 406] on input "[PHONE_NUMBER]" at bounding box center [568, 403] width 422 height 17
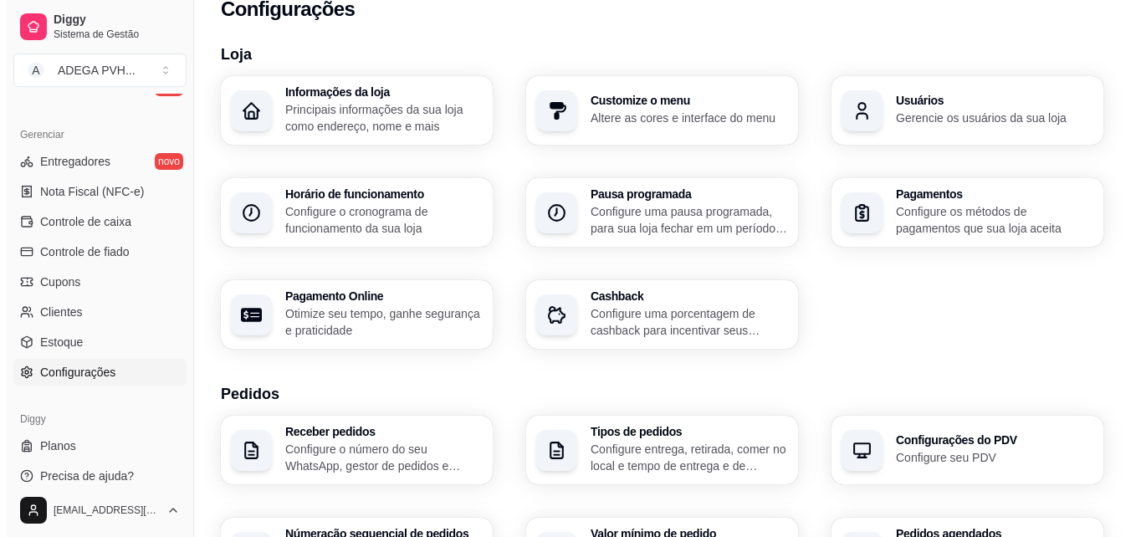
scroll to position [14, 0]
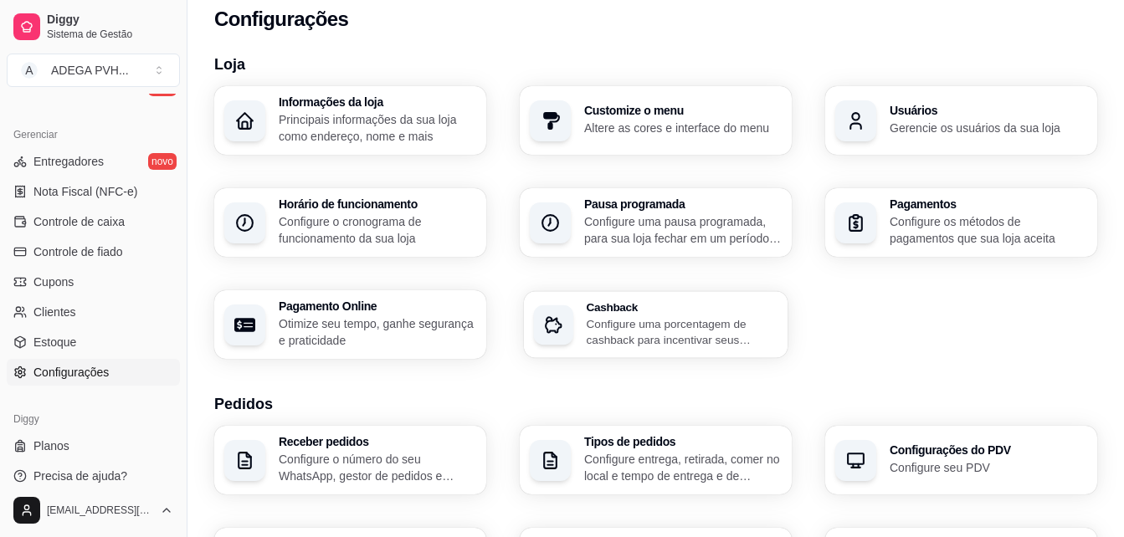
click at [599, 309] on h3 "Cashback" at bounding box center [683, 307] width 192 height 12
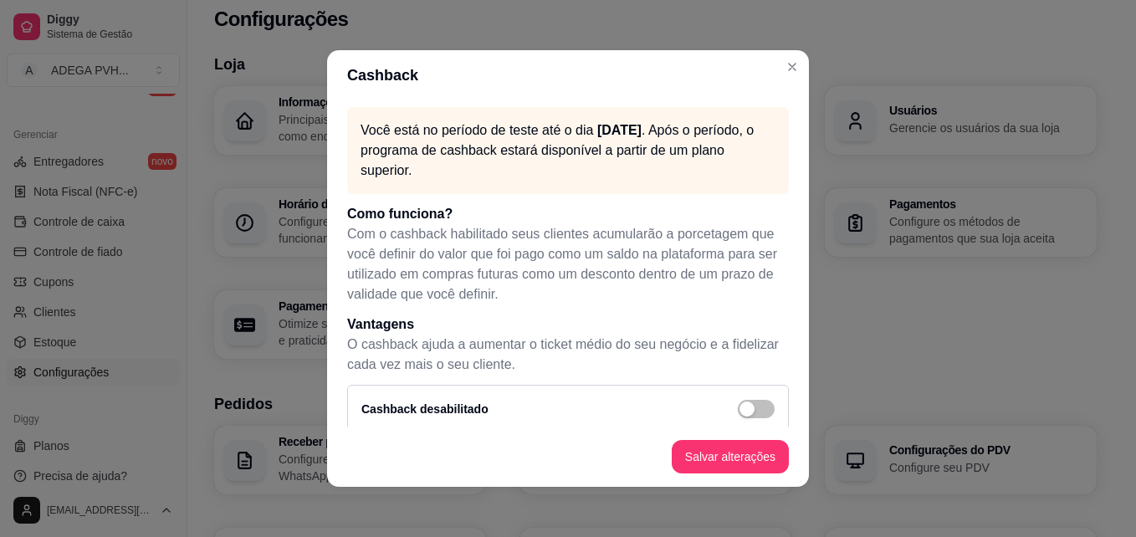
scroll to position [20, 0]
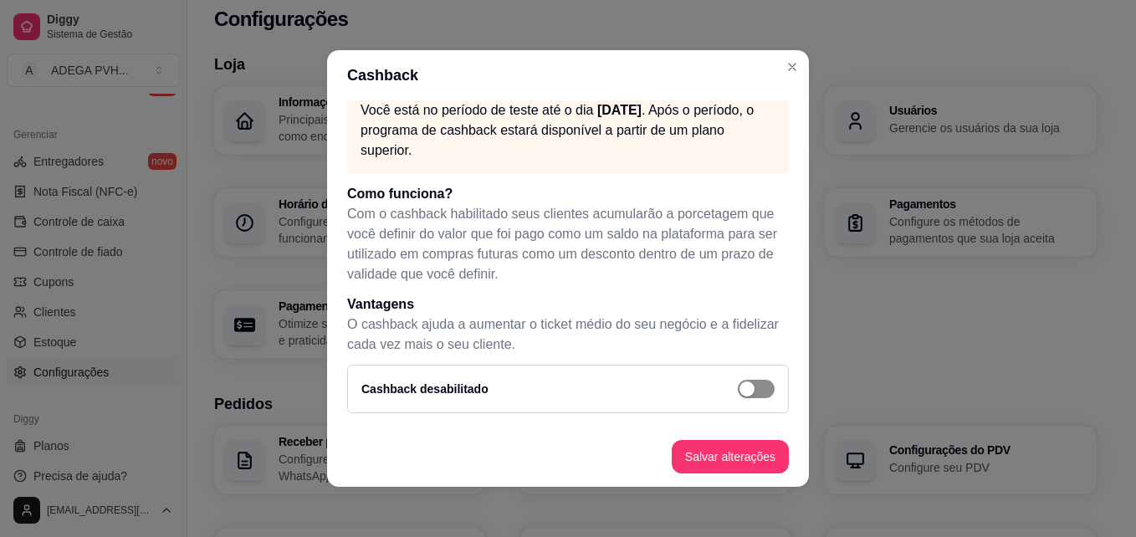
click at [742, 382] on span "button" at bounding box center [756, 389] width 37 height 18
click at [758, 383] on div "button" at bounding box center [765, 389] width 15 height 15
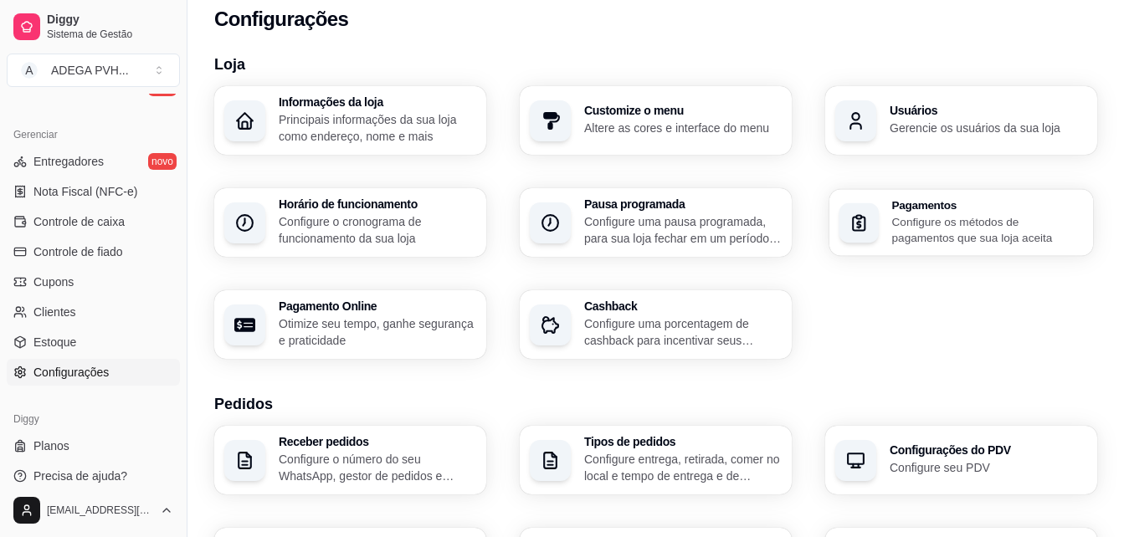
click at [976, 238] on p "Configure os métodos de pagamentos que sua loja aceita" at bounding box center [988, 229] width 192 height 33
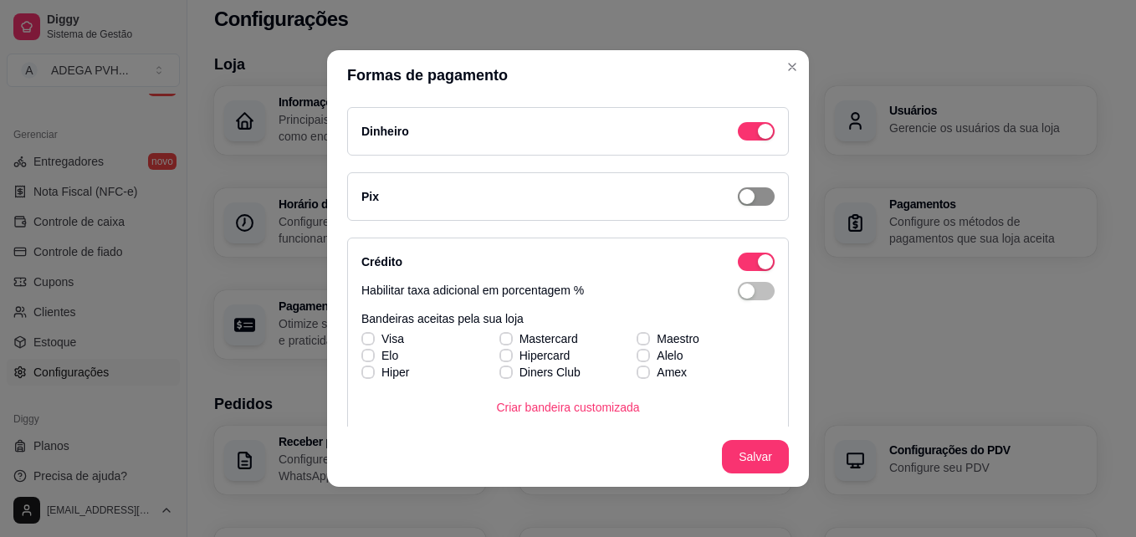
click at [758, 139] on div "button" at bounding box center [765, 131] width 15 height 15
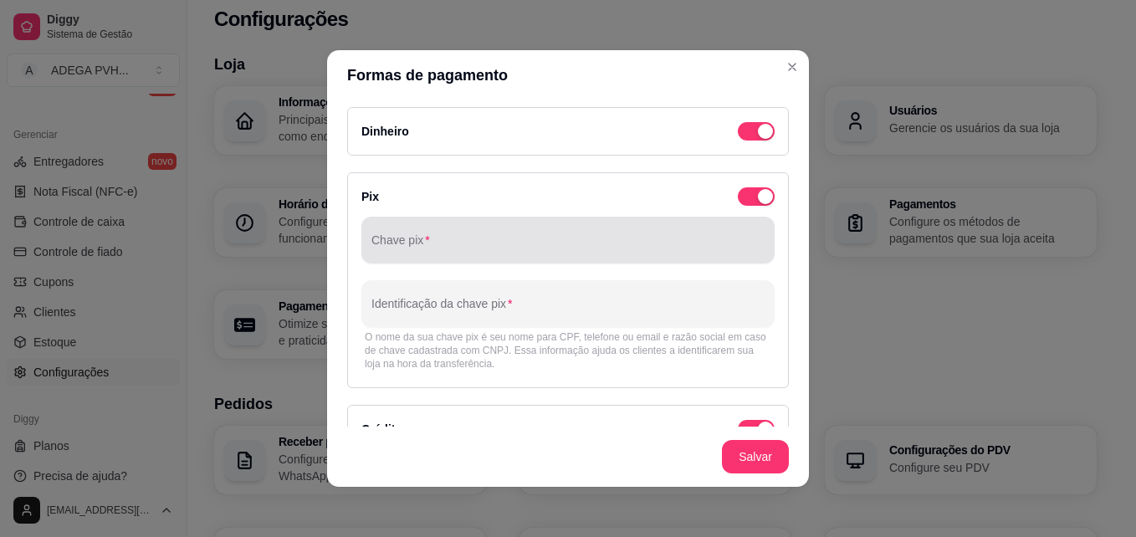
click at [654, 243] on input "Chave pix" at bounding box center [567, 246] width 393 height 17
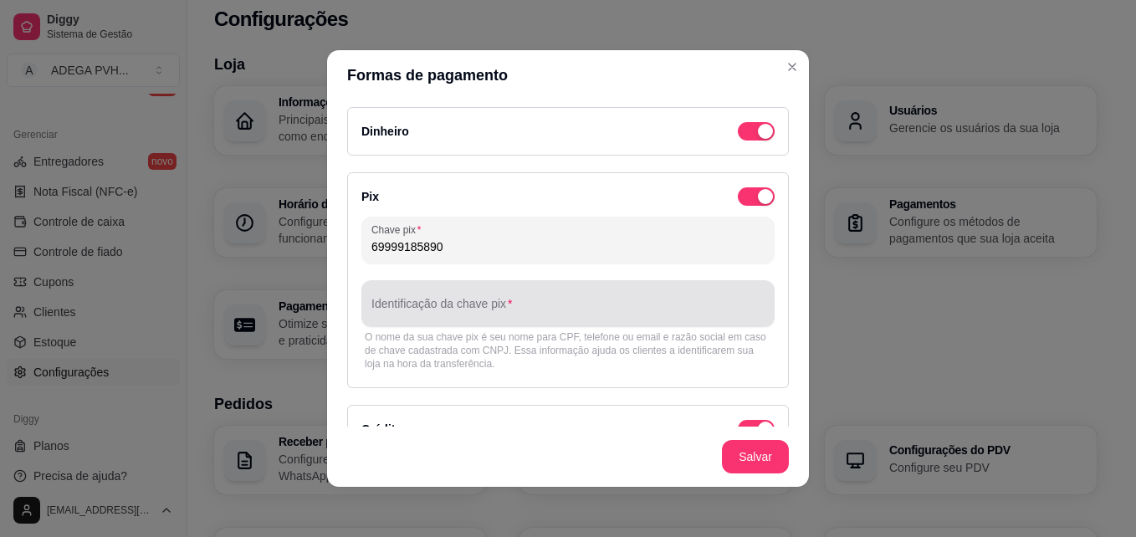
type input "69999185890"
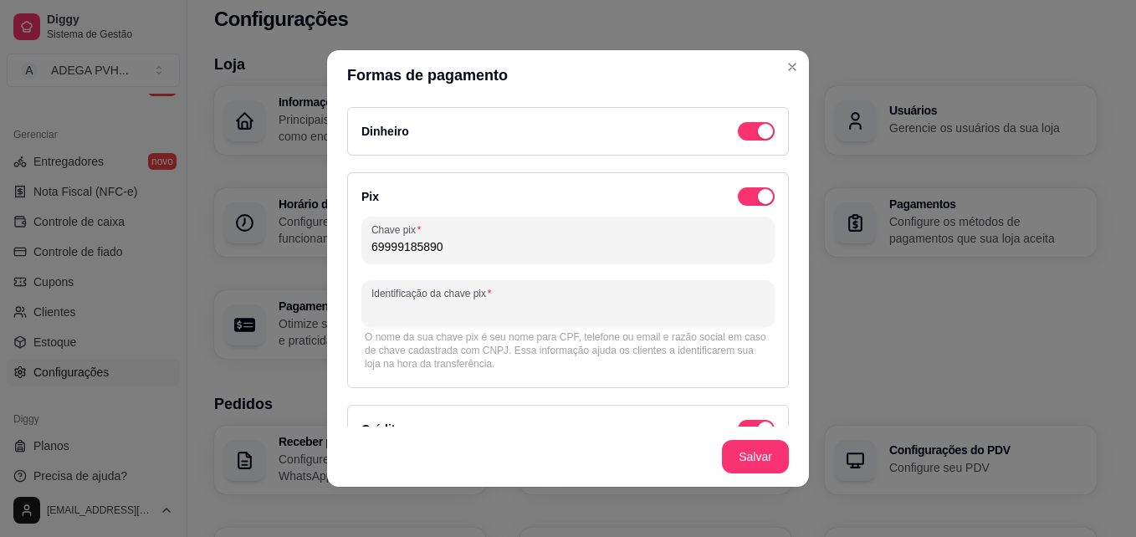
click at [602, 317] on input "Identificação da chave pix" at bounding box center [567, 310] width 393 height 17
type input "TELEFONE"
click at [758, 136] on div "button" at bounding box center [765, 131] width 15 height 15
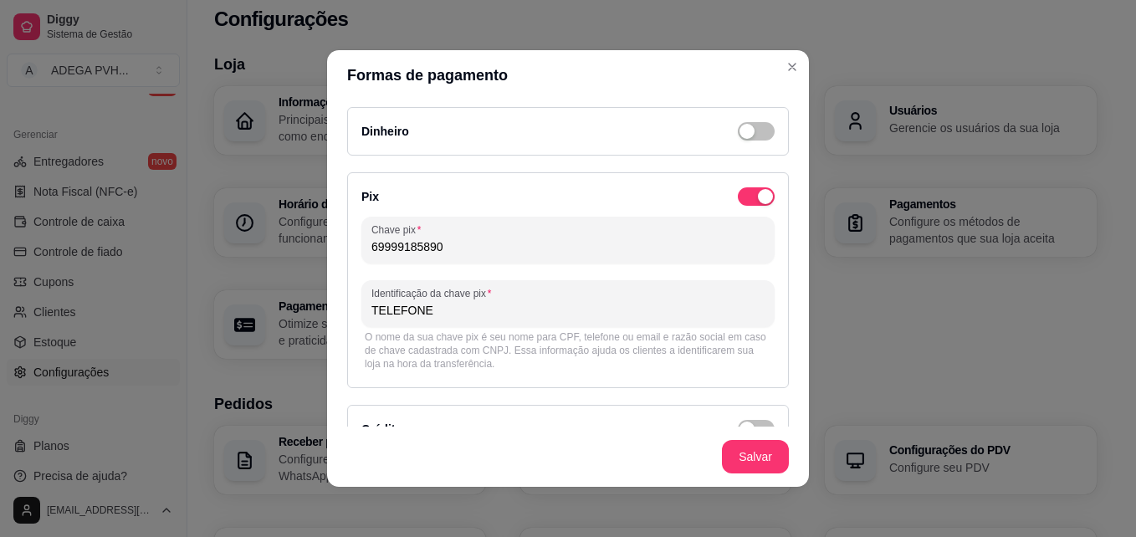
scroll to position [229, 0]
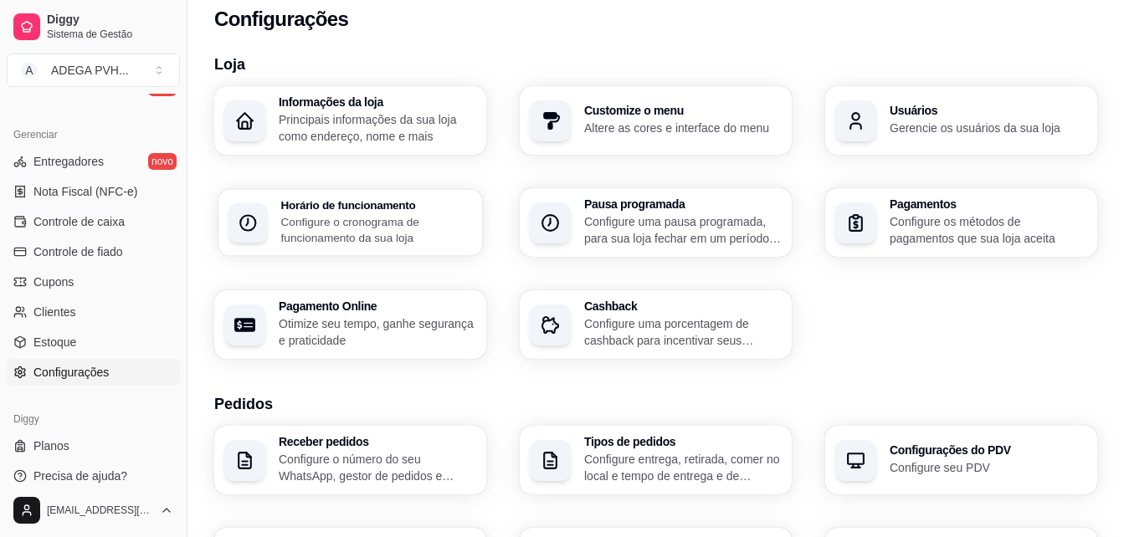
click at [414, 223] on p "Configure o cronograma de funcionamento da sua loja" at bounding box center [377, 229] width 192 height 33
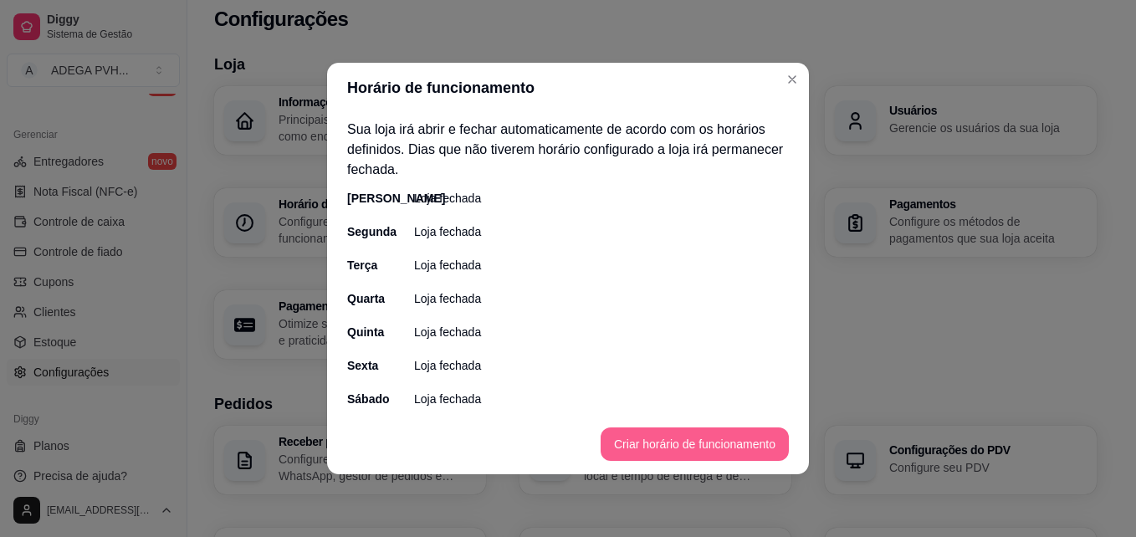
click at [720, 445] on button "Criar horário de funcionamento" at bounding box center [695, 444] width 188 height 33
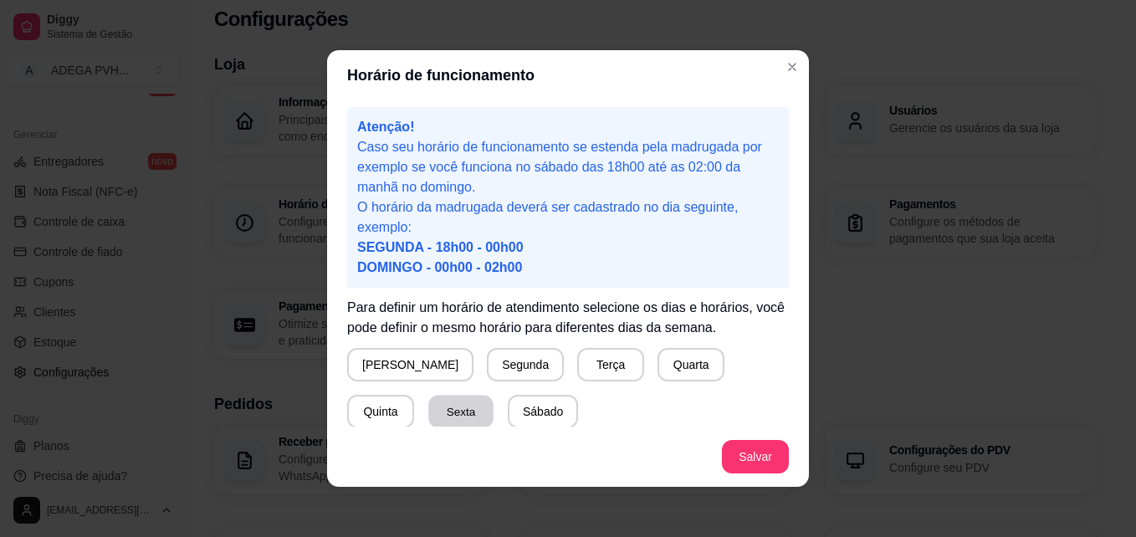
click at [428, 400] on button "Sexta" at bounding box center [460, 412] width 65 height 33
click at [508, 404] on button "Sábado" at bounding box center [543, 411] width 70 height 33
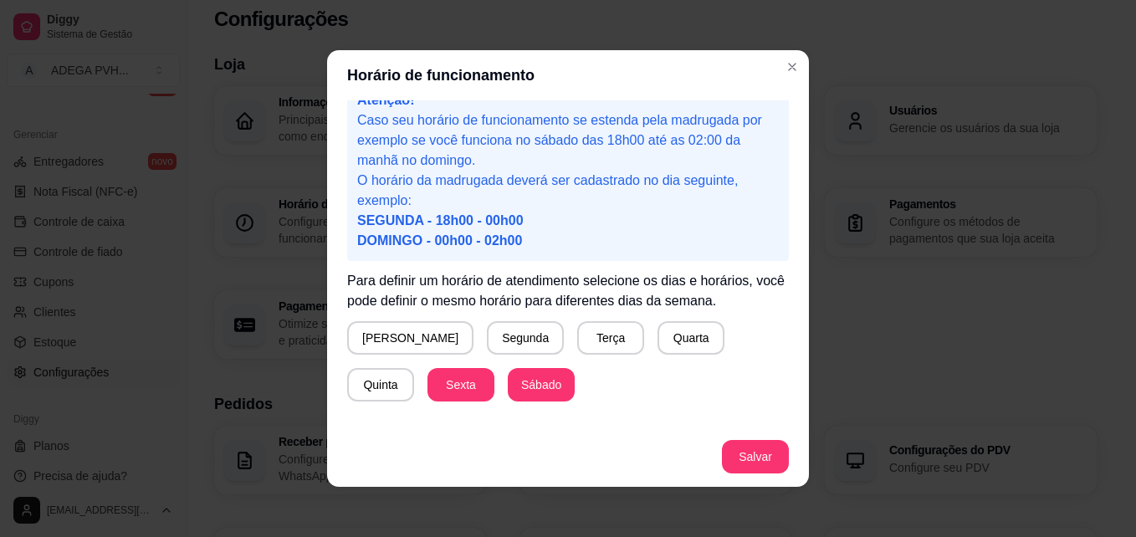
scroll to position [28, 0]
click at [406, 346] on button "[PERSON_NAME]" at bounding box center [410, 336] width 126 height 33
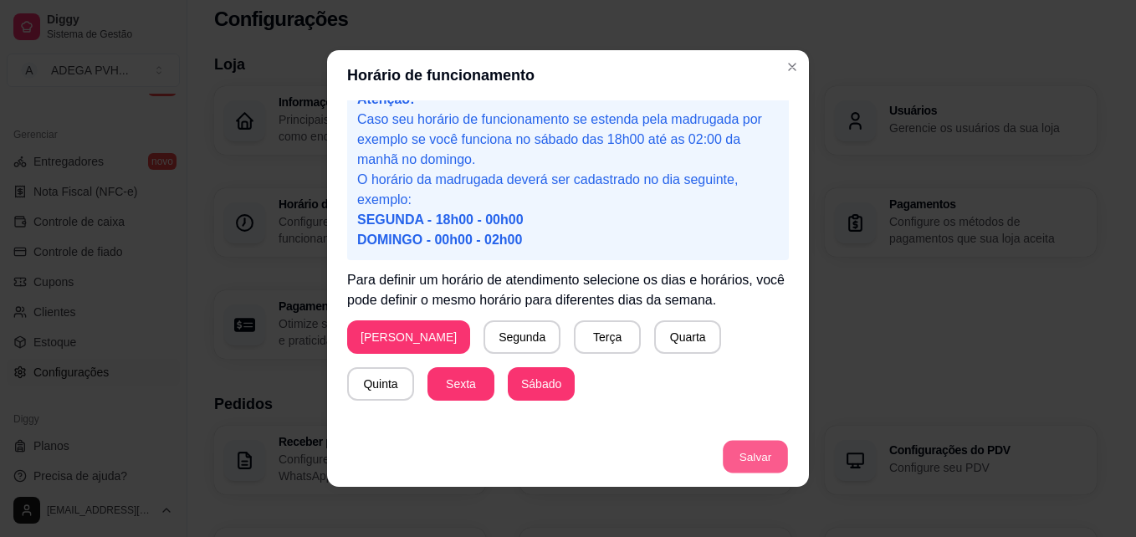
click at [737, 453] on button "Salvar" at bounding box center [755, 457] width 65 height 33
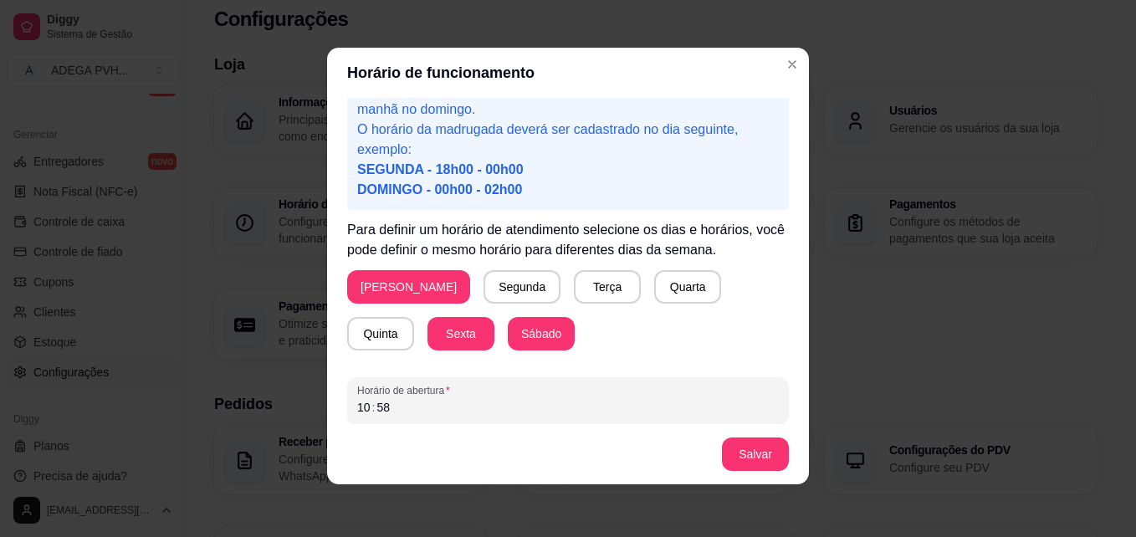
scroll to position [156, 0]
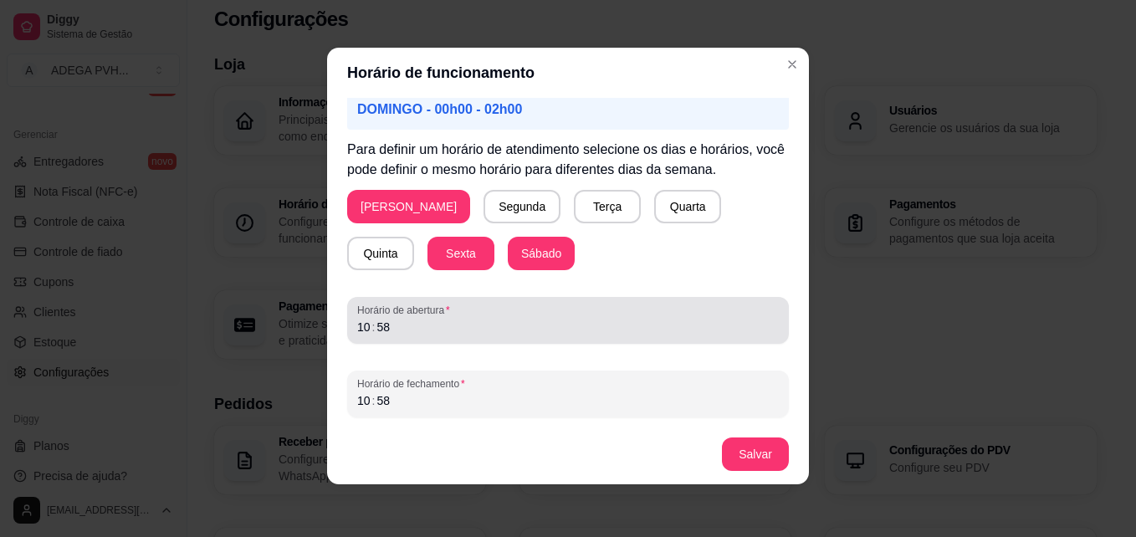
click at [663, 312] on span "Horário de abertura" at bounding box center [568, 310] width 422 height 13
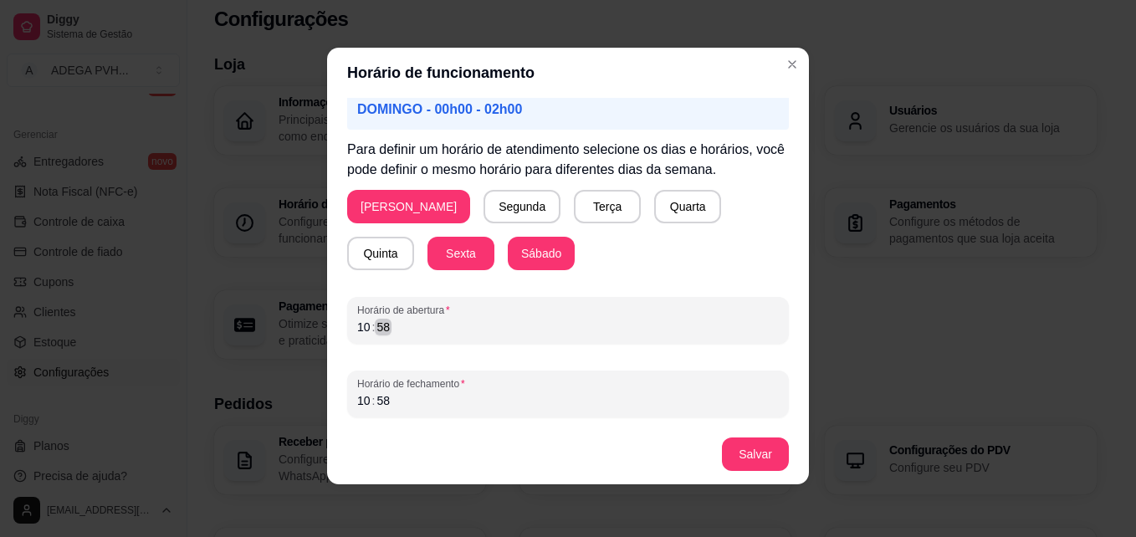
click at [660, 318] on div "10 : 58" at bounding box center [568, 327] width 422 height 20
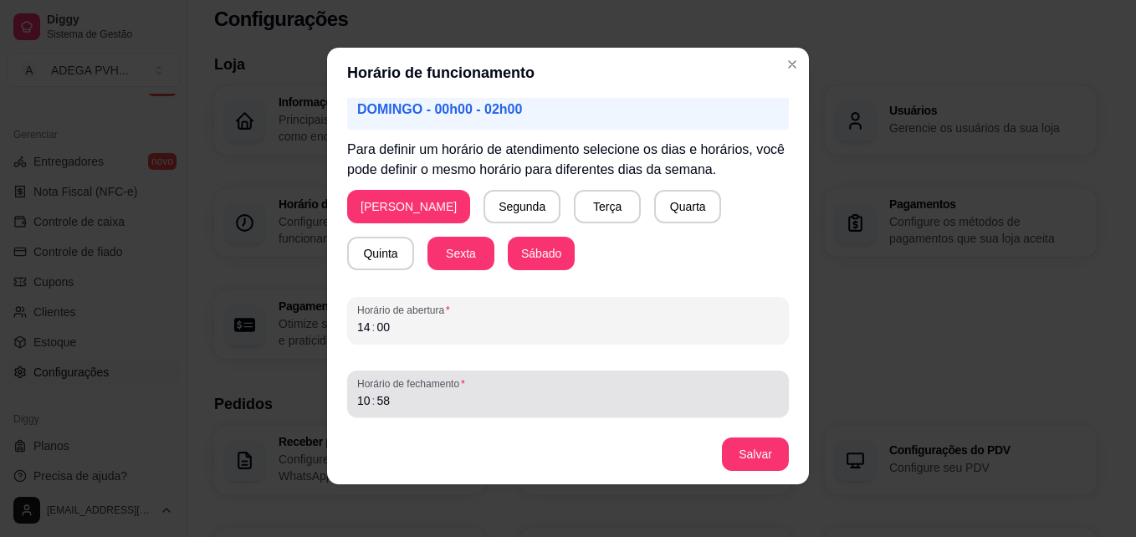
click at [597, 390] on span "Horário de fechamento" at bounding box center [568, 383] width 422 height 13
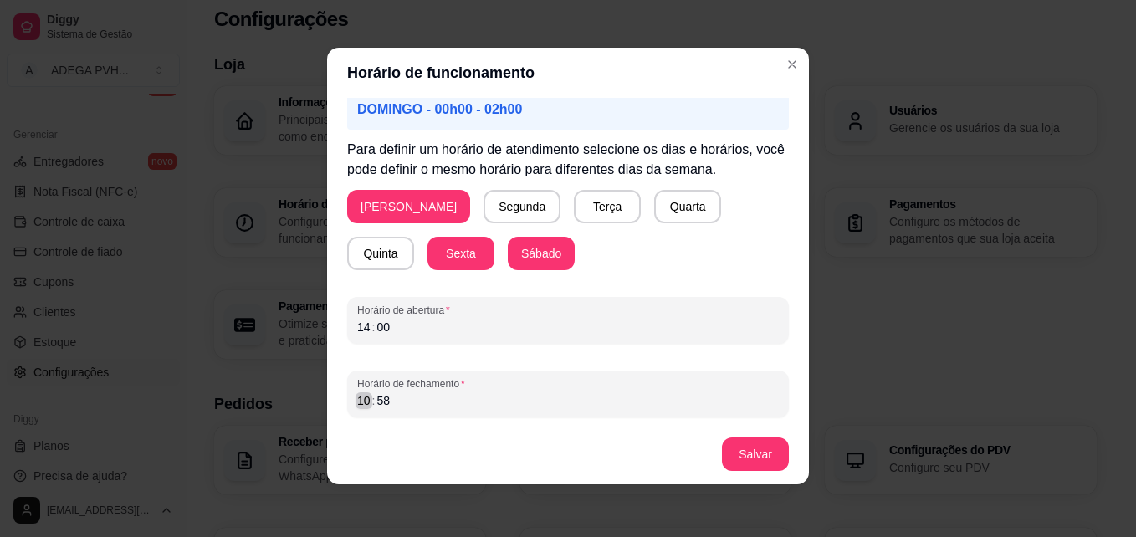
scroll to position [3, 0]
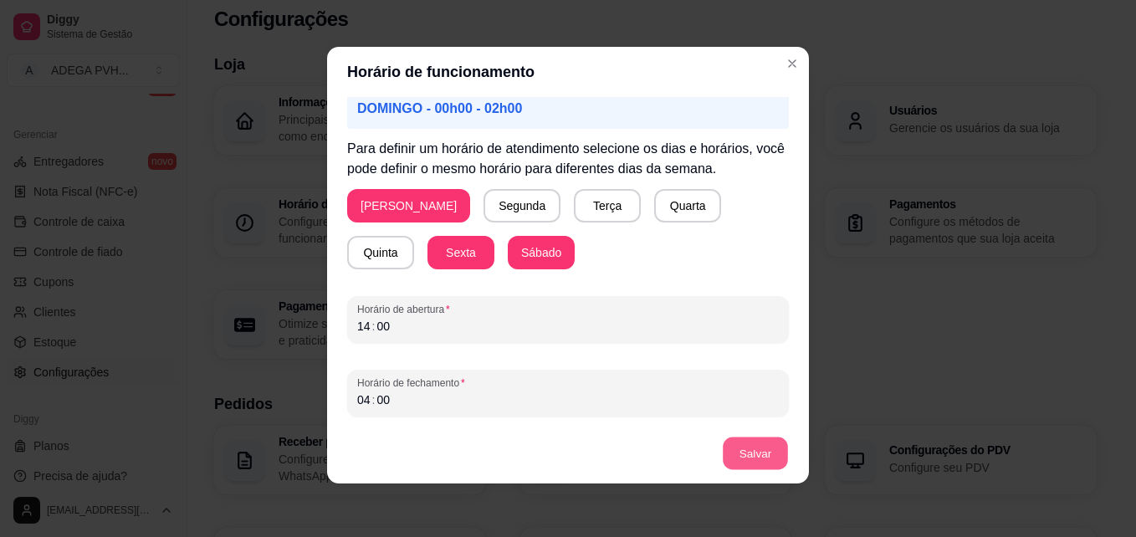
click at [723, 448] on button "Salvar" at bounding box center [755, 454] width 65 height 33
click at [688, 403] on div "04 : 00" at bounding box center [568, 400] width 422 height 20
click at [735, 456] on button "Salvar" at bounding box center [755, 454] width 65 height 33
click at [462, 409] on div "05 : 00" at bounding box center [568, 400] width 422 height 20
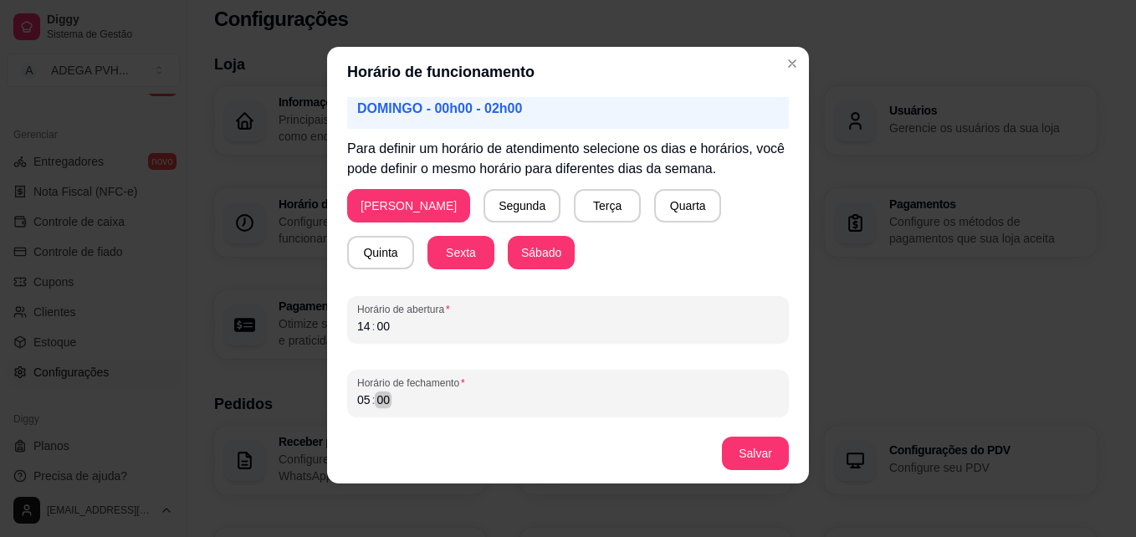
click at [462, 409] on div "05 : 00" at bounding box center [568, 400] width 422 height 20
click at [745, 448] on button "Salvar" at bounding box center [755, 454] width 65 height 33
click at [447, 392] on div "00 : 00" at bounding box center [568, 400] width 422 height 20
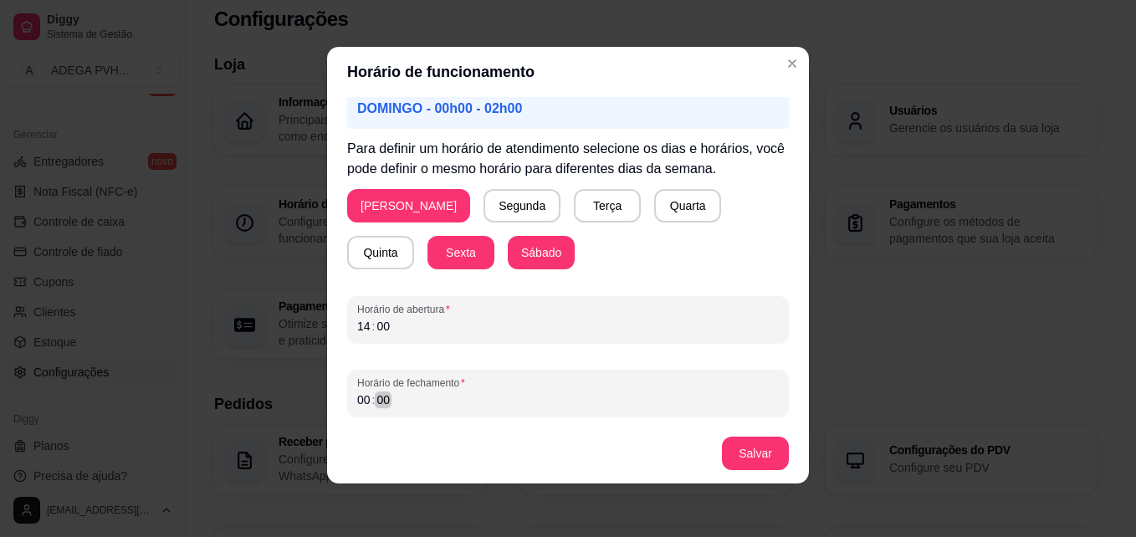
click at [447, 392] on div "00 : 00" at bounding box center [568, 400] width 422 height 20
click at [760, 445] on button "Salvar" at bounding box center [755, 453] width 67 height 33
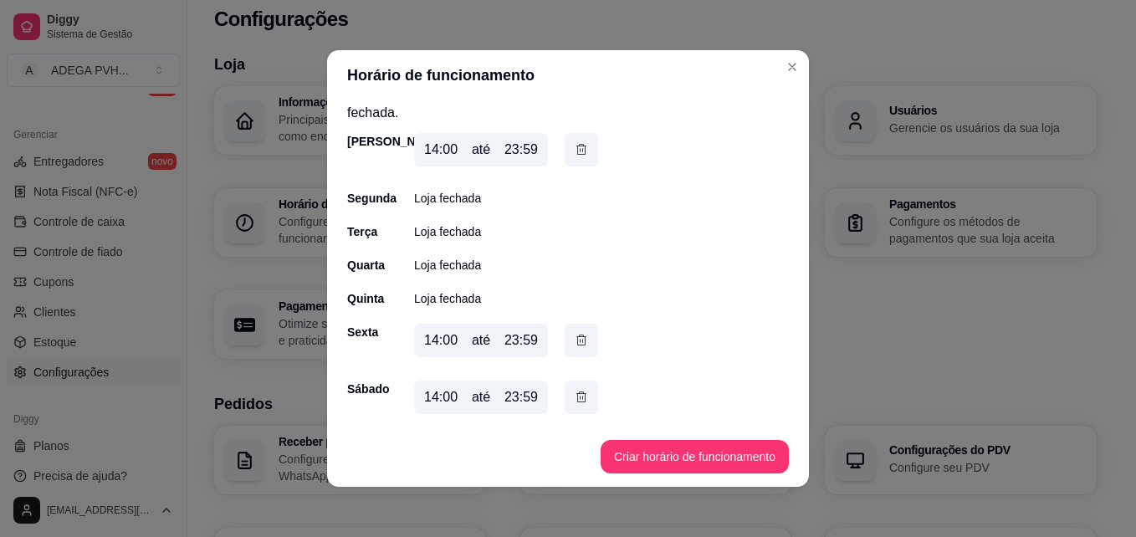
scroll to position [45, 0]
click at [472, 393] on div "até" at bounding box center [481, 397] width 18 height 20
click at [489, 394] on div "14:00 até 23:59" at bounding box center [481, 396] width 134 height 33
click at [583, 398] on button "button" at bounding box center [582, 397] width 33 height 33
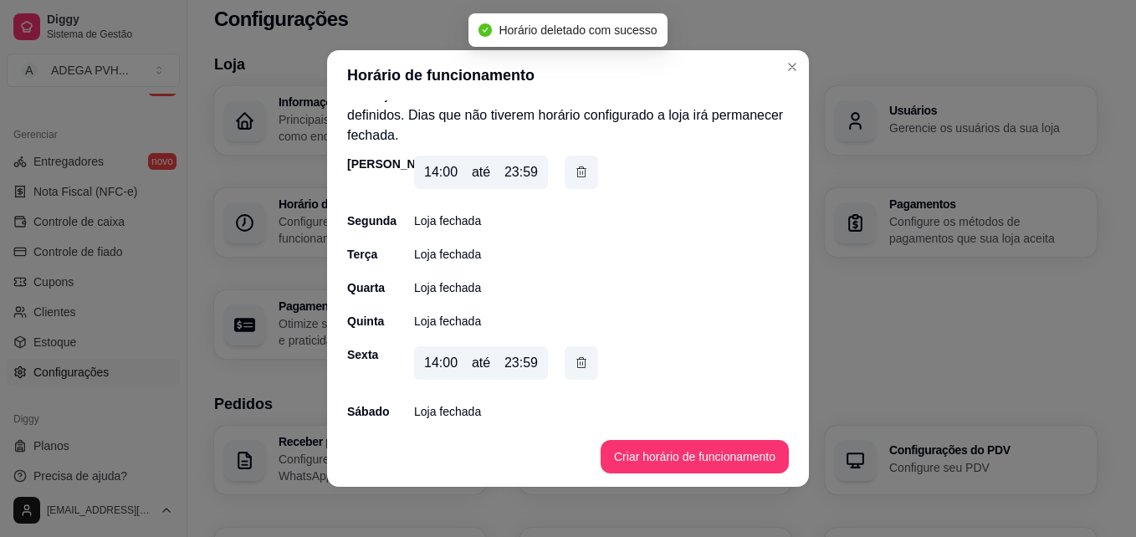
scroll to position [22, 0]
click at [453, 416] on p "Loja fechada" at bounding box center [447, 411] width 67 height 17
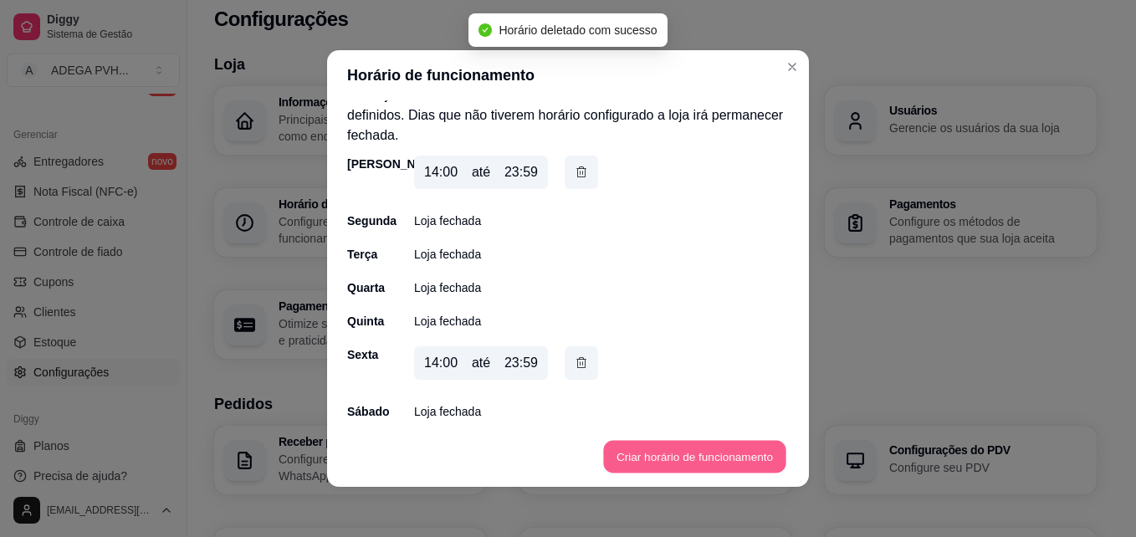
click at [636, 443] on button "Criar horário de funcionamento" at bounding box center [694, 457] width 182 height 33
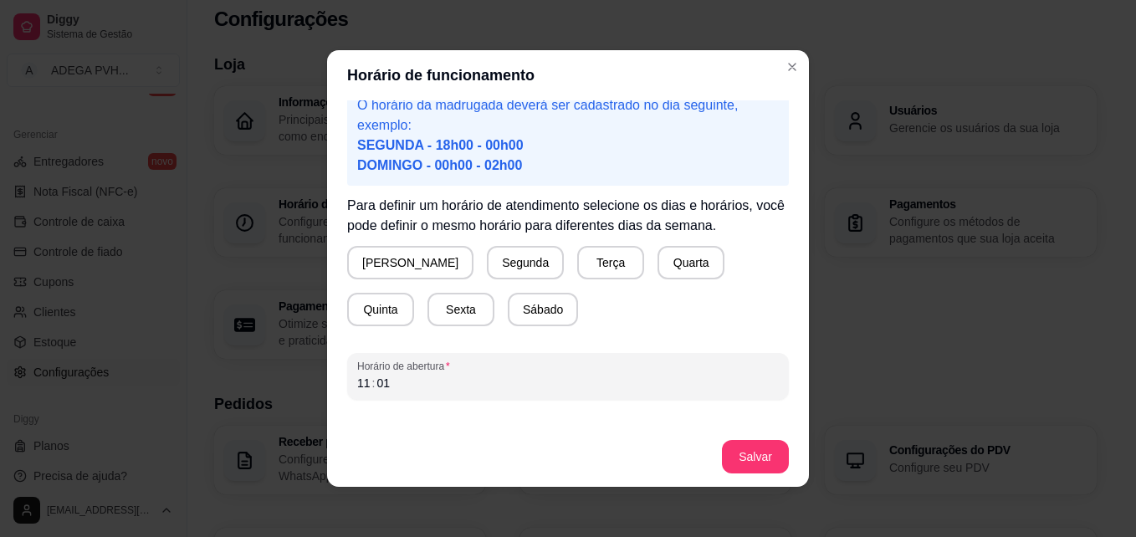
scroll to position [110, 0]
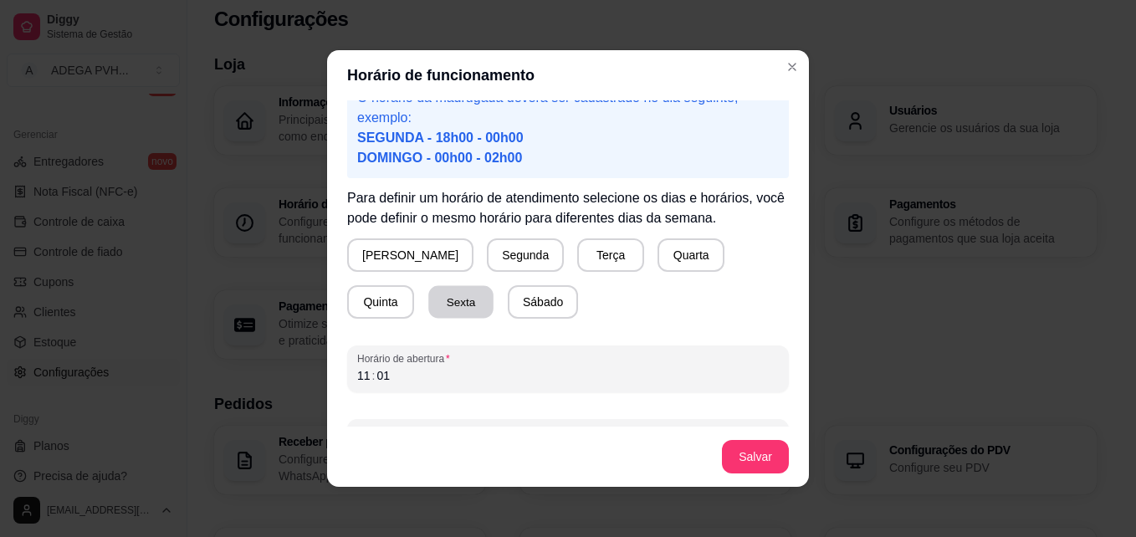
click at [428, 304] on button "Sexta" at bounding box center [460, 302] width 65 height 33
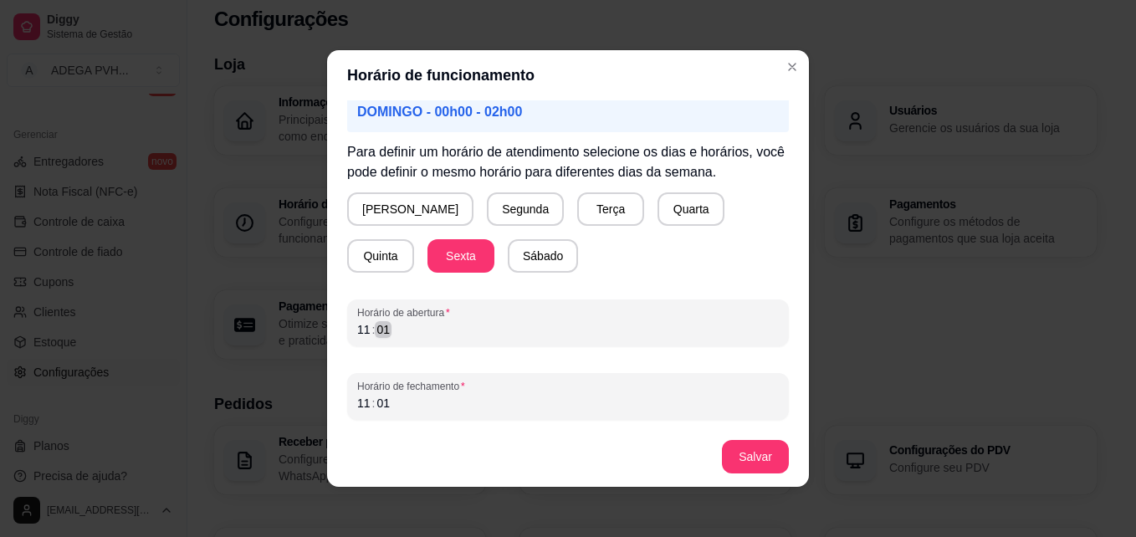
click at [505, 325] on div "11 : 01" at bounding box center [568, 330] width 422 height 20
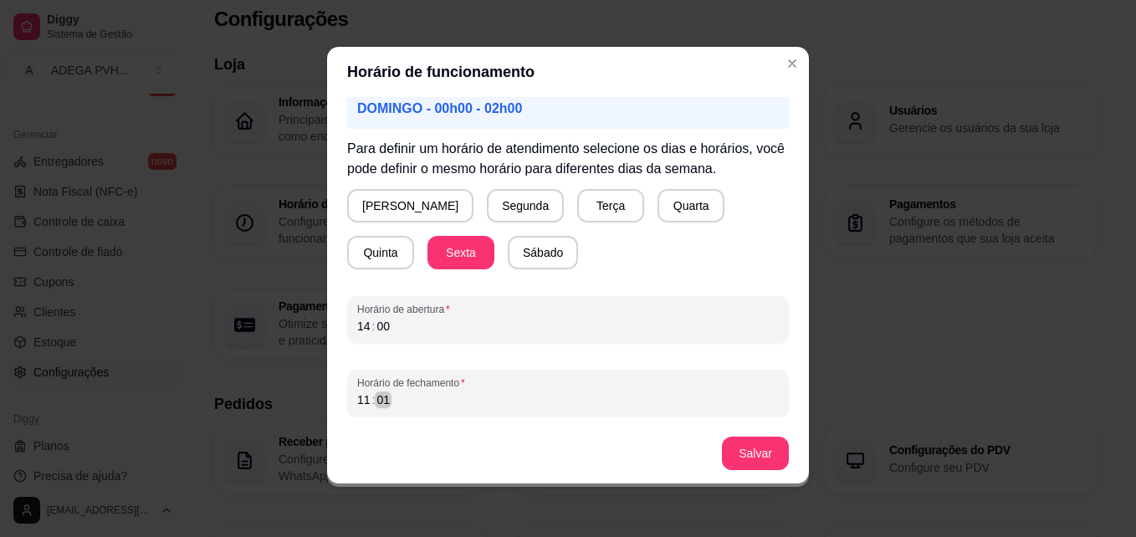
click at [479, 401] on div "11 : 01" at bounding box center [568, 400] width 422 height 20
click at [751, 453] on button "Salvar" at bounding box center [755, 454] width 65 height 33
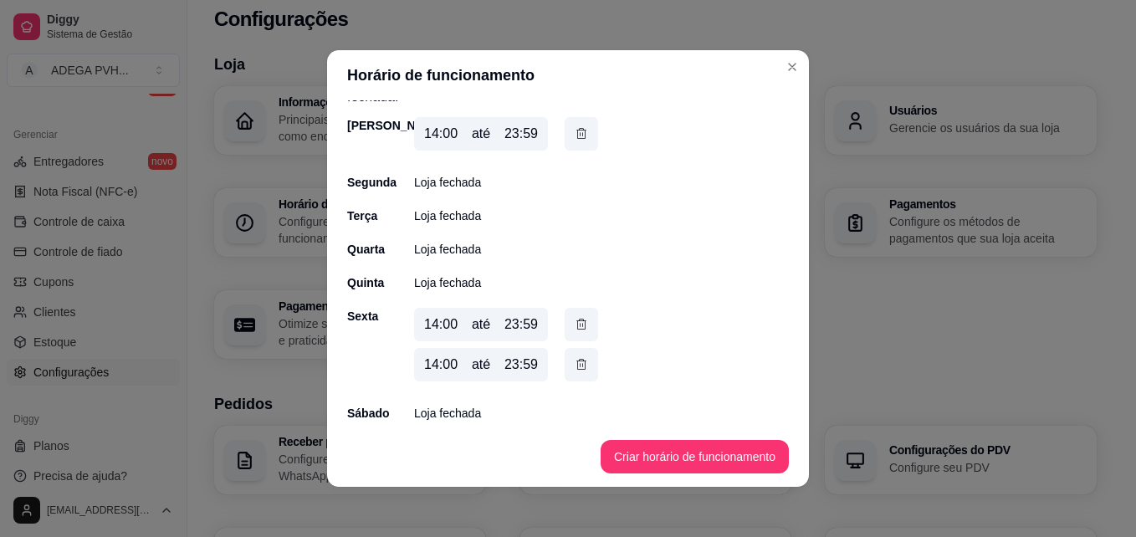
scroll to position [62, 0]
click at [576, 138] on icon "button" at bounding box center [581, 132] width 13 height 18
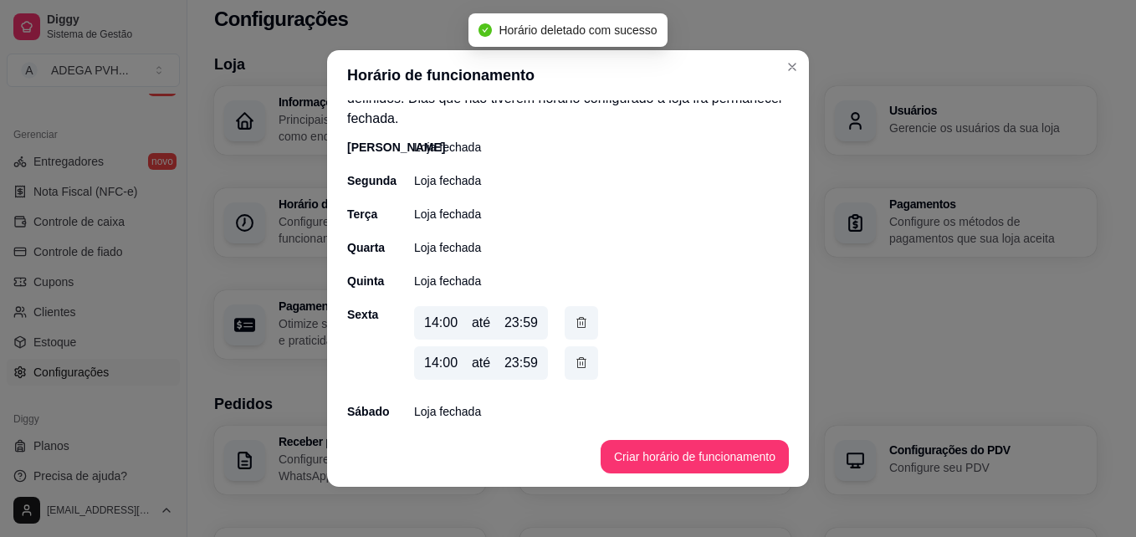
scroll to position [38, 0]
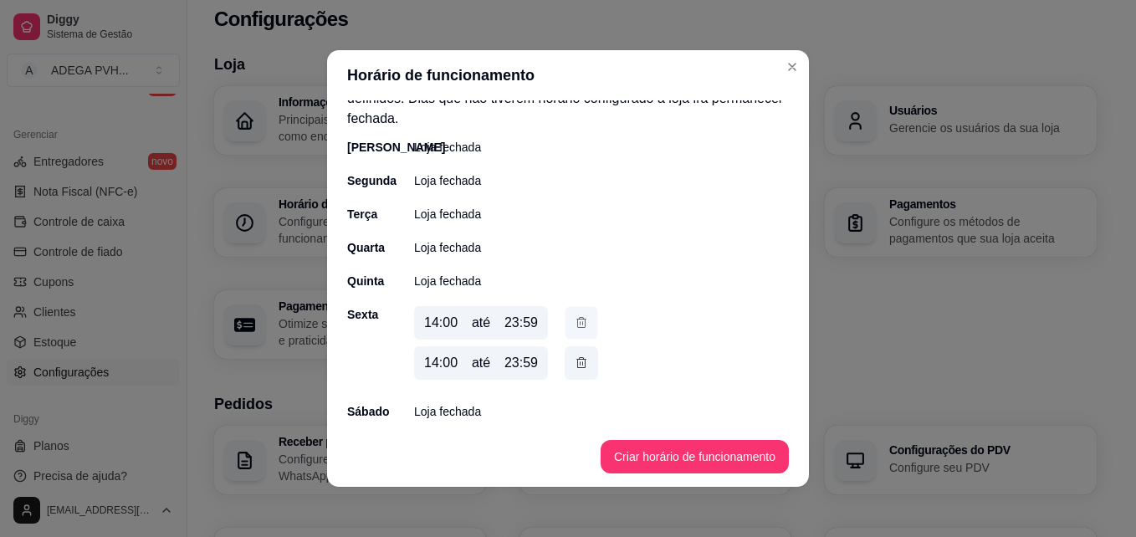
click at [580, 325] on icon "button" at bounding box center [581, 323] width 13 height 18
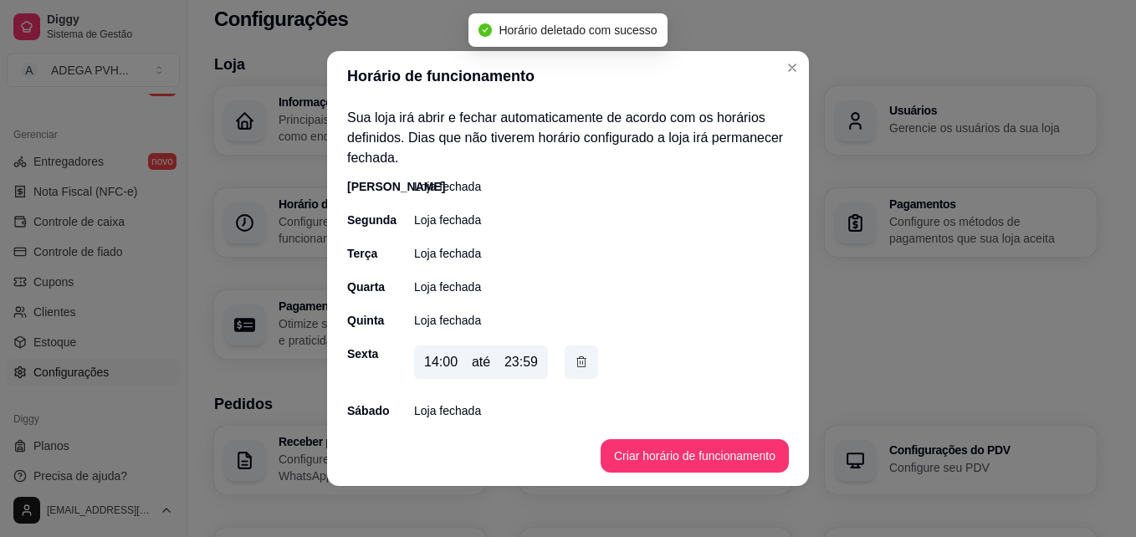
scroll to position [0, 0]
click at [651, 462] on button "Criar horário de funcionamento" at bounding box center [695, 455] width 188 height 33
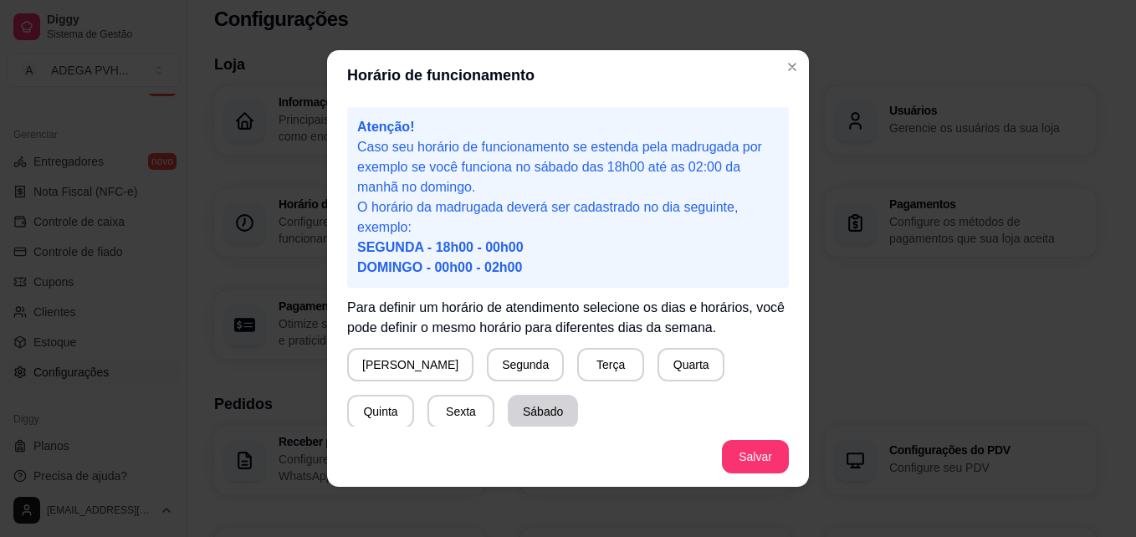
click at [508, 404] on button "Sábado" at bounding box center [543, 411] width 70 height 33
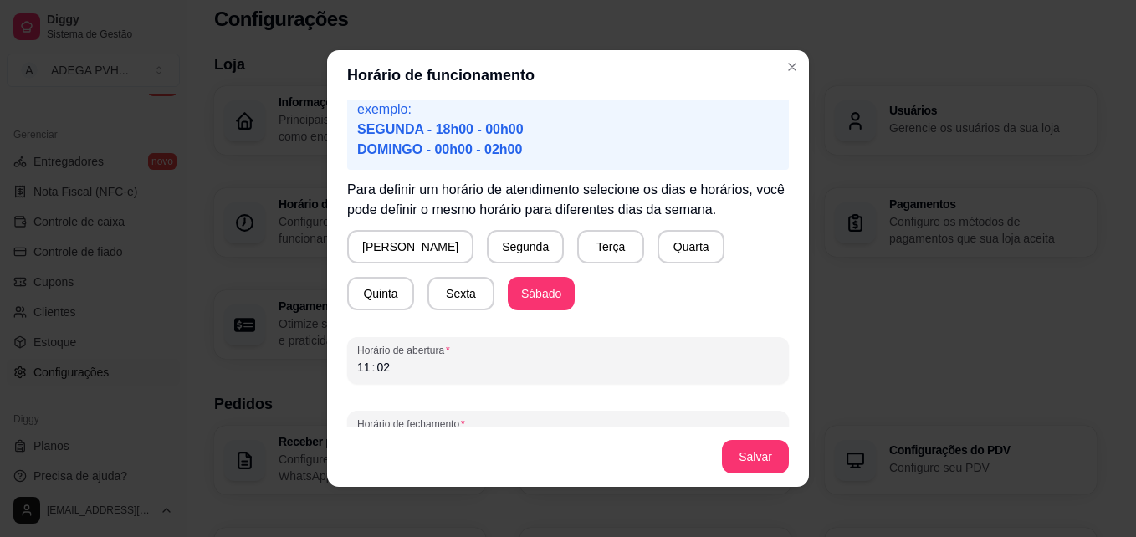
scroll to position [129, 0]
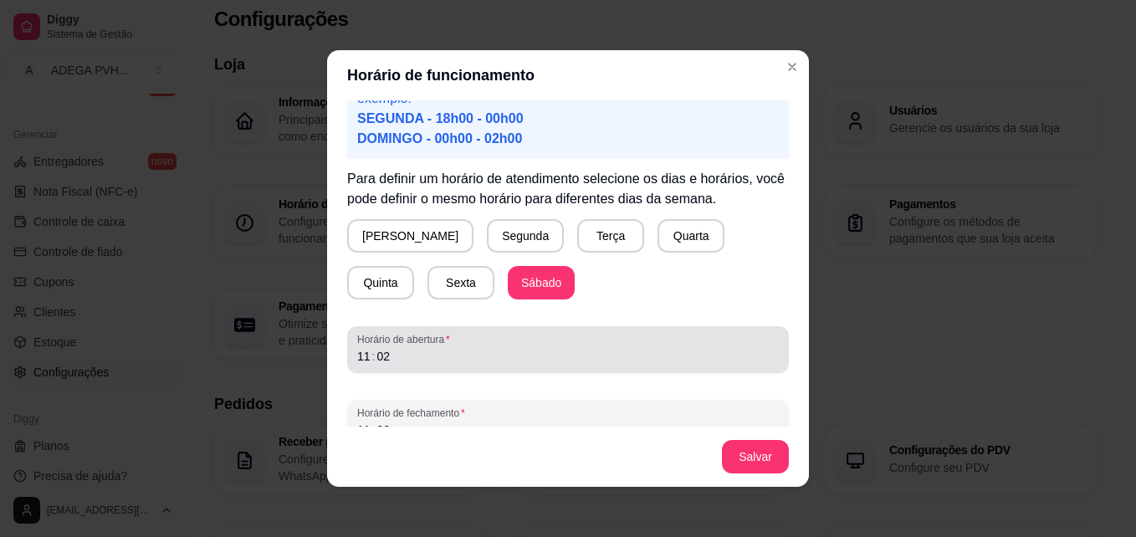
drag, startPoint x: 671, startPoint y: 334, endPoint x: 660, endPoint y: 336, distance: 11.0
click at [660, 336] on span "Horário de abertura" at bounding box center [568, 339] width 422 height 13
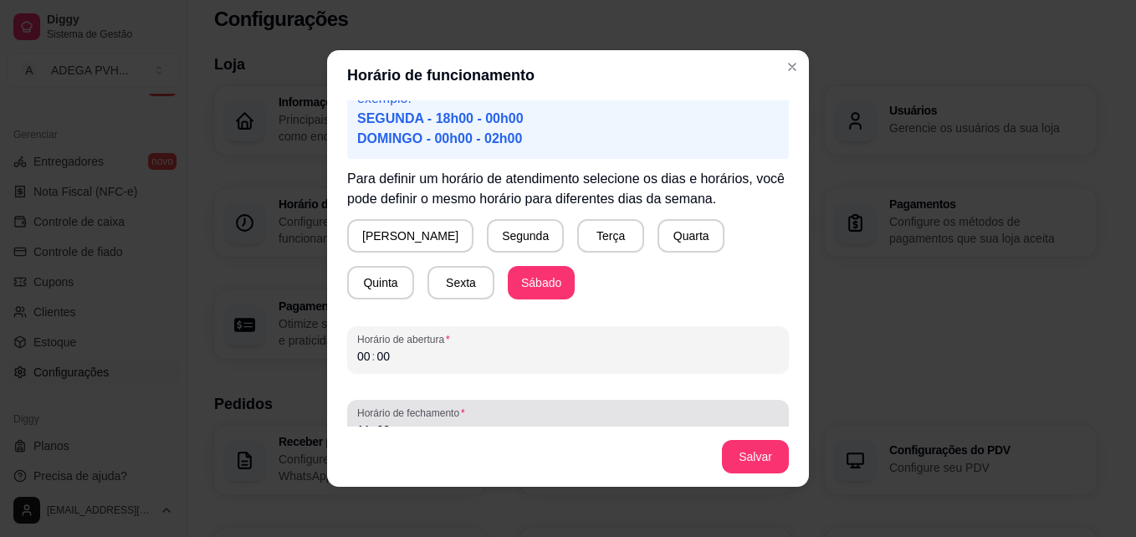
click at [678, 407] on span "Horário de fechamento" at bounding box center [568, 413] width 422 height 13
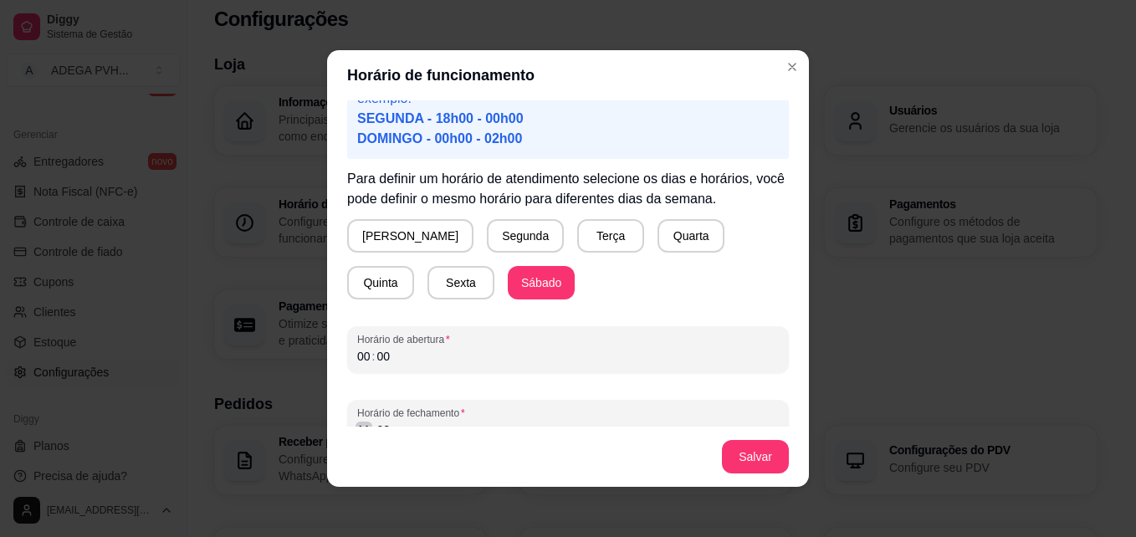
scroll to position [3, 0]
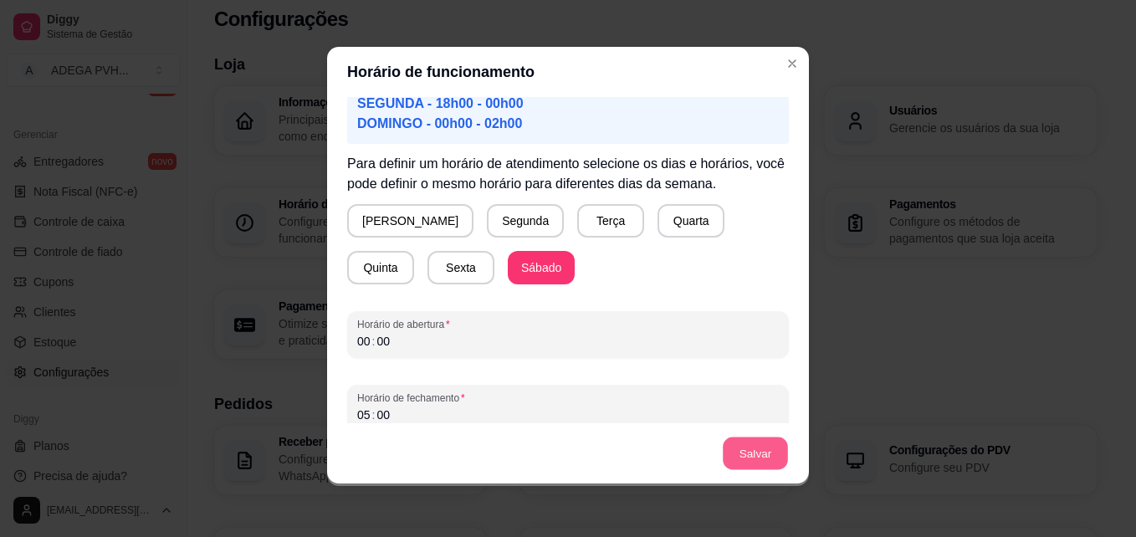
click at [764, 459] on button "Salvar" at bounding box center [755, 454] width 65 height 33
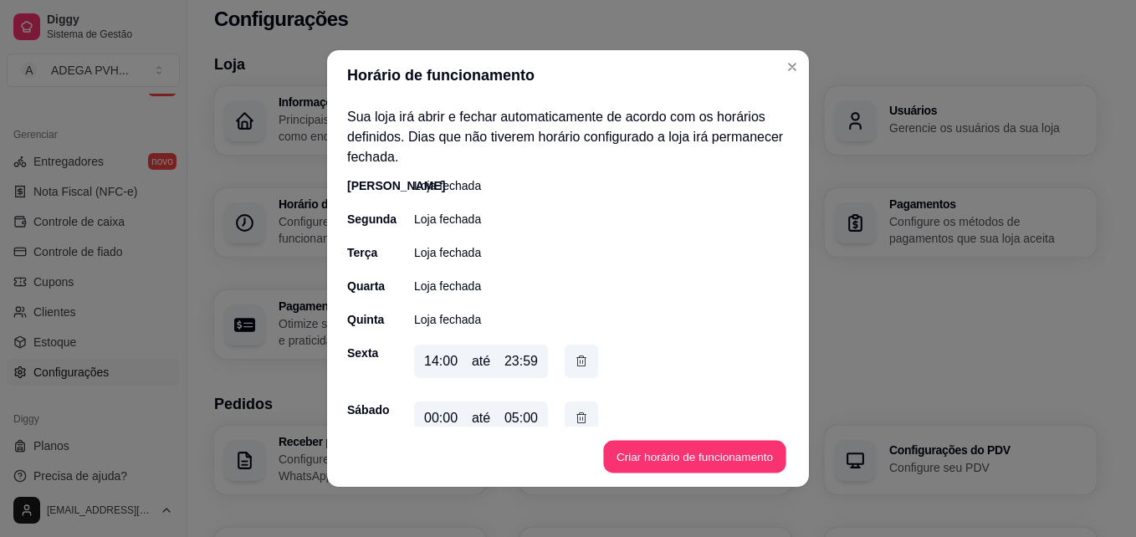
click at [761, 453] on button "Criar horário de funcionamento" at bounding box center [694, 457] width 182 height 33
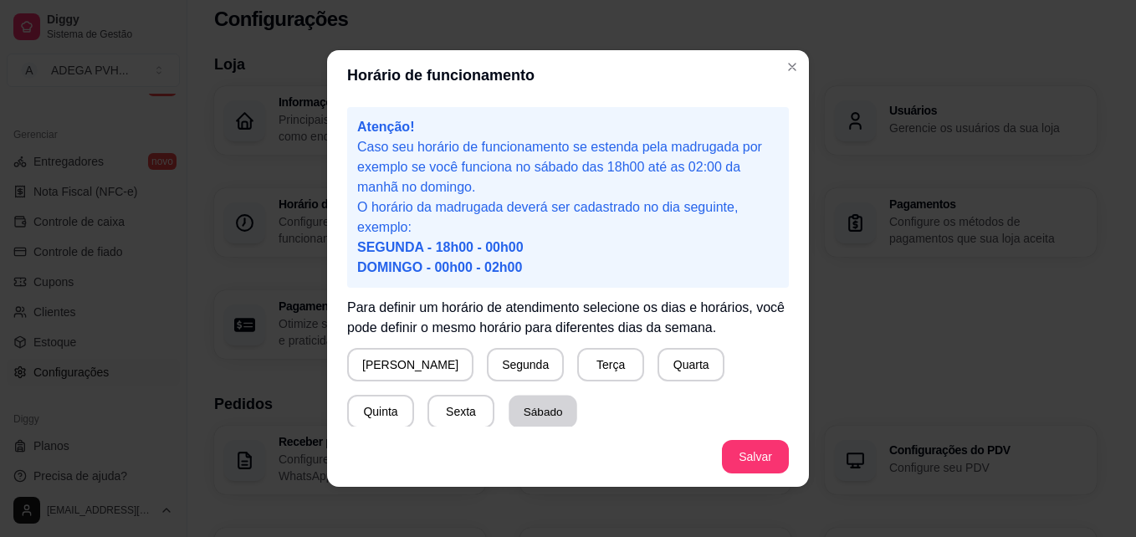
click at [509, 407] on button "Sábado" at bounding box center [543, 412] width 69 height 33
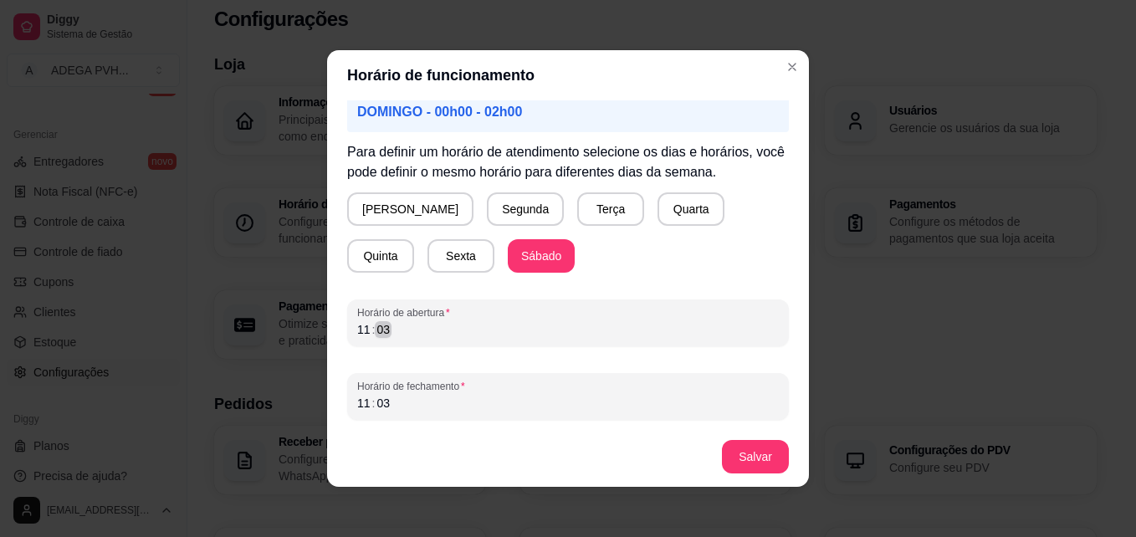
click at [653, 323] on div "11 : 03" at bounding box center [568, 330] width 422 height 20
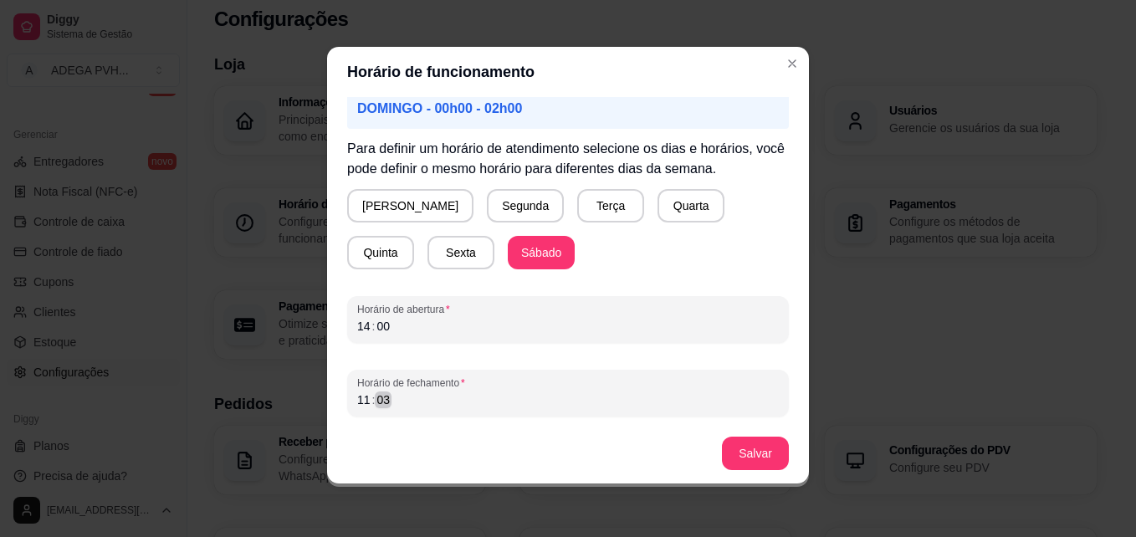
click at [602, 396] on div "11 : 03" at bounding box center [568, 400] width 422 height 20
click at [726, 449] on button "Salvar" at bounding box center [755, 453] width 67 height 33
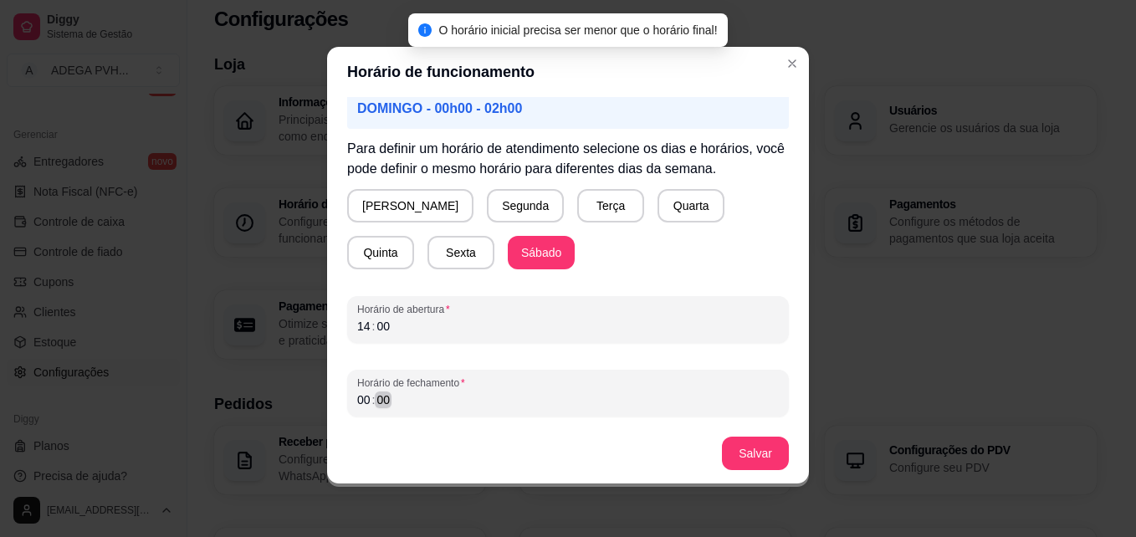
click at [653, 412] on div "Horário de fechamento 00 : 00" at bounding box center [568, 393] width 442 height 47
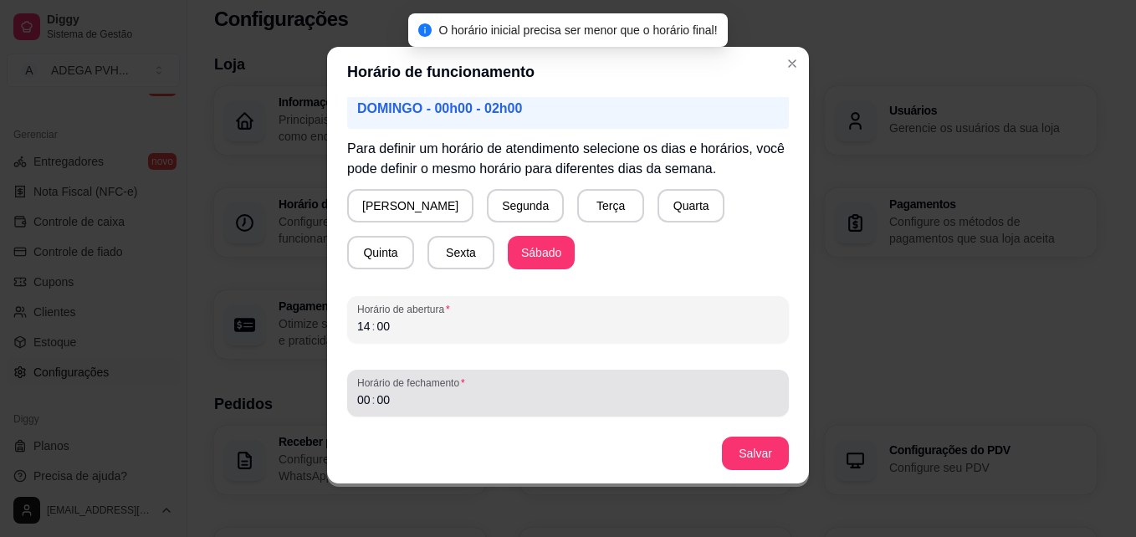
click at [653, 412] on div "Horário de fechamento 00 : 00" at bounding box center [568, 393] width 442 height 47
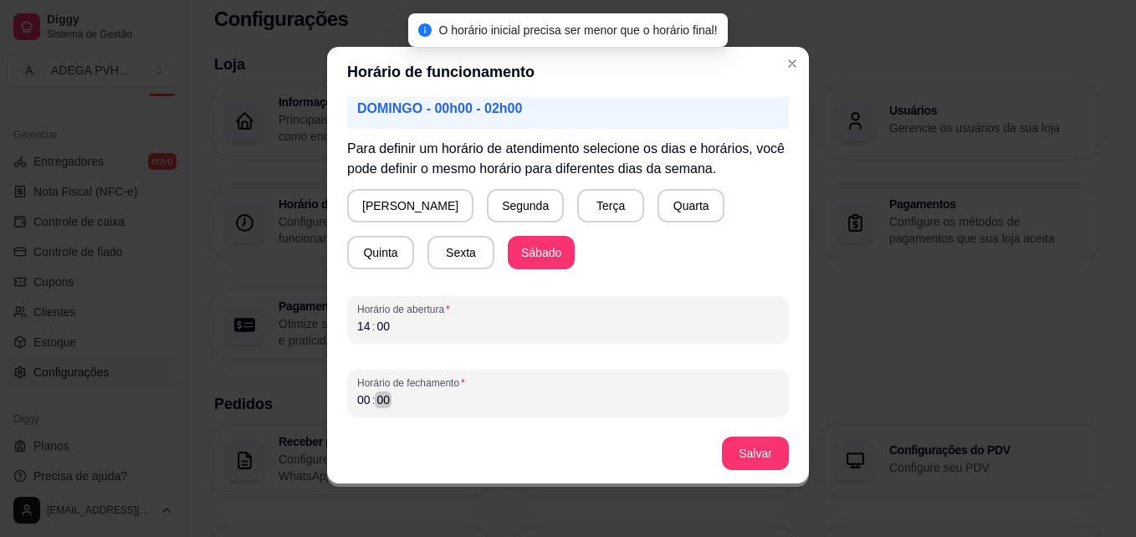
click at [653, 412] on div "Horário de fechamento 00 : 00" at bounding box center [568, 393] width 442 height 47
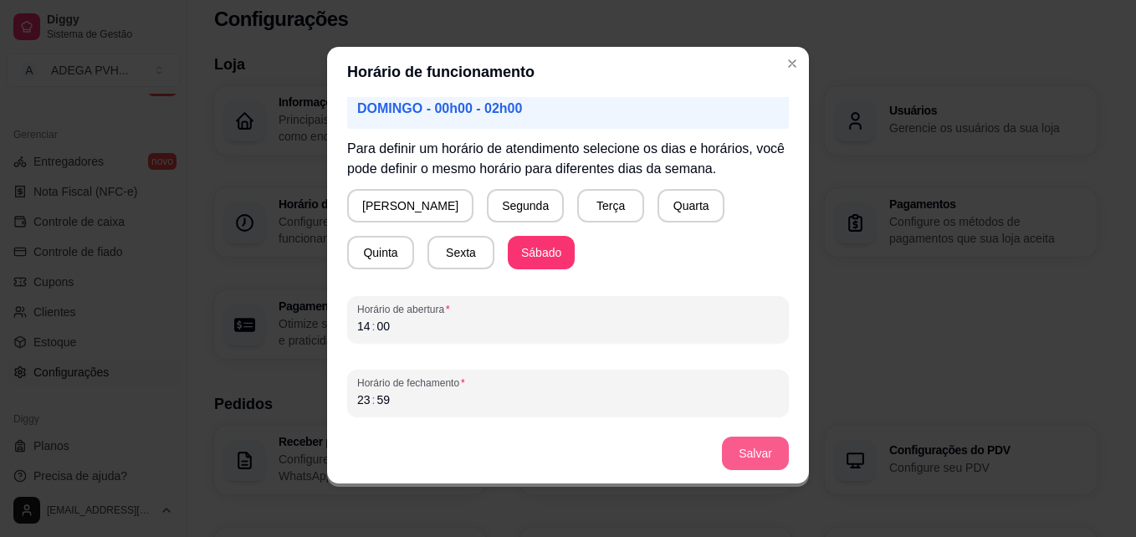
click at [737, 463] on button "Salvar" at bounding box center [755, 453] width 67 height 33
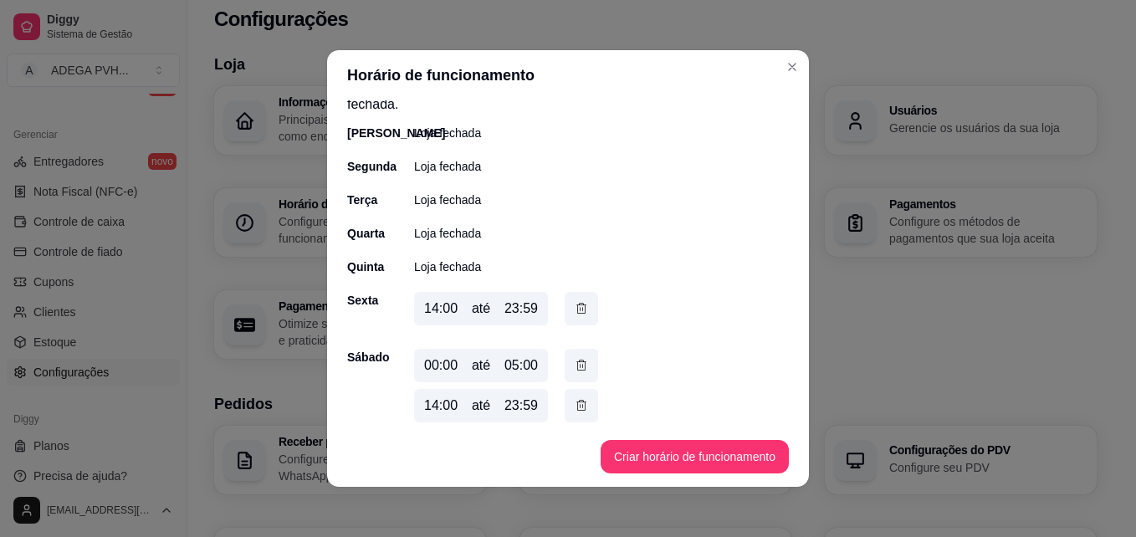
scroll to position [62, 0]
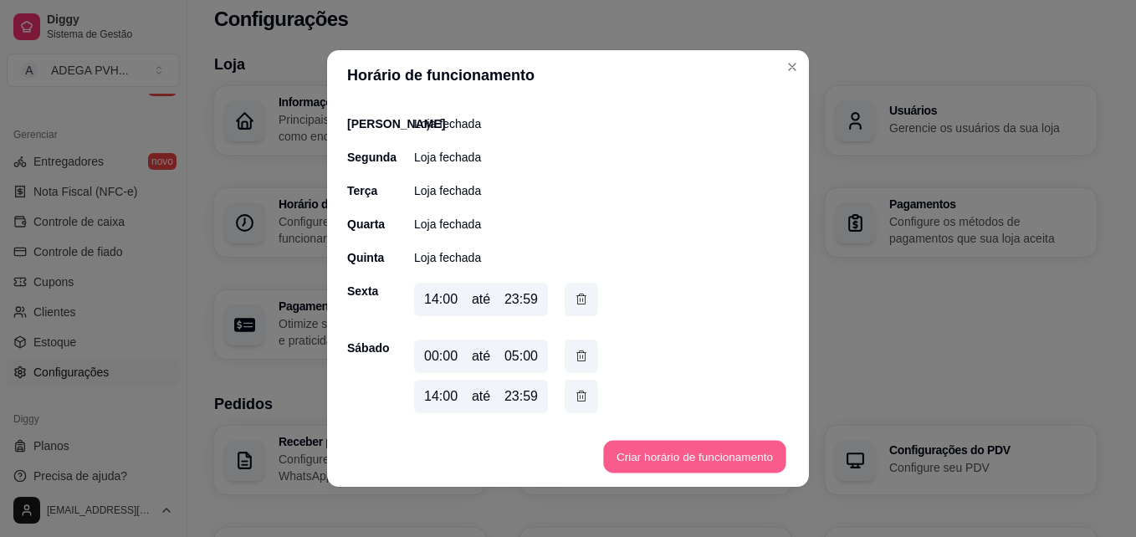
click at [653, 448] on button "Criar horário de funcionamento" at bounding box center [694, 457] width 182 height 33
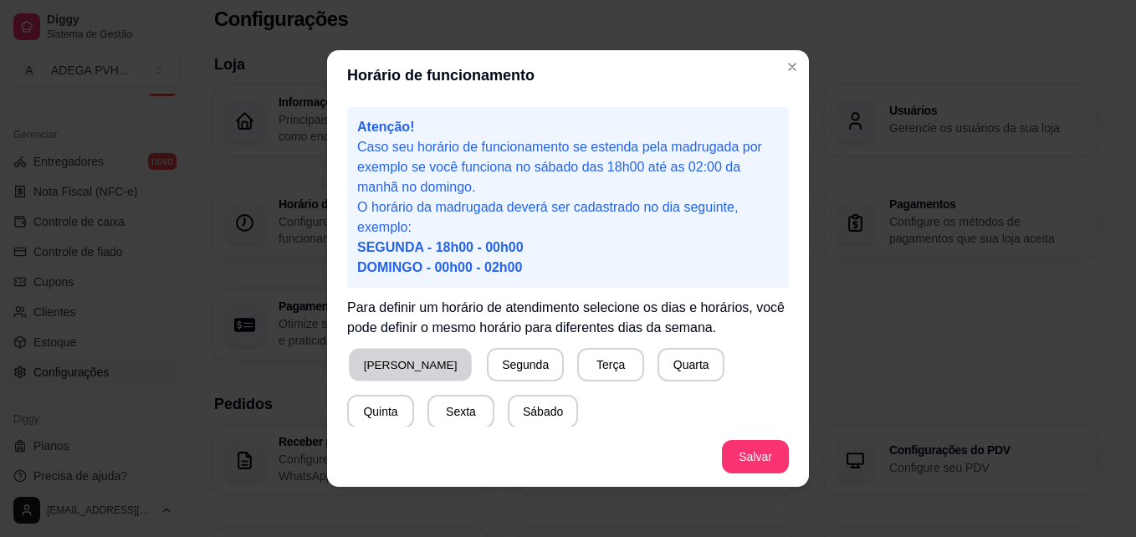
click at [386, 369] on button "[PERSON_NAME]" at bounding box center [410, 365] width 123 height 33
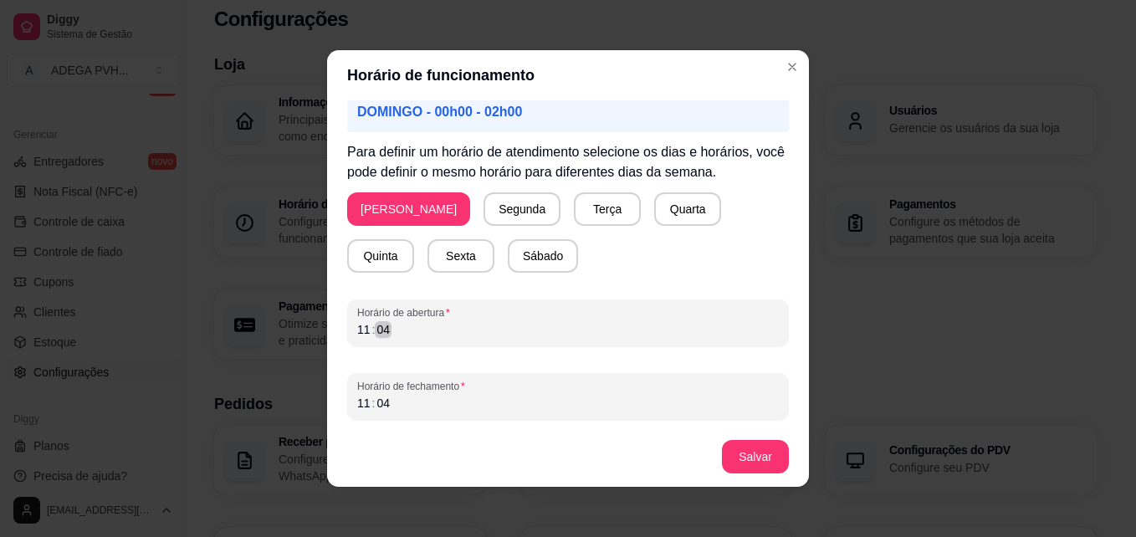
click at [581, 327] on div "11 : 04" at bounding box center [568, 330] width 422 height 20
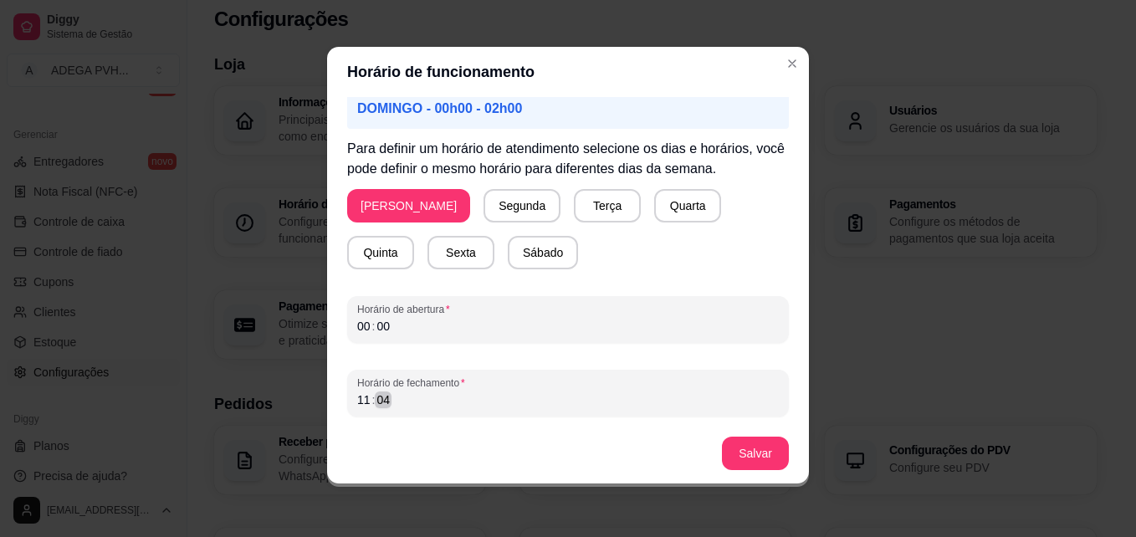
click at [579, 404] on div "11 : 04" at bounding box center [568, 400] width 422 height 20
click at [744, 455] on button "Salvar" at bounding box center [755, 454] width 65 height 33
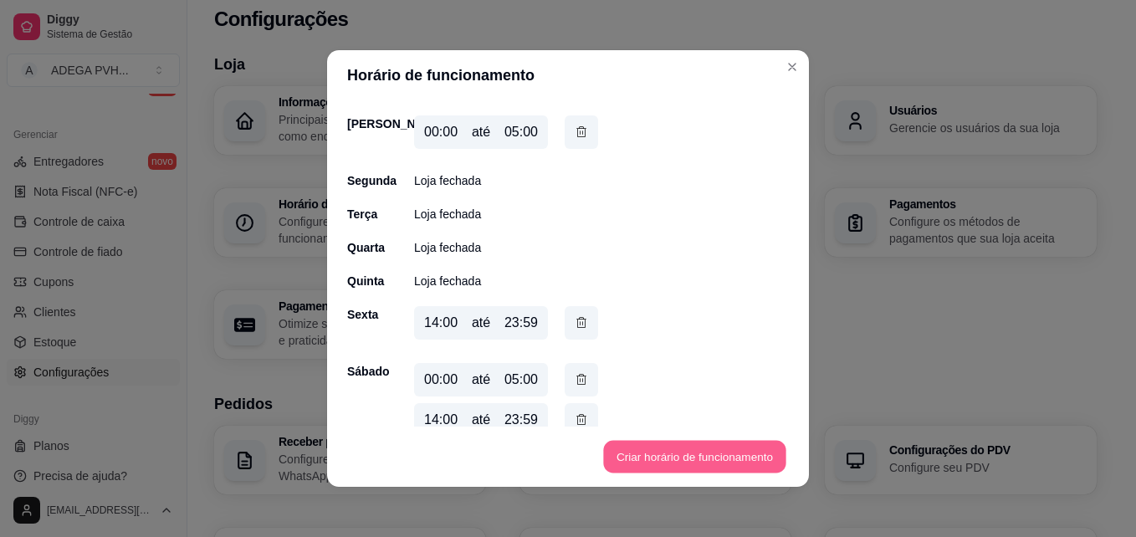
click at [742, 451] on button "Criar horário de funcionamento" at bounding box center [694, 457] width 182 height 33
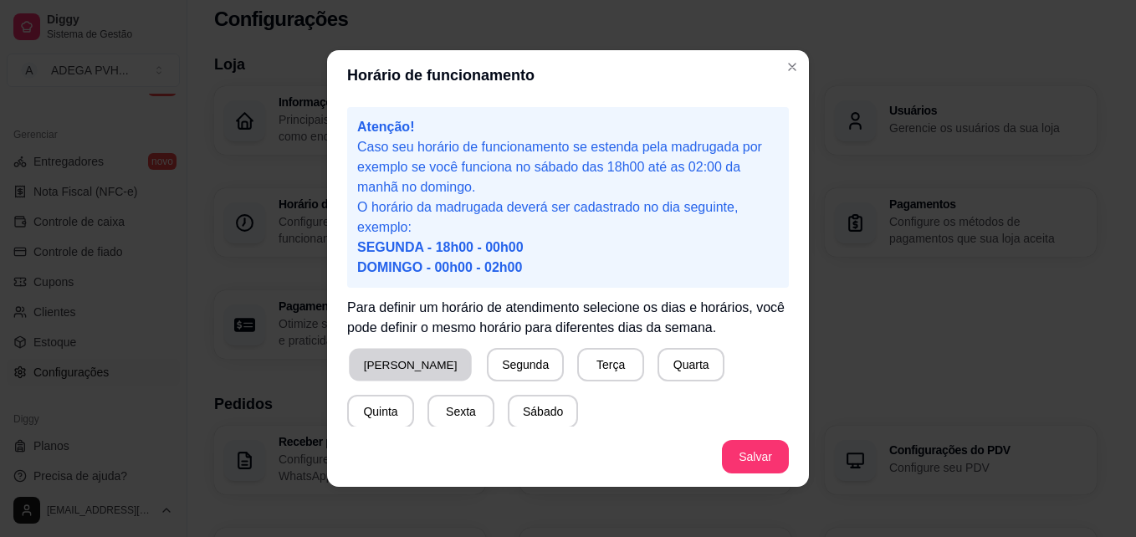
click at [386, 380] on button "[PERSON_NAME]" at bounding box center [410, 365] width 123 height 33
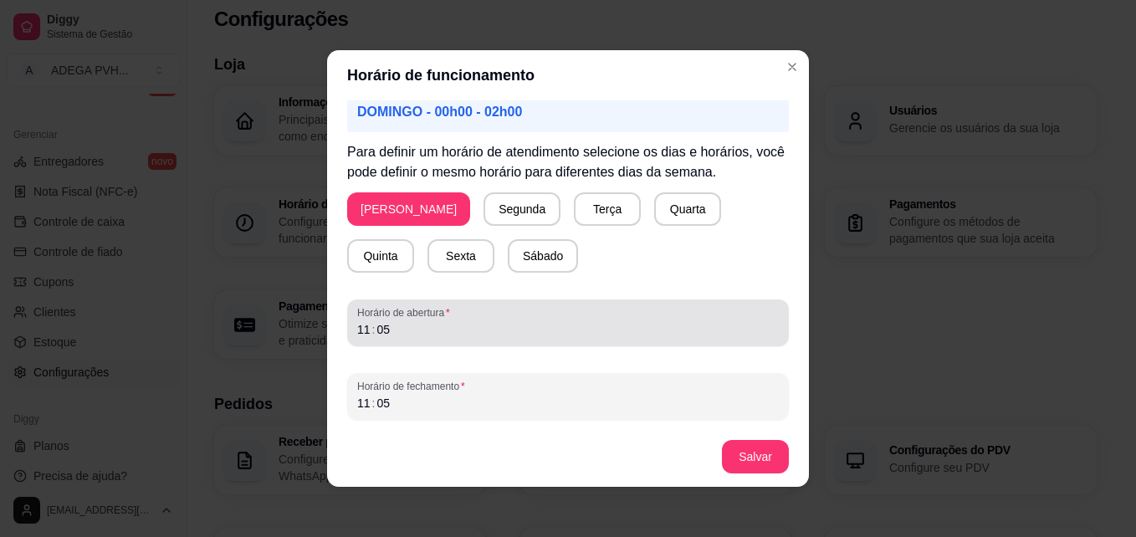
click at [475, 311] on span "Horário de abertura" at bounding box center [568, 312] width 422 height 13
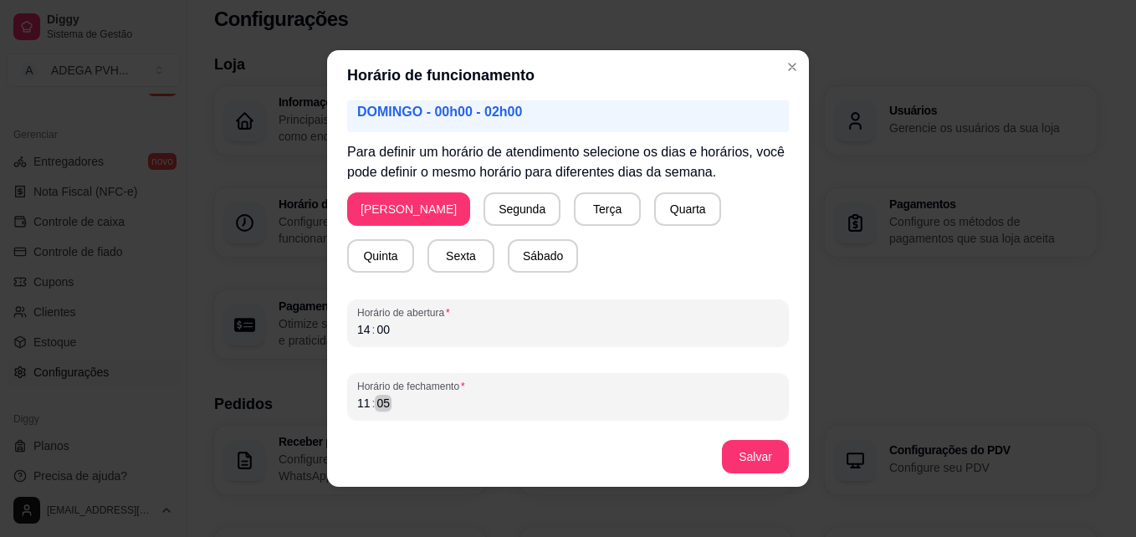
scroll to position [3, 0]
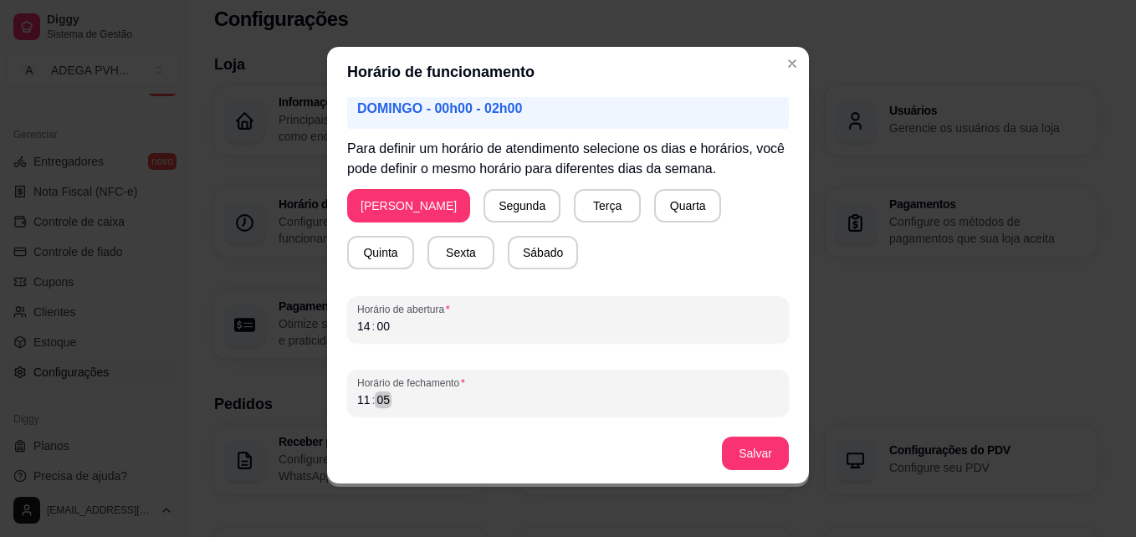
click at [433, 413] on div "Horário de fechamento 11 : 05" at bounding box center [568, 393] width 442 height 47
click at [728, 453] on button "Salvar" at bounding box center [755, 454] width 65 height 33
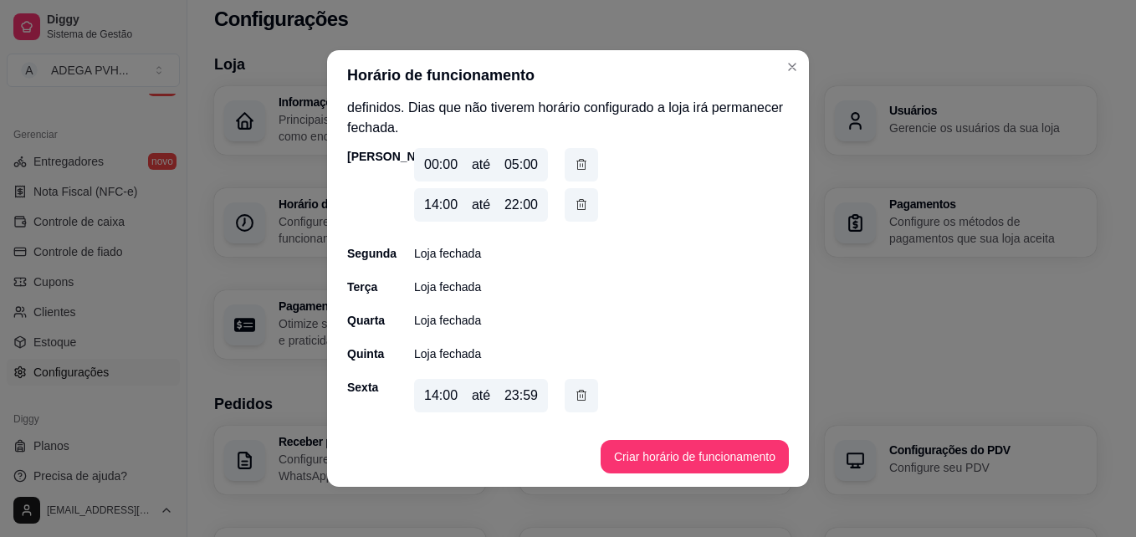
scroll to position [26, 0]
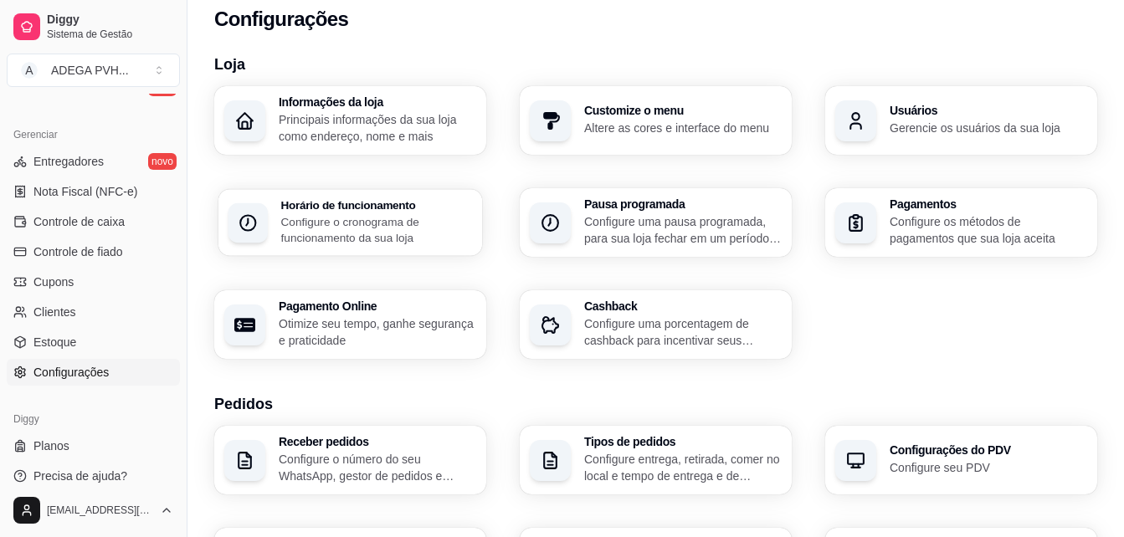
click at [428, 217] on p "Configure o cronograma de funcionamento da sua loja" at bounding box center [377, 229] width 192 height 33
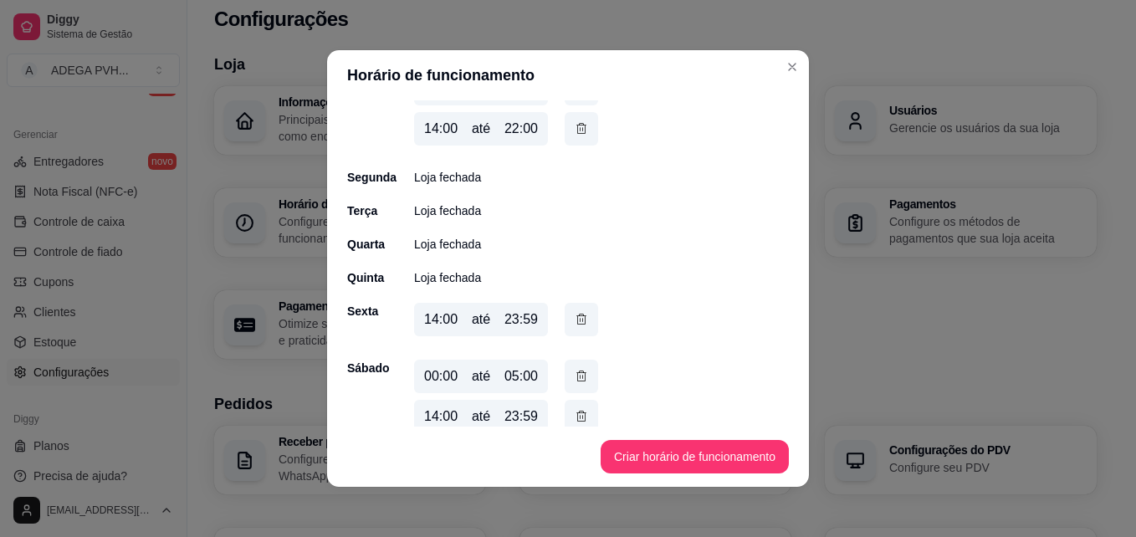
scroll to position [126, 0]
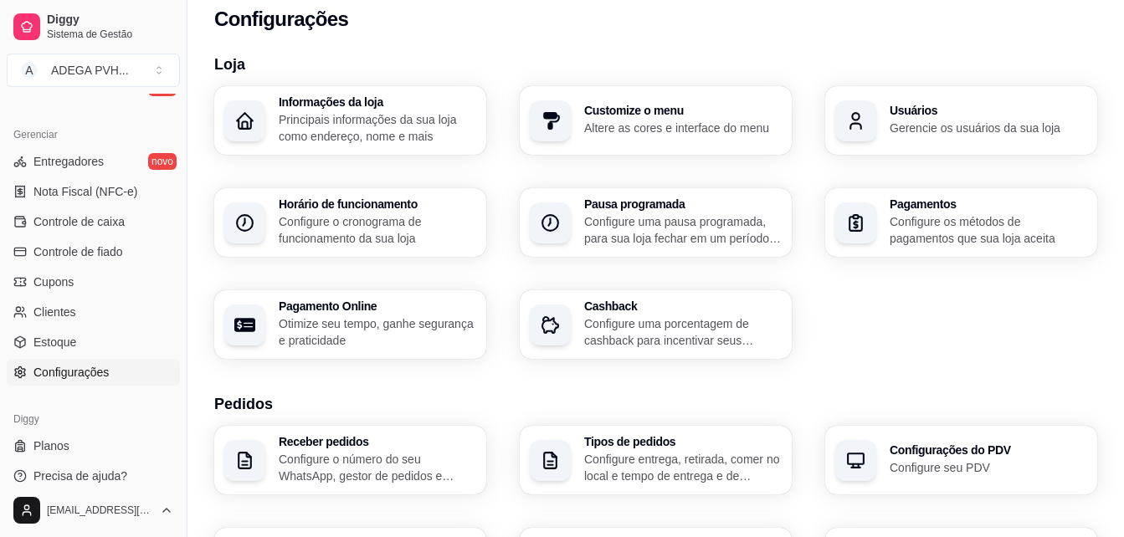
click at [404, 124] on p "Principais informações da sua loja como endereço, nome e mais" at bounding box center [377, 127] width 197 height 33
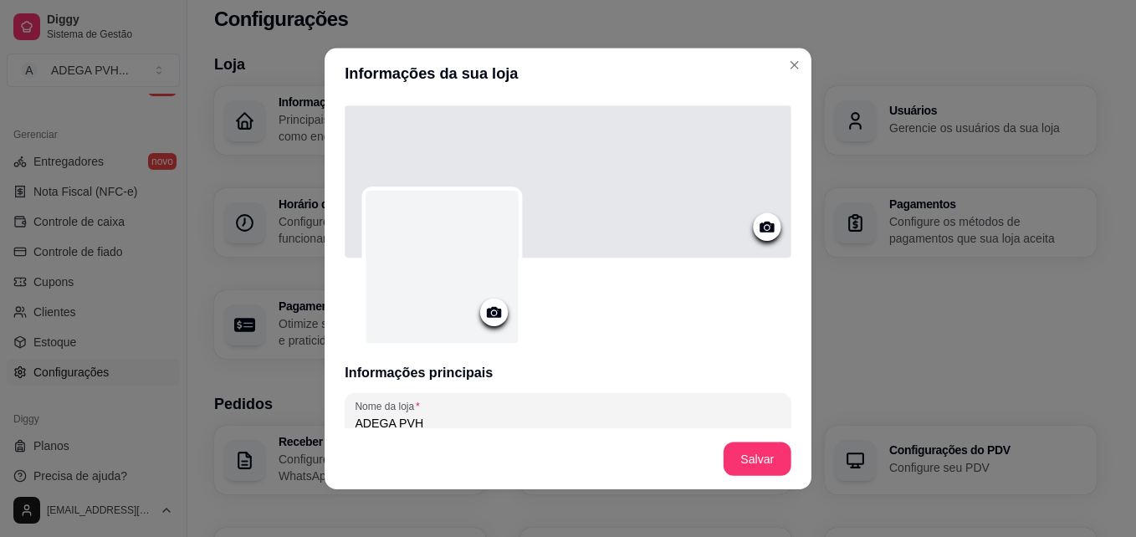
type input "Rua [PERSON_NAME]"
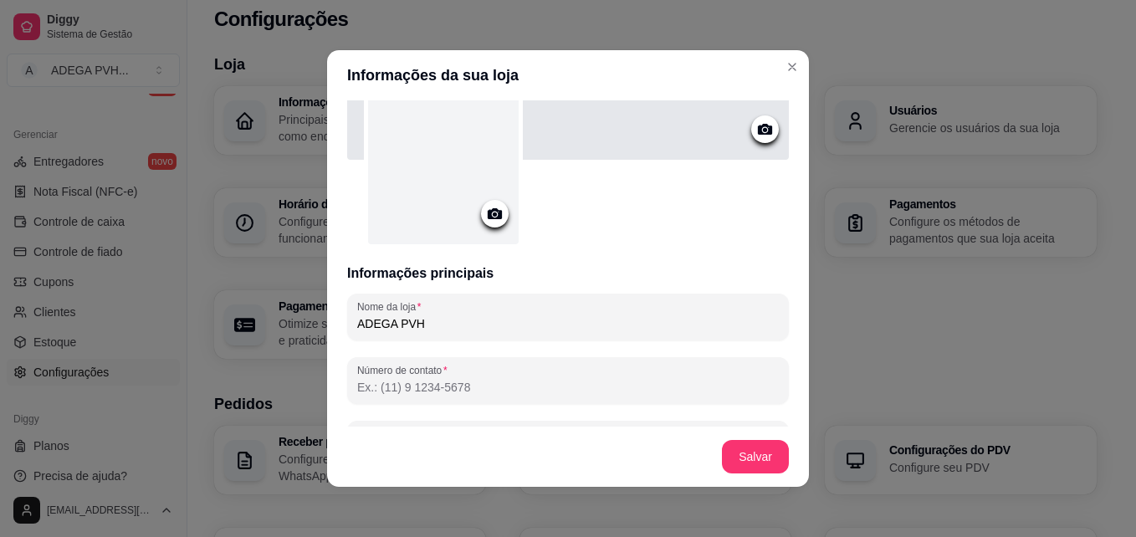
scroll to position [122, 0]
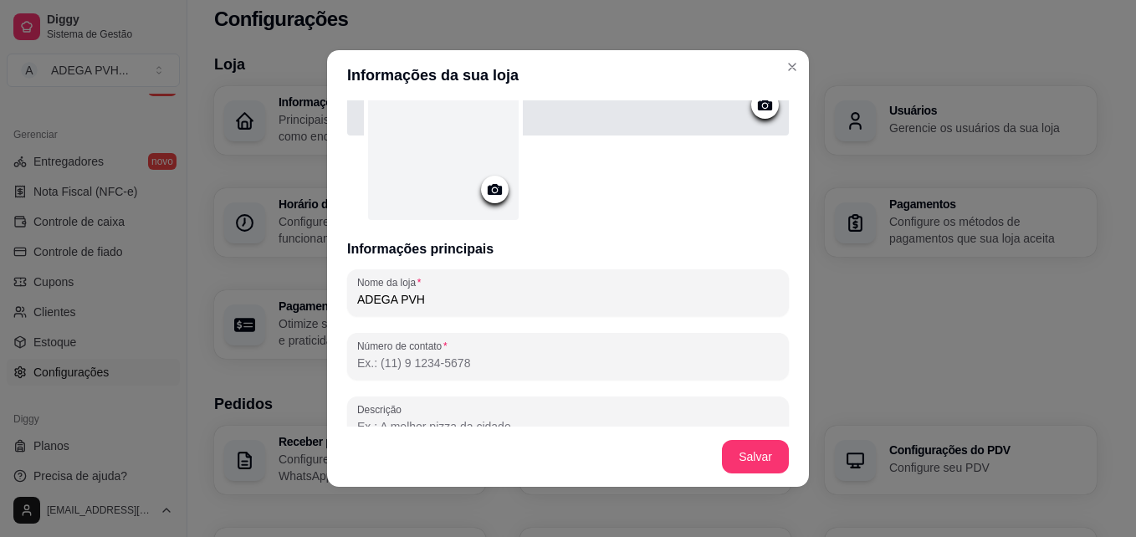
click at [502, 195] on div at bounding box center [443, 144] width 151 height 151
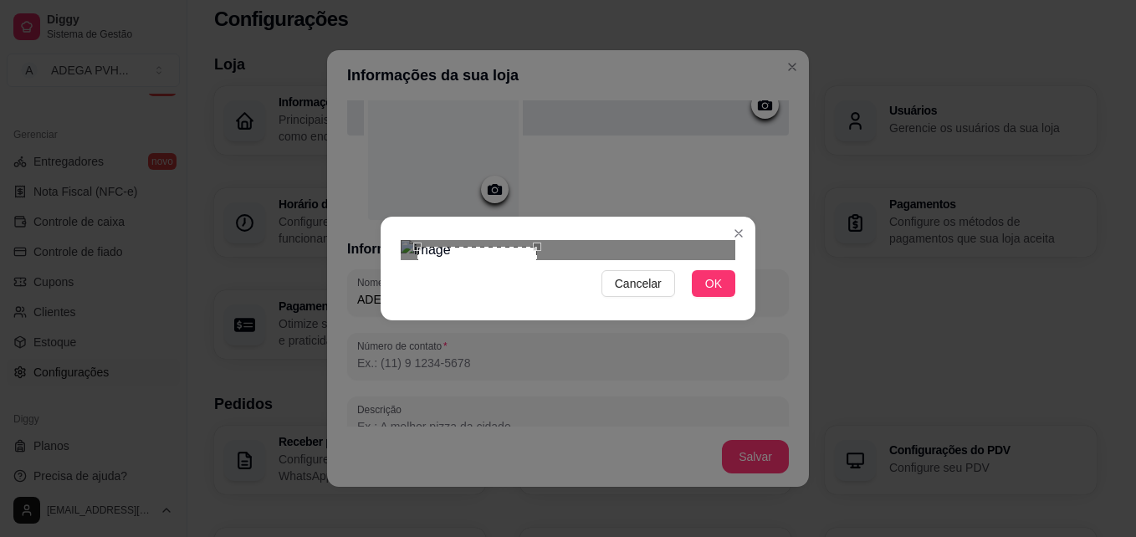
click at [549, 260] on div at bounding box center [568, 250] width 335 height 20
click at [445, 243] on div "Use the arrow keys to move the crop selection area" at bounding box center [464, 303] width 120 height 120
click at [728, 297] on button "OK" at bounding box center [714, 283] width 44 height 27
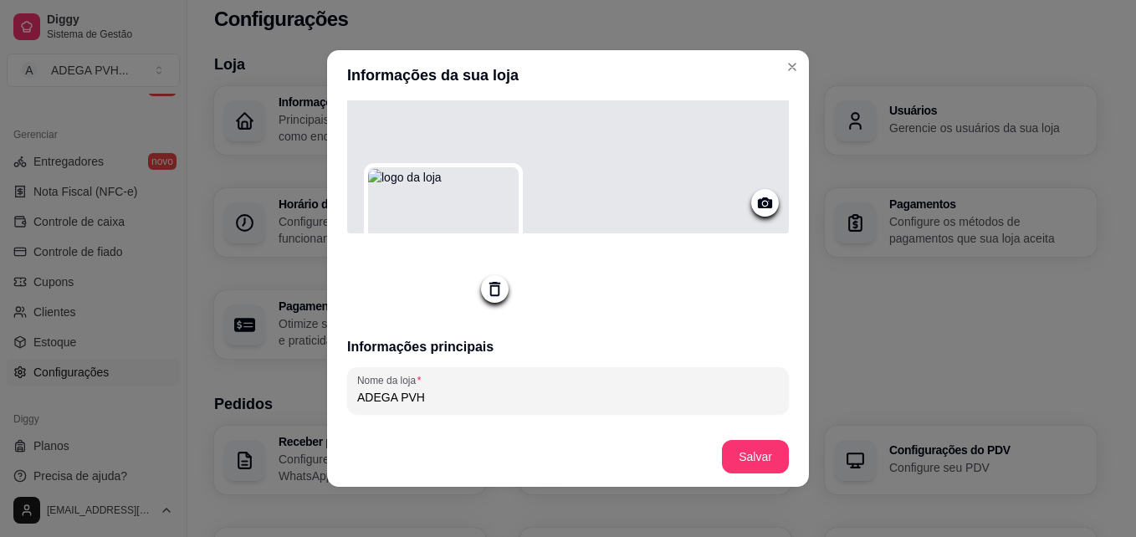
scroll to position [4, 0]
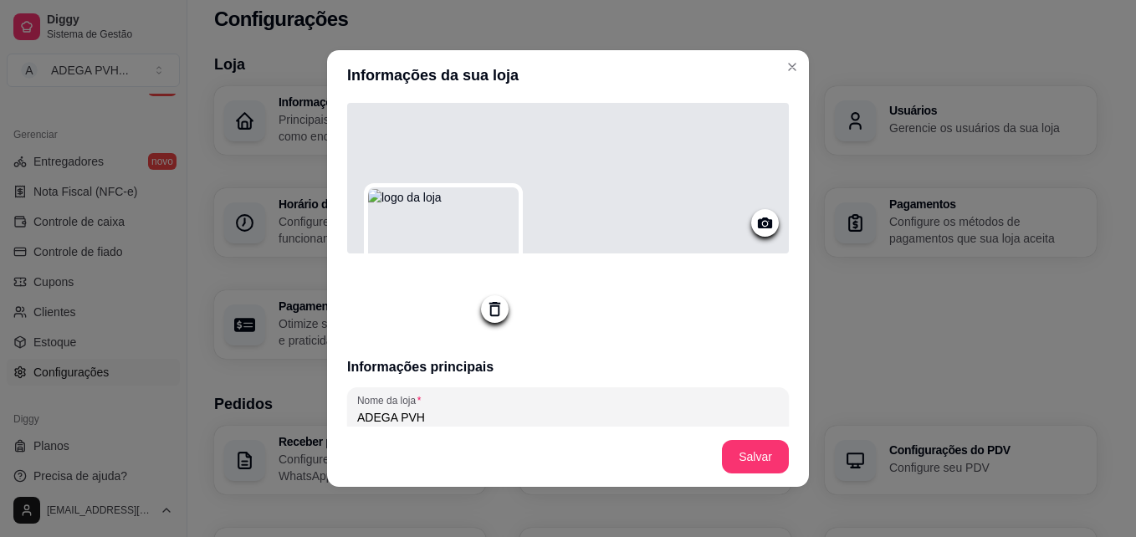
click at [708, 197] on div at bounding box center [568, 178] width 442 height 151
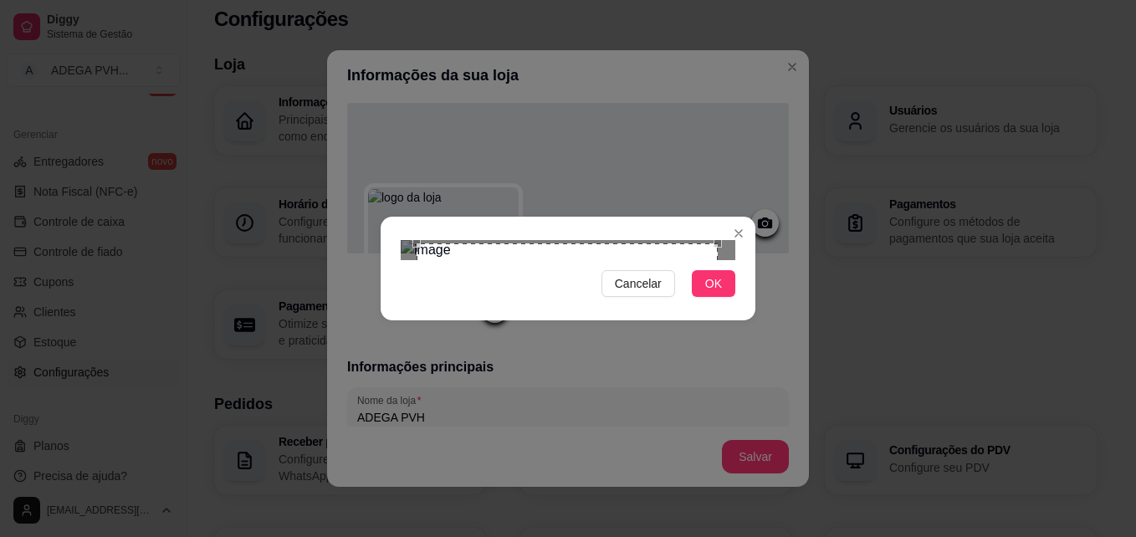
click at [559, 243] on div "Use the arrow keys to move the crop selection area" at bounding box center [567, 262] width 301 height 38
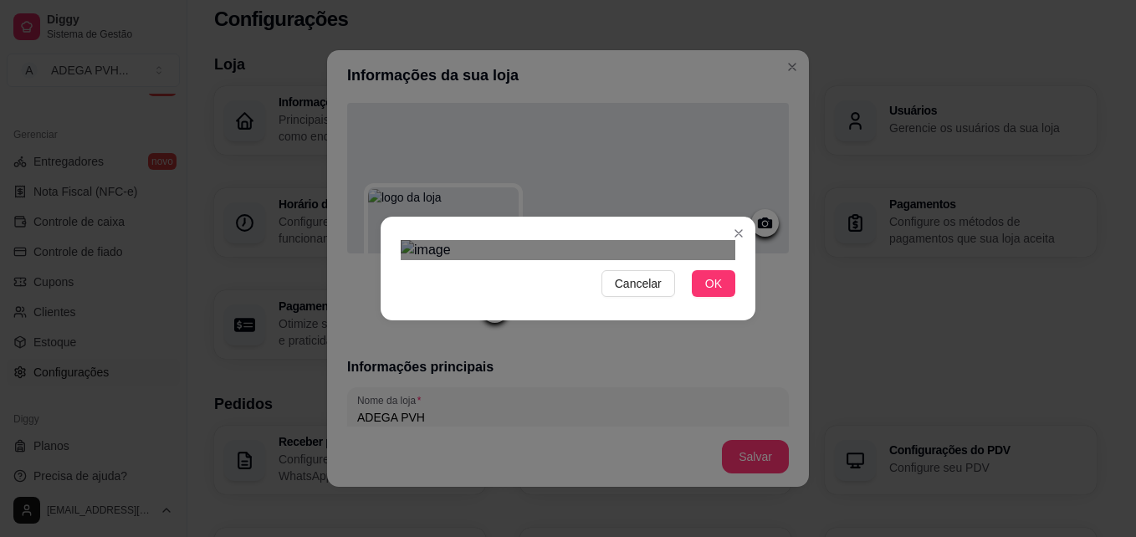
click at [659, 240] on div at bounding box center [568, 250] width 335 height 20
click at [413, 345] on div "Use the arrow keys to move the crop selection area" at bounding box center [433, 355] width 64 height 21
click at [447, 362] on div "Use the arrow keys to move the south east drag handle to change the crop select…" at bounding box center [447, 362] width 0 height 0
click at [418, 351] on div "Use the arrow keys to move the crop selection area" at bounding box center [422, 358] width 42 height 14
click at [436, 351] on div "Use the arrow keys to move the north east drag handle to change the crop select…" at bounding box center [436, 351] width 0 height 0
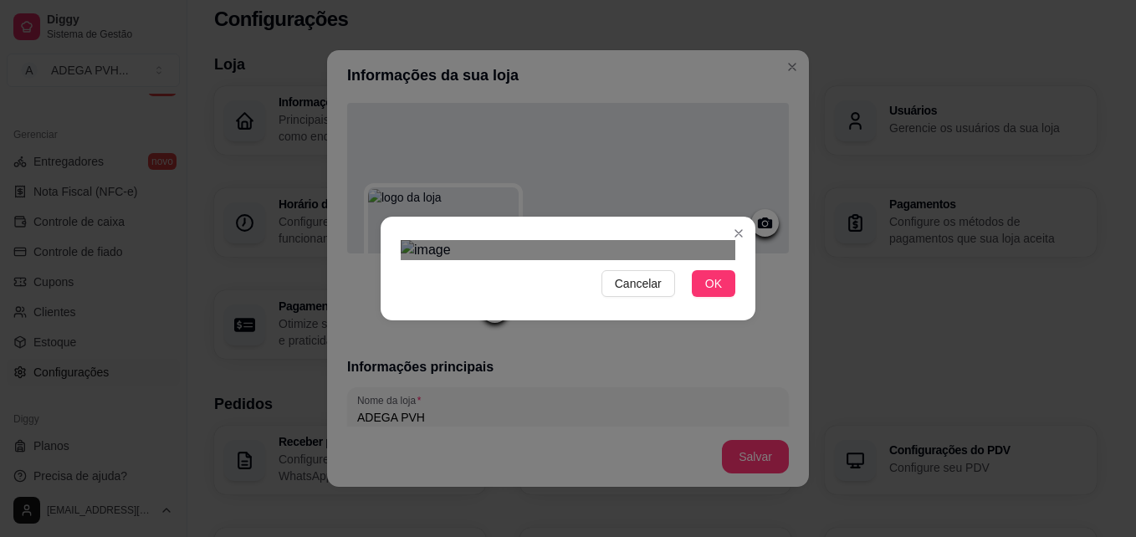
click at [418, 353] on div "Use the arrow keys to move the crop selection area" at bounding box center [416, 358] width 31 height 10
click at [709, 293] on span "OK" at bounding box center [713, 283] width 17 height 18
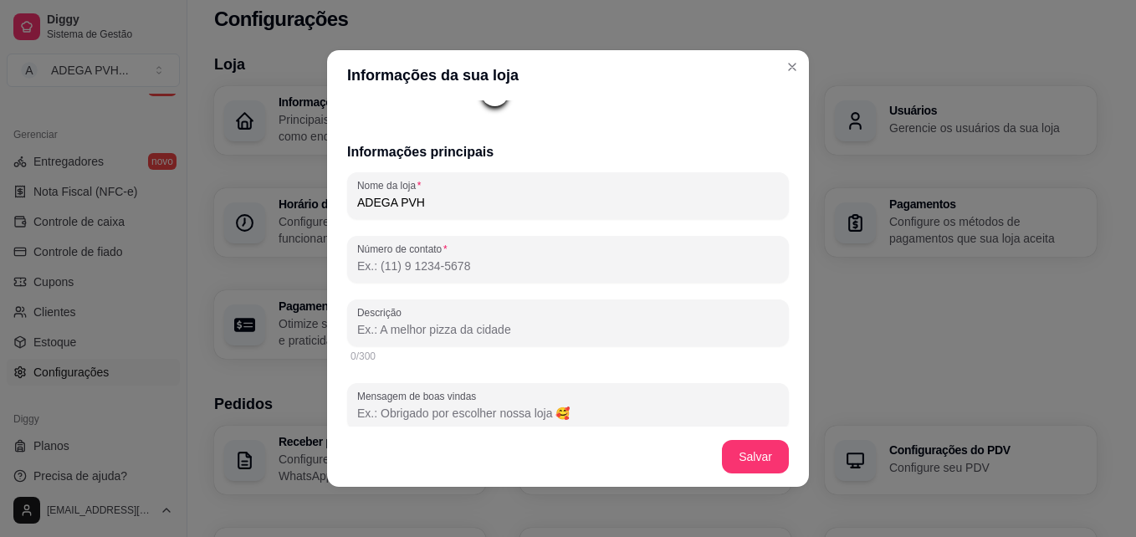
scroll to position [224, 0]
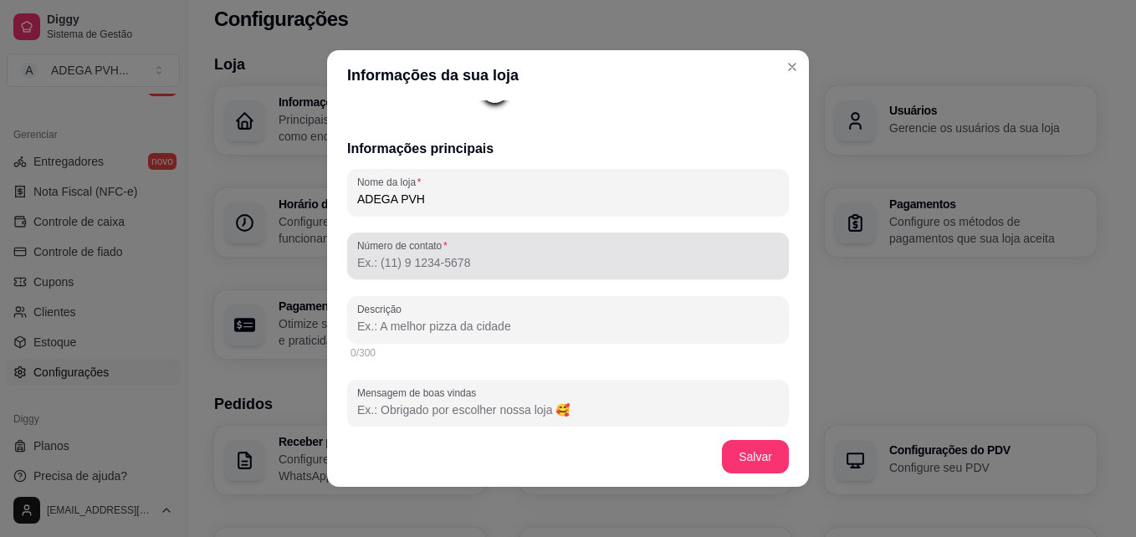
click at [666, 253] on div at bounding box center [568, 255] width 422 height 33
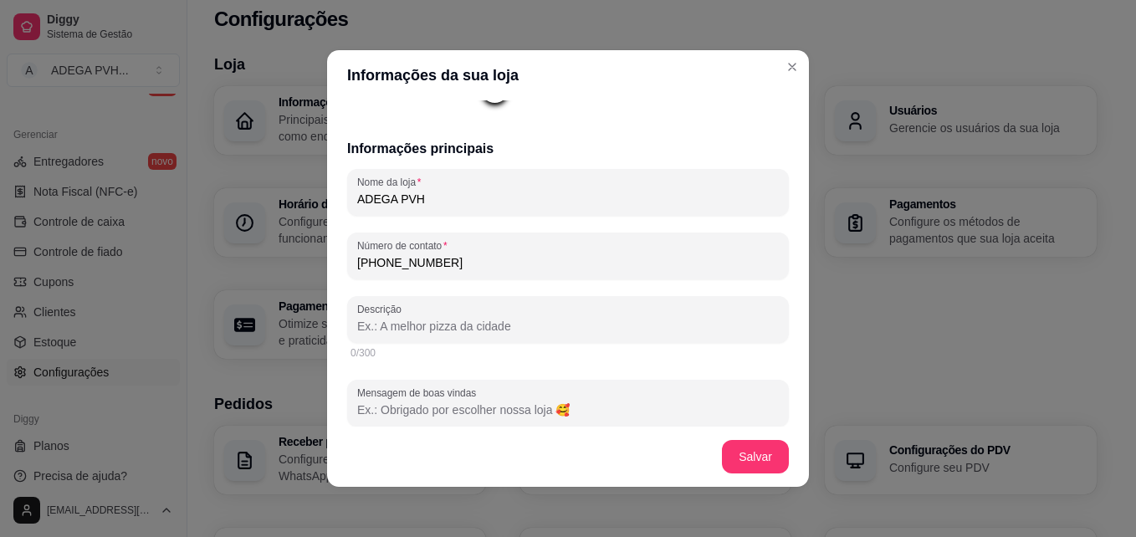
type input "[PHONE_NUMBER]"
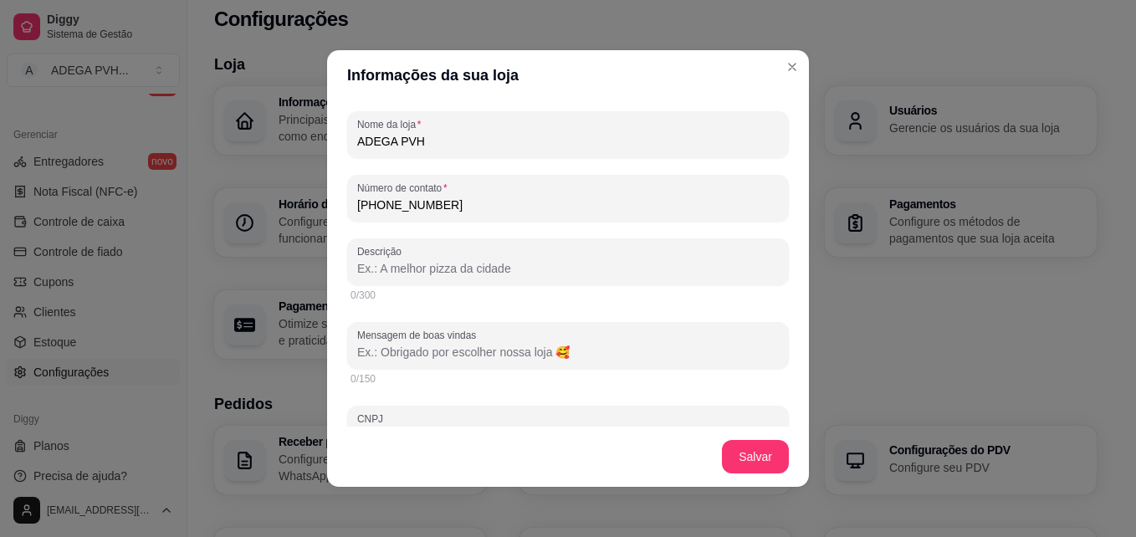
scroll to position [286, 0]
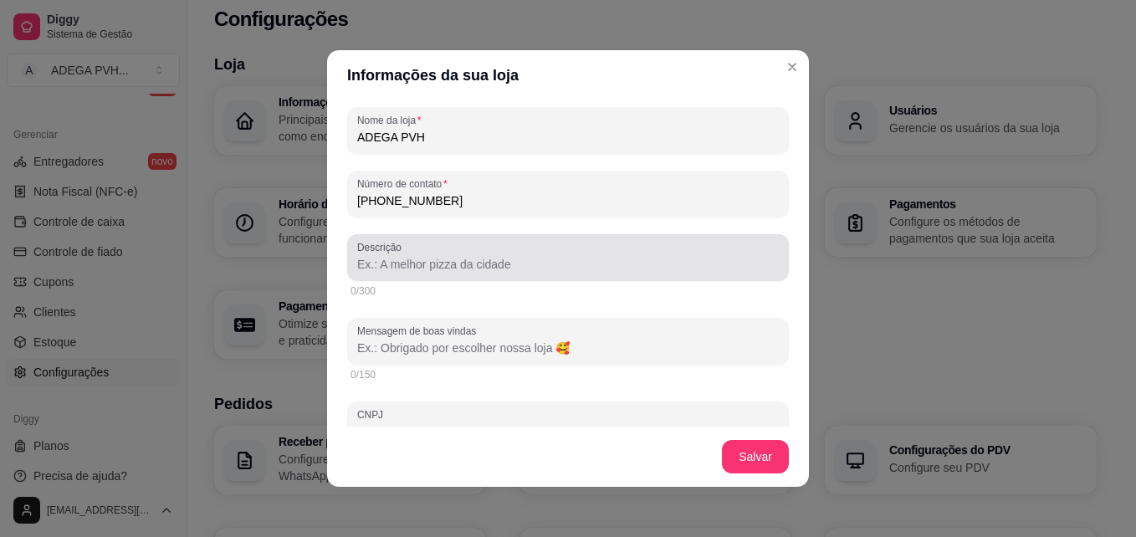
click at [670, 257] on div at bounding box center [568, 257] width 422 height 33
